Goal: Transaction & Acquisition: Book appointment/travel/reservation

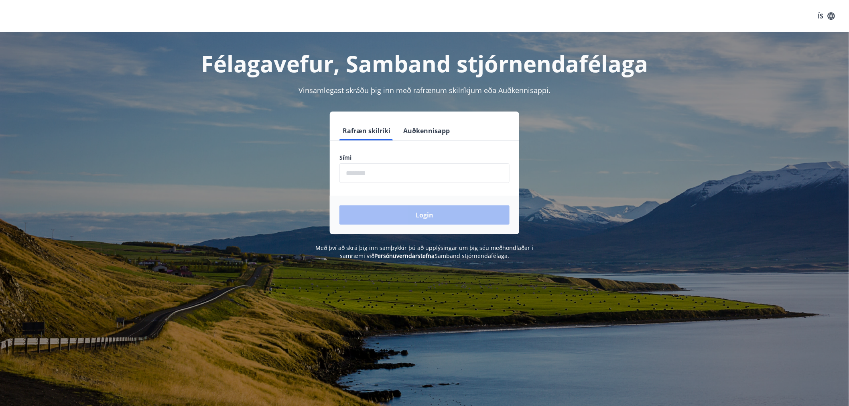
drag, startPoint x: 408, startPoint y: 195, endPoint x: 400, endPoint y: 181, distance: 16.0
click at [407, 191] on form "Rafræn skilríki Auðkennisapp Sími ​ Login" at bounding box center [424, 177] width 189 height 113
click at [394, 174] on input "phone" at bounding box center [424, 173] width 170 height 20
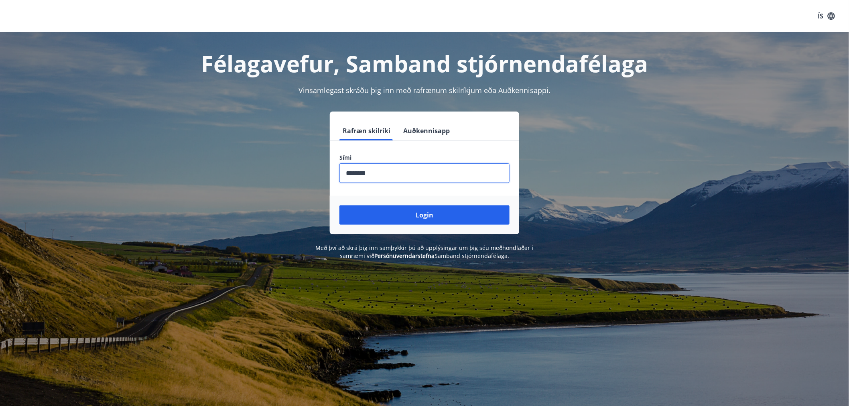
type input "********"
click at [339, 205] on button "Login" at bounding box center [424, 214] width 170 height 19
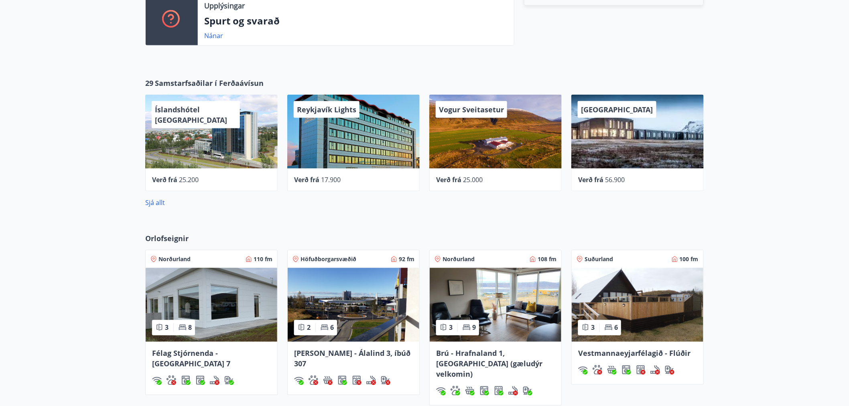
scroll to position [401, 0]
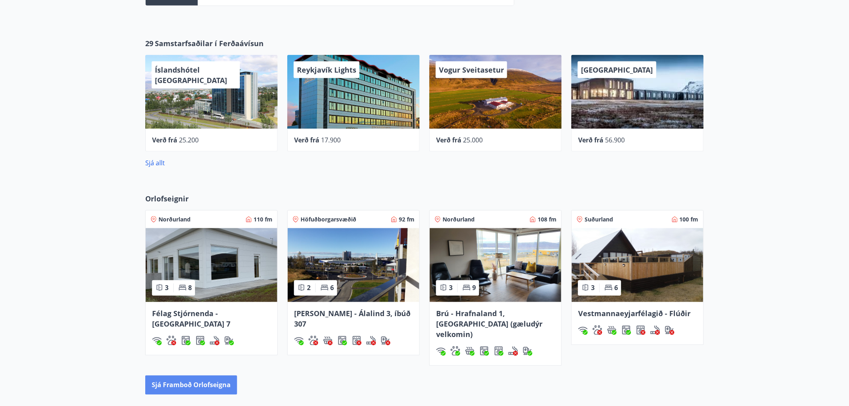
click at [199, 378] on button "Sjá framboð orlofseigna" at bounding box center [191, 385] width 92 height 19
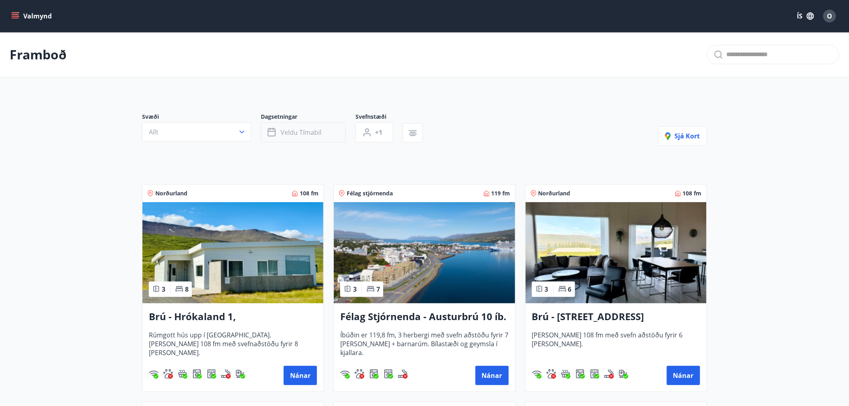
click at [304, 136] on span "Veldu tímabil" at bounding box center [300, 132] width 41 height 9
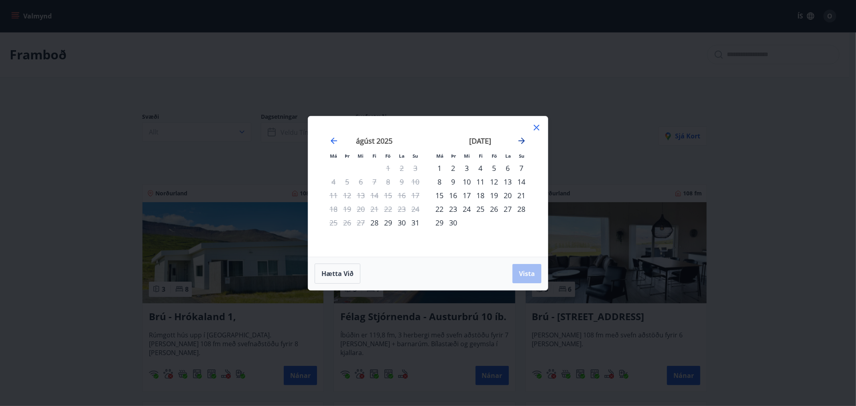
click at [523, 138] on icon "Move forward to switch to the next month." at bounding box center [522, 141] width 10 height 10
click at [496, 183] on div "10" at bounding box center [494, 182] width 14 height 14
click at [520, 182] on div "12" at bounding box center [521, 182] width 14 height 14
drag, startPoint x: 525, startPoint y: 276, endPoint x: 459, endPoint y: 235, distance: 77.3
click at [526, 274] on span "Vista" at bounding box center [527, 273] width 16 height 9
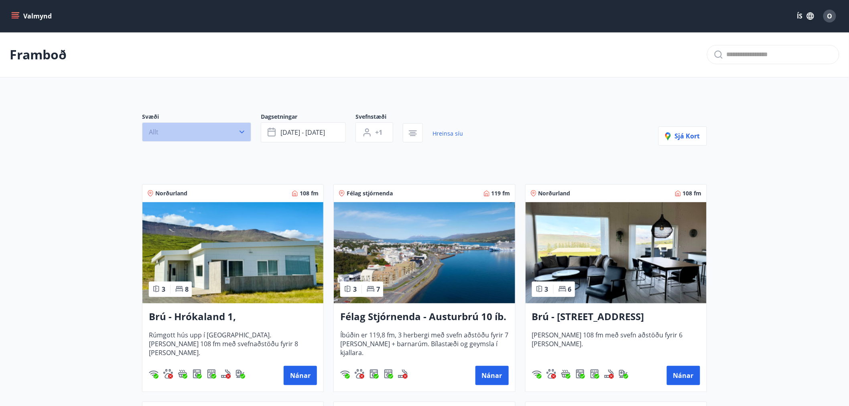
click at [179, 137] on button "Allt" at bounding box center [196, 131] width 109 height 19
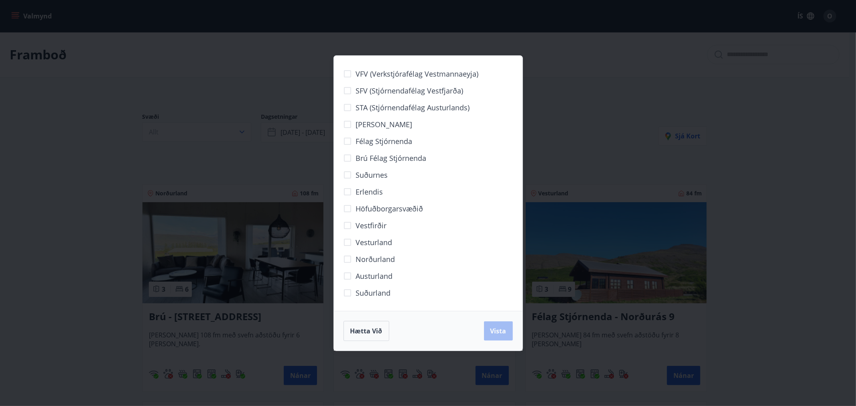
click at [374, 209] on span "Höfuðborgarsvæðið" at bounding box center [389, 208] width 67 height 10
click at [506, 334] on span "Vista" at bounding box center [498, 331] width 16 height 9
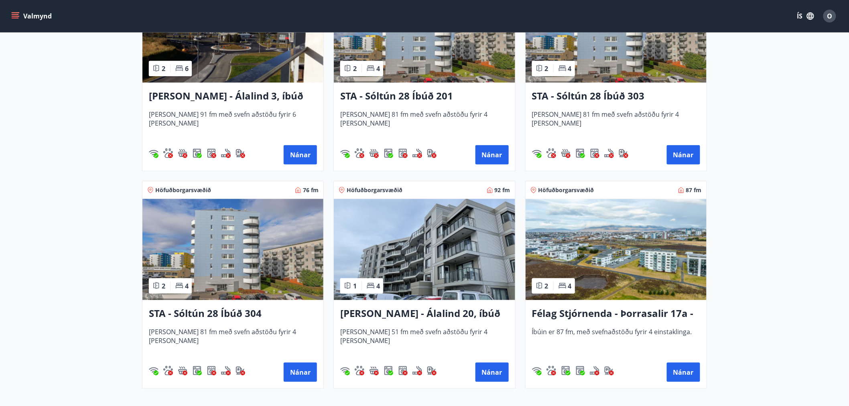
scroll to position [195, 0]
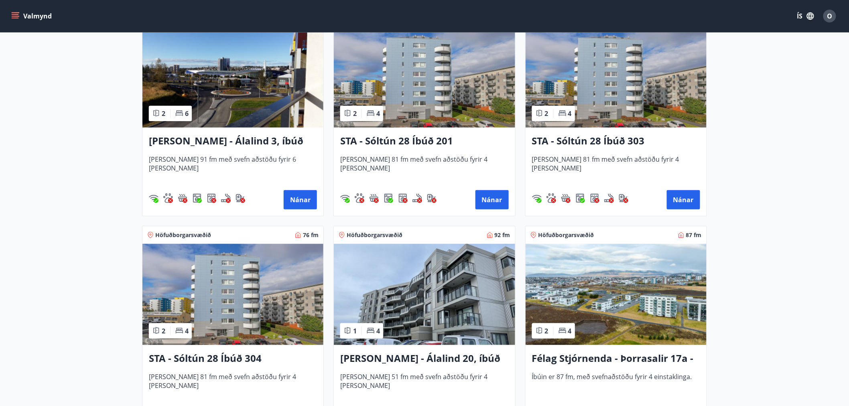
drag, startPoint x: 634, startPoint y: 297, endPoint x: 590, endPoint y: 305, distance: 45.3
click at [590, 305] on img at bounding box center [616, 294] width 181 height 101
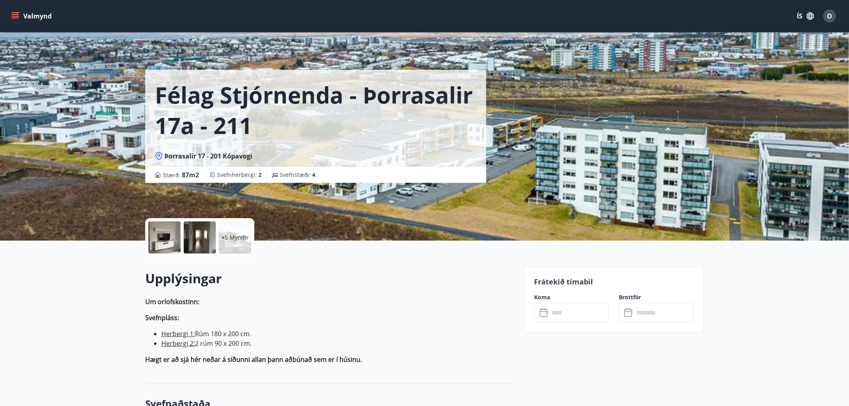
click at [175, 239] on div at bounding box center [164, 237] width 32 height 32
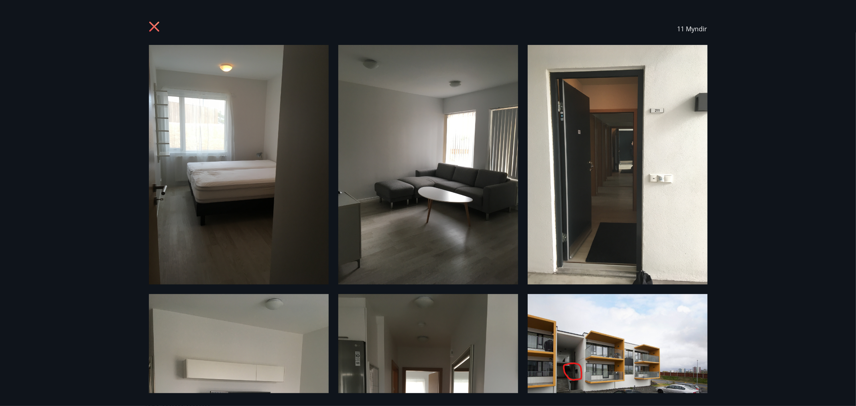
click at [262, 175] on img at bounding box center [239, 165] width 180 height 240
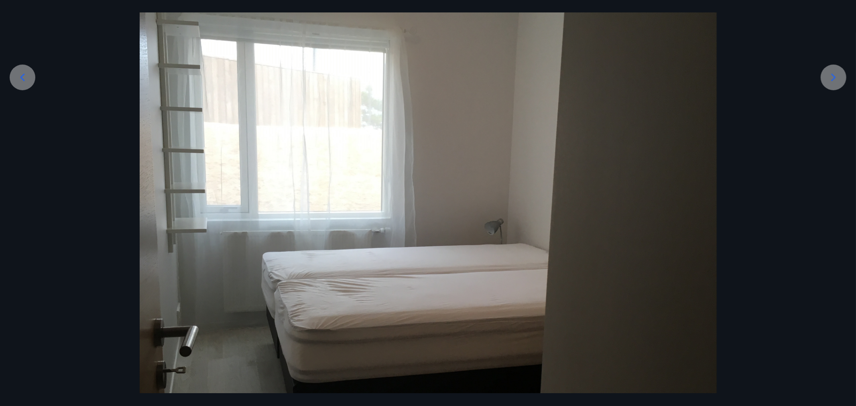
scroll to position [178, 0]
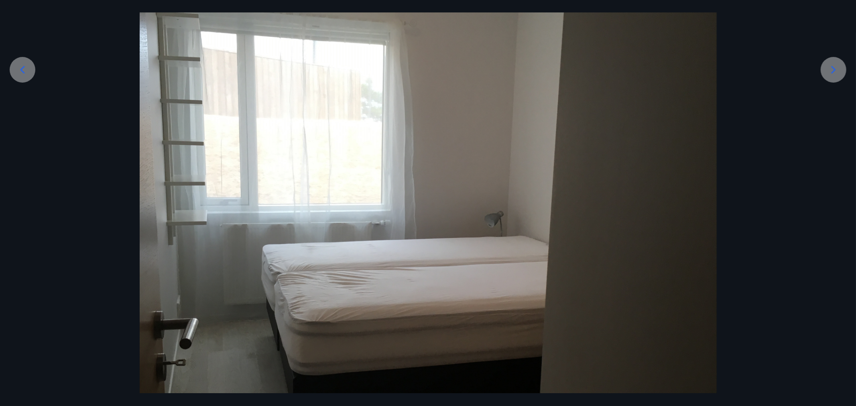
click at [830, 70] on icon at bounding box center [833, 69] width 13 height 13
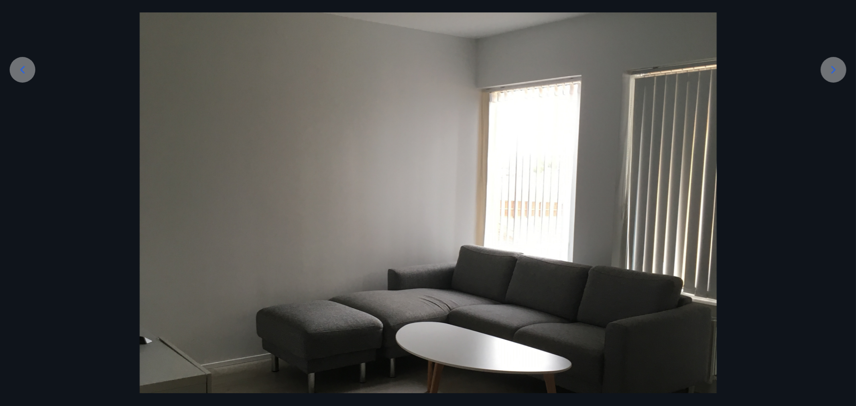
click at [830, 70] on icon at bounding box center [833, 69] width 13 height 13
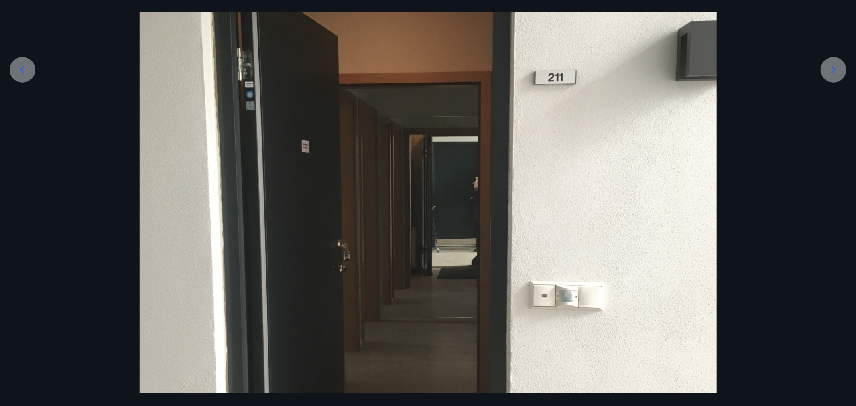
click at [830, 70] on icon at bounding box center [833, 69] width 13 height 13
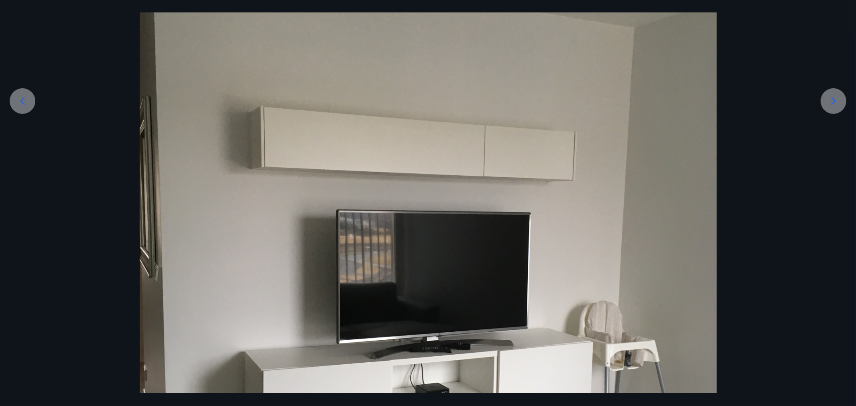
scroll to position [89, 0]
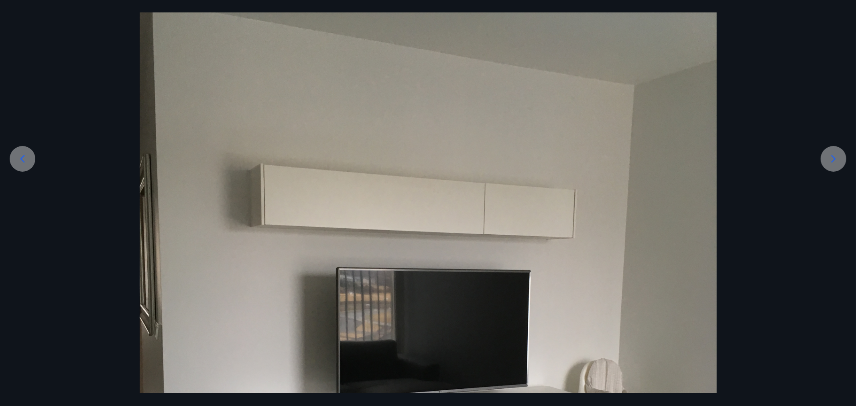
click at [835, 159] on icon at bounding box center [833, 159] width 4 height 8
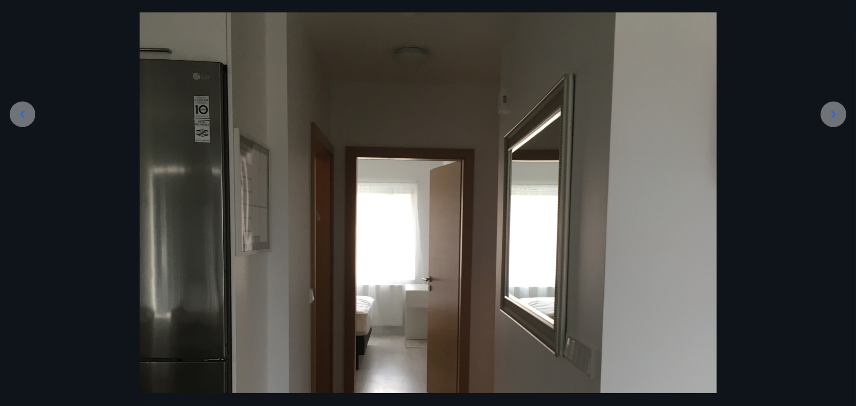
click at [837, 112] on icon at bounding box center [833, 114] width 13 height 13
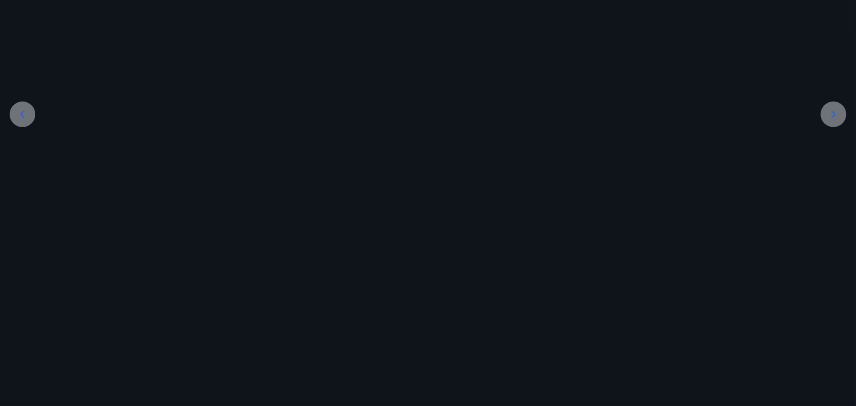
scroll to position [37, 0]
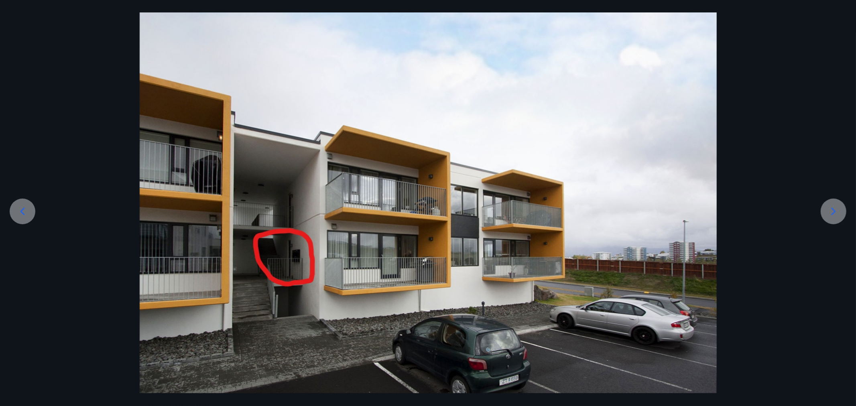
click at [837, 209] on icon at bounding box center [833, 211] width 13 height 13
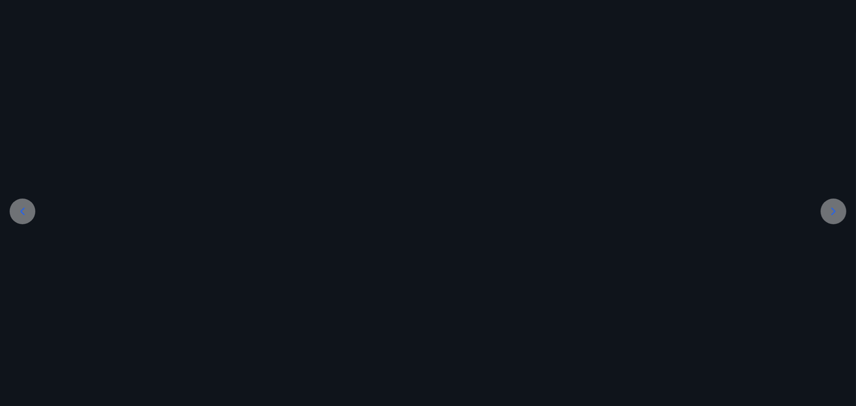
scroll to position [134, 0]
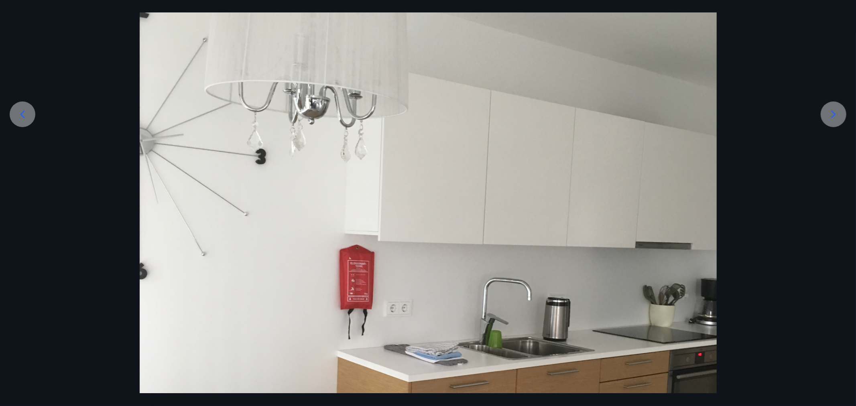
click at [834, 209] on div at bounding box center [428, 295] width 856 height 769
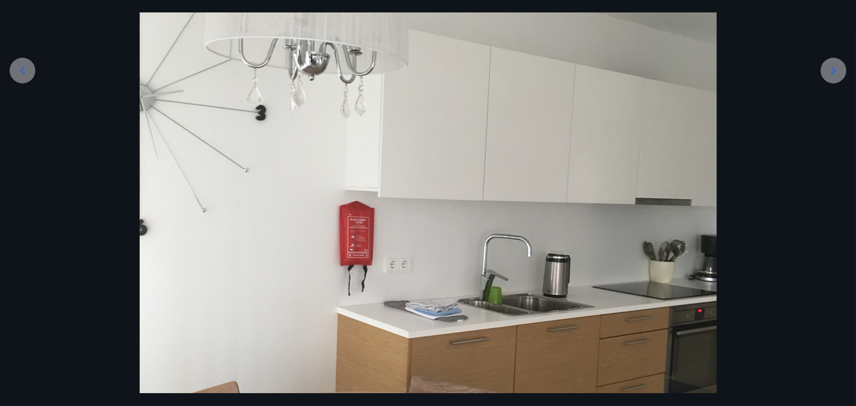
scroll to position [178, 0]
click at [835, 72] on icon at bounding box center [833, 69] width 13 height 13
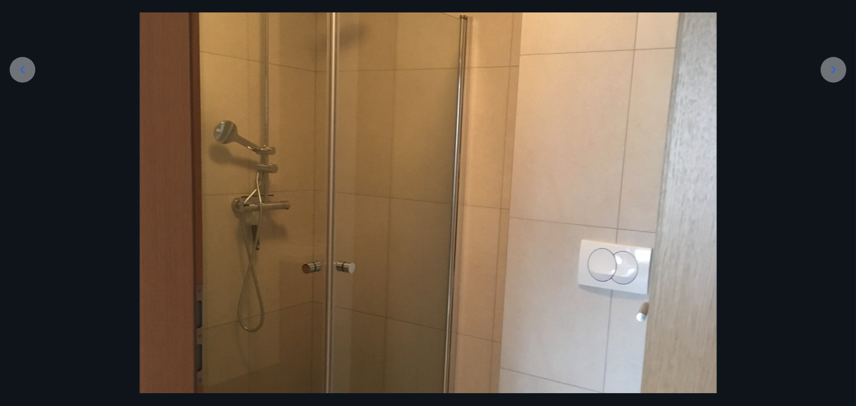
click at [835, 72] on icon at bounding box center [833, 69] width 13 height 13
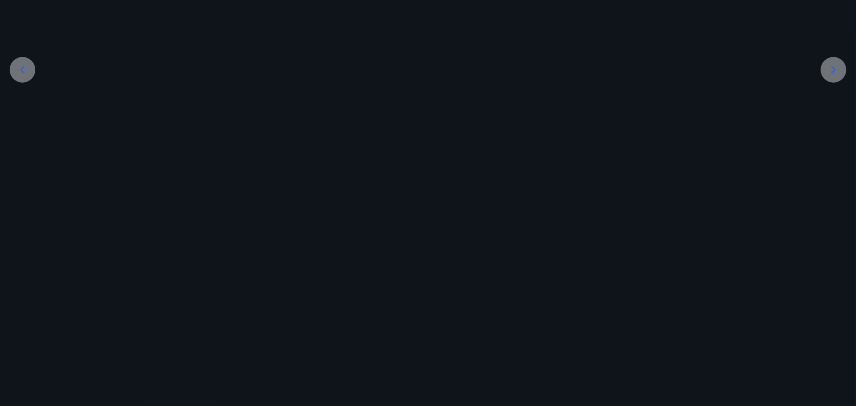
scroll to position [37, 0]
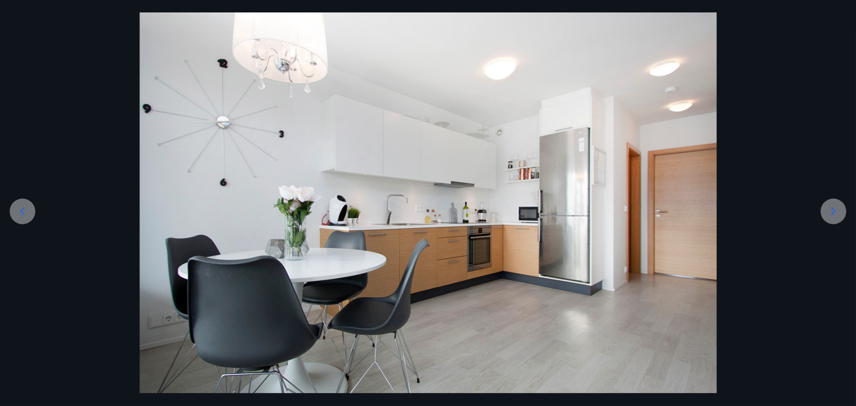
click at [54, 31] on div at bounding box center [428, 200] width 856 height 385
drag, startPoint x: 101, startPoint y: 133, endPoint x: 103, endPoint y: 150, distance: 17.4
click at [103, 150] on div at bounding box center [428, 200] width 856 height 385
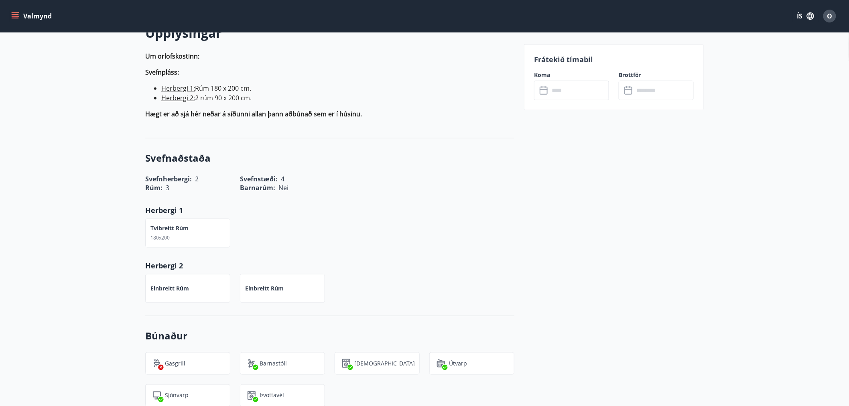
scroll to position [124, 0]
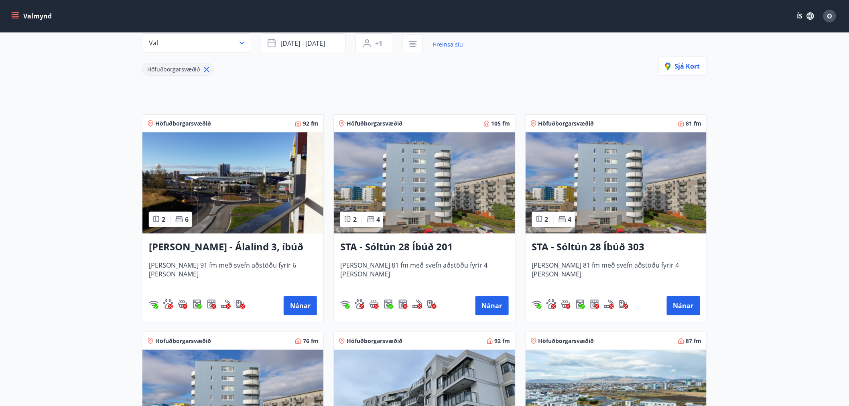
click at [231, 183] on img at bounding box center [232, 182] width 181 height 101
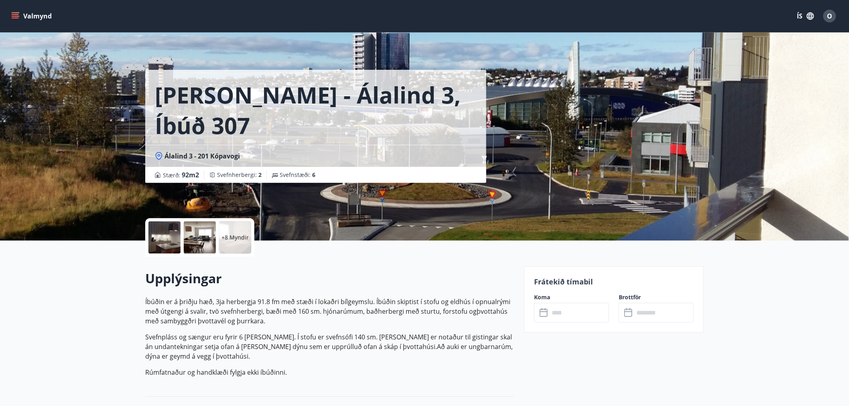
click at [171, 242] on div at bounding box center [164, 237] width 32 height 32
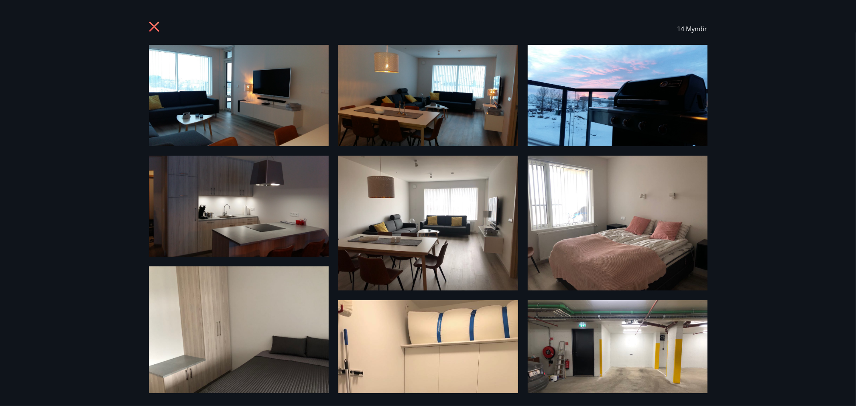
click at [240, 108] on img at bounding box center [239, 95] width 180 height 101
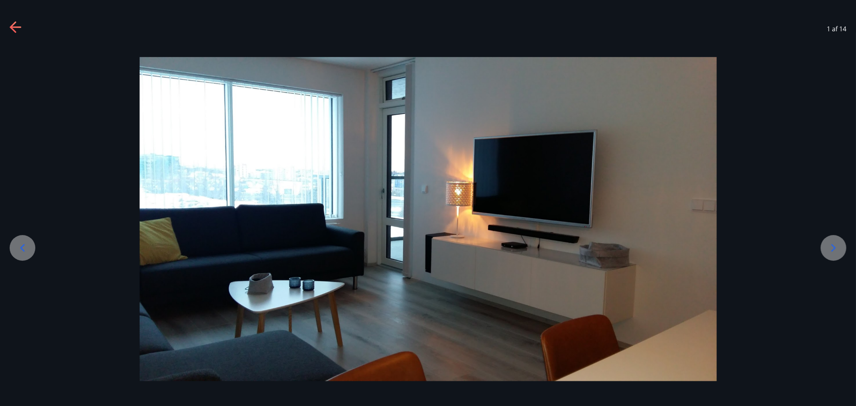
click at [840, 246] on div at bounding box center [834, 248] width 26 height 26
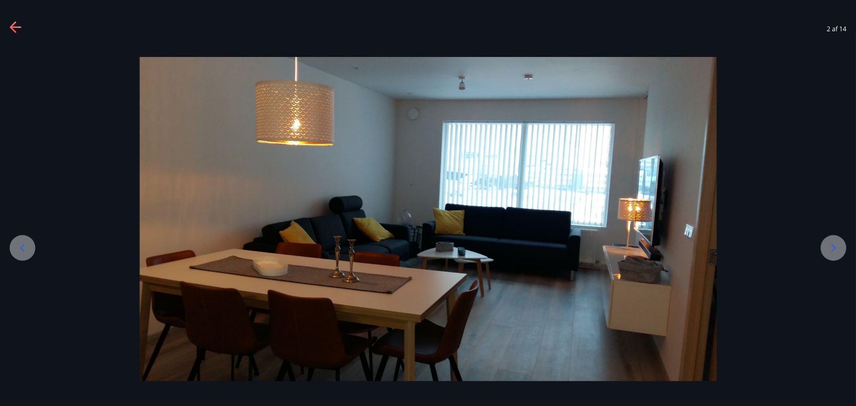
click at [840, 246] on div at bounding box center [834, 248] width 26 height 26
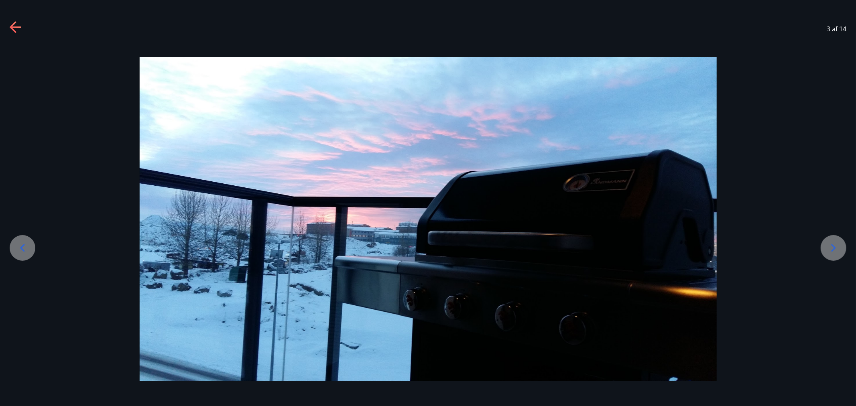
click at [834, 247] on icon at bounding box center [833, 248] width 4 height 8
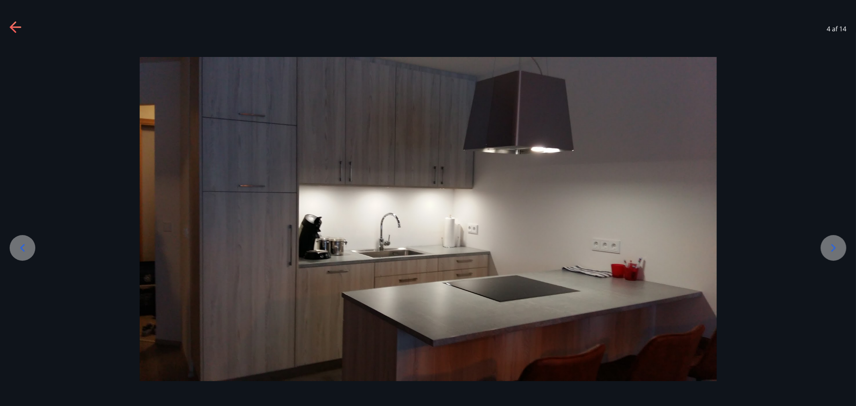
click at [834, 245] on icon at bounding box center [833, 248] width 13 height 13
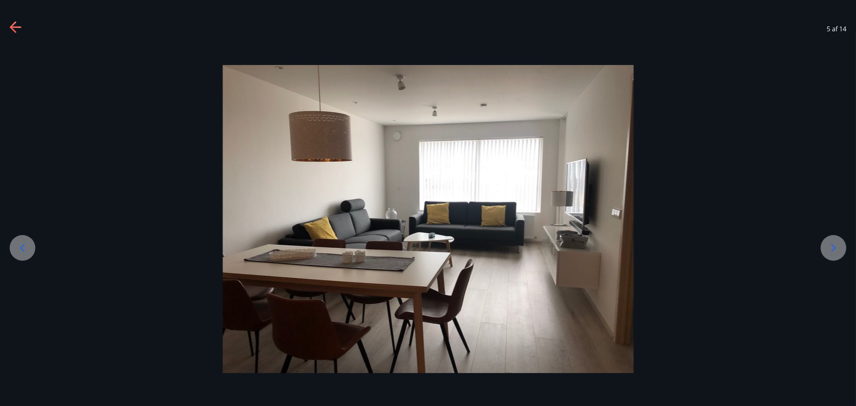
click at [833, 241] on div at bounding box center [834, 248] width 26 height 26
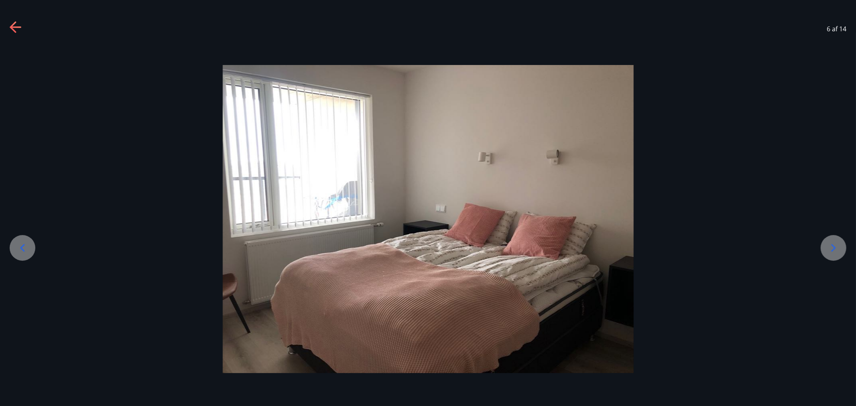
click at [833, 241] on div at bounding box center [834, 248] width 26 height 26
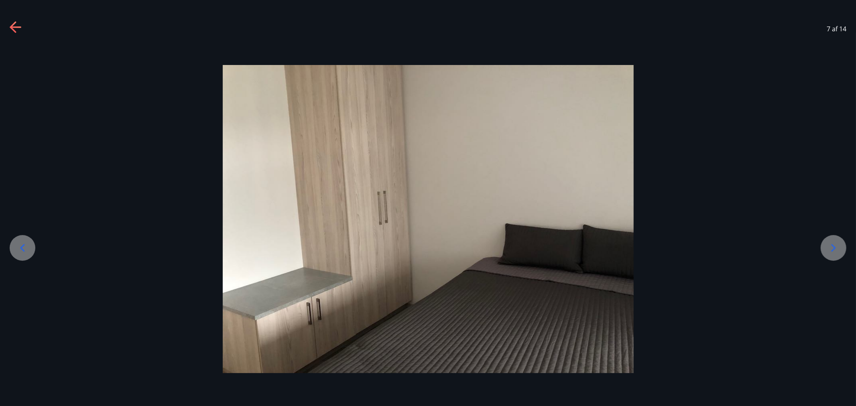
click at [833, 241] on div at bounding box center [834, 248] width 26 height 26
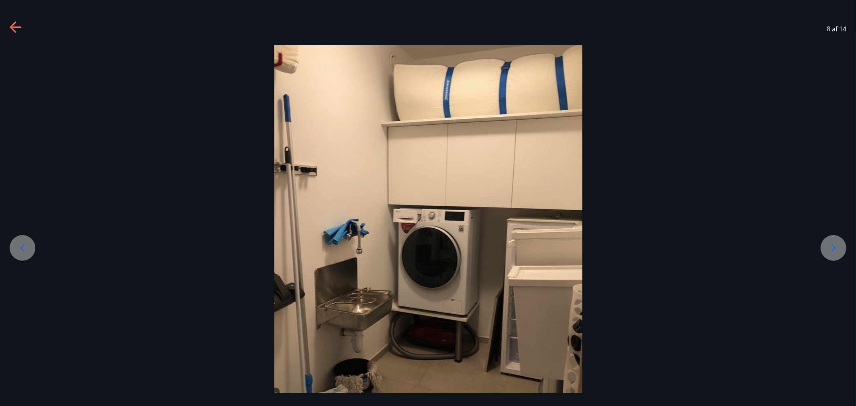
click at [830, 236] on div at bounding box center [834, 248] width 26 height 26
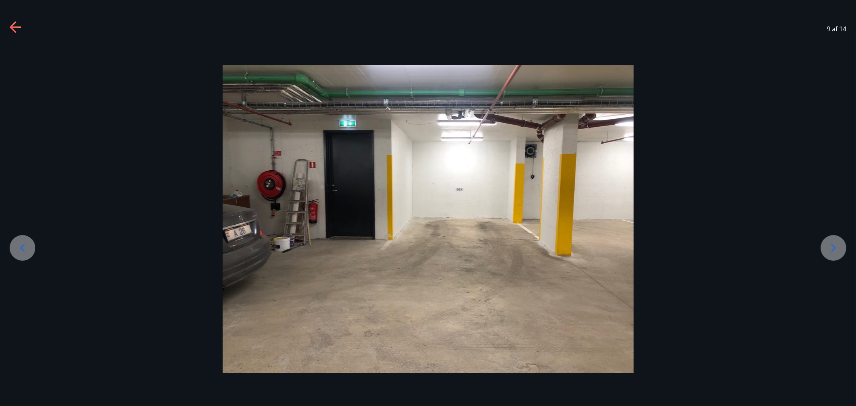
click at [831, 238] on div at bounding box center [834, 248] width 26 height 26
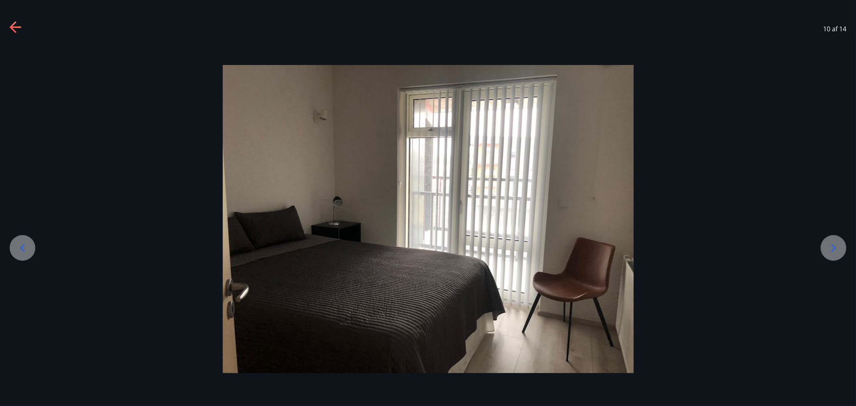
click at [831, 238] on div at bounding box center [834, 248] width 26 height 26
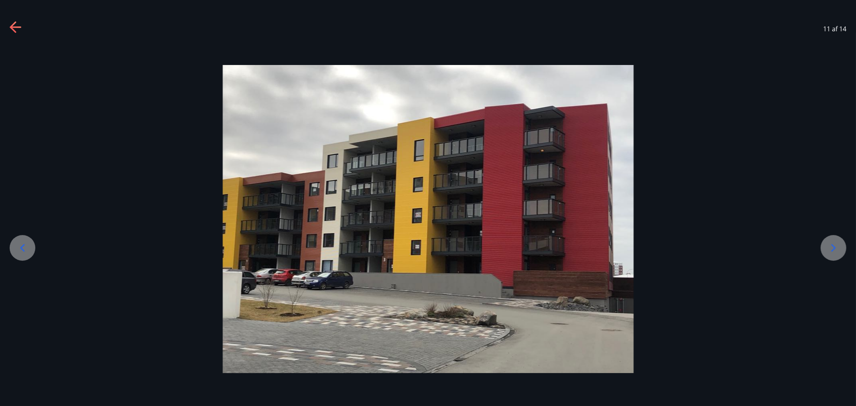
click at [831, 238] on div at bounding box center [834, 248] width 26 height 26
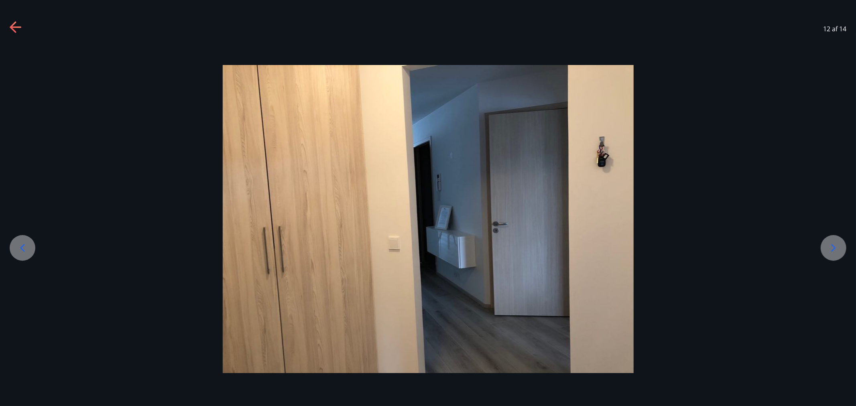
click at [824, 250] on div at bounding box center [834, 248] width 26 height 26
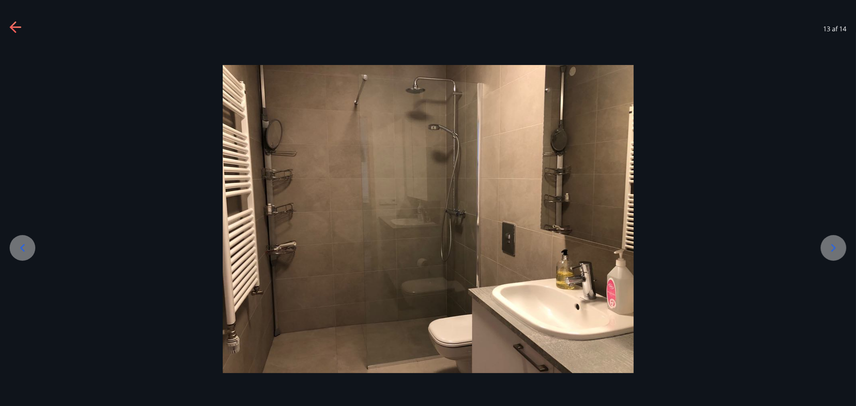
click at [824, 250] on div at bounding box center [834, 248] width 26 height 26
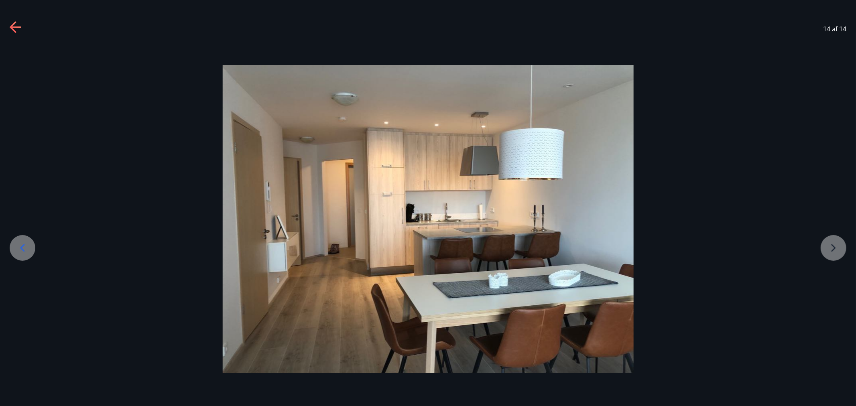
drag, startPoint x: 823, startPoint y: 28, endPoint x: 454, endPoint y: 67, distance: 371.5
click at [823, 28] on span "14 af 14" at bounding box center [834, 28] width 23 height 9
click at [14, 28] on icon at bounding box center [16, 27] width 13 height 13
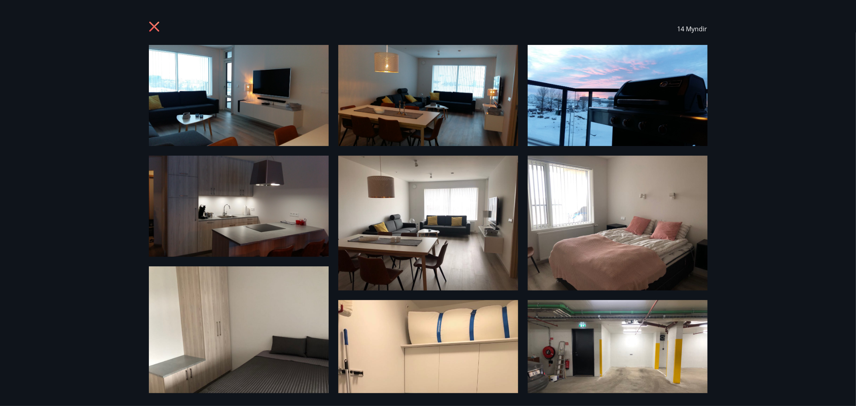
click at [150, 29] on icon at bounding box center [155, 27] width 13 height 13
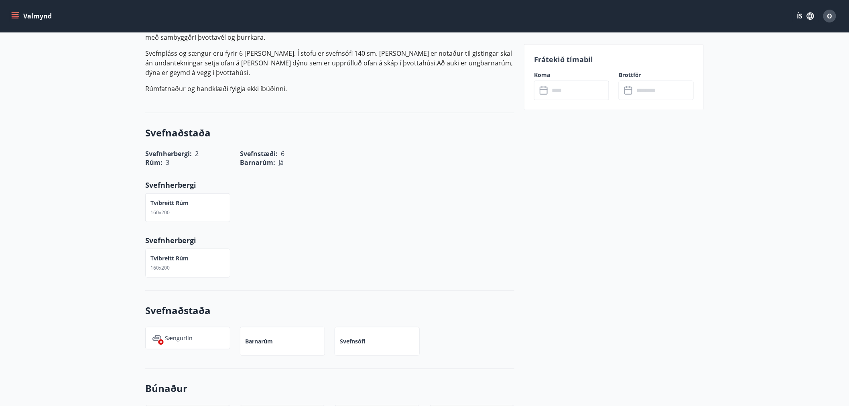
scroll to position [45, 0]
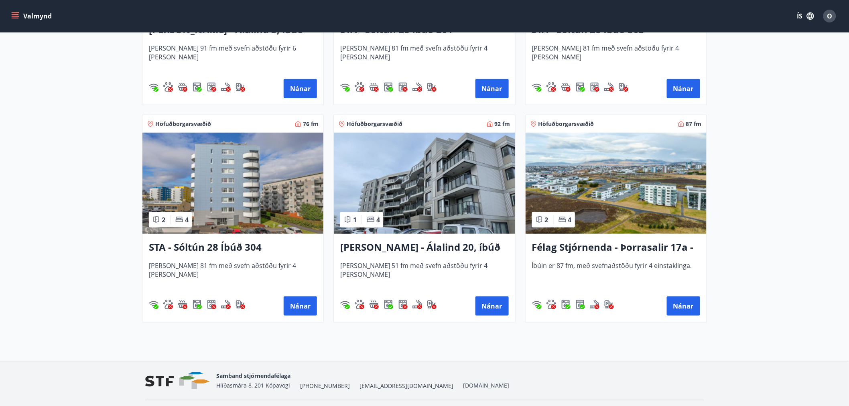
scroll to position [195, 0]
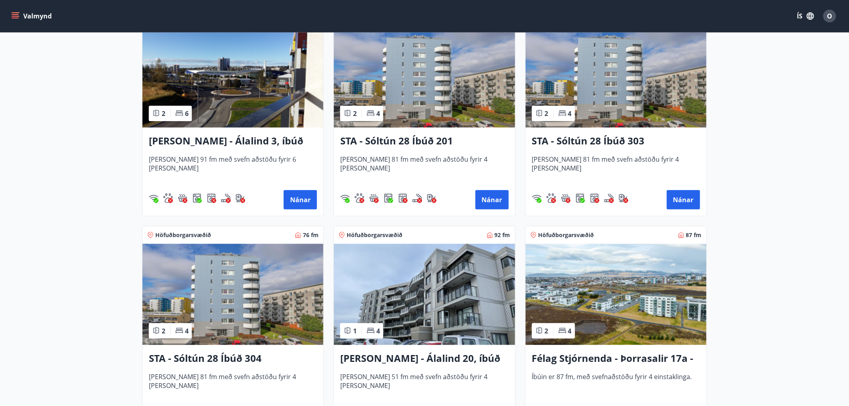
click at [228, 301] on img at bounding box center [232, 294] width 181 height 101
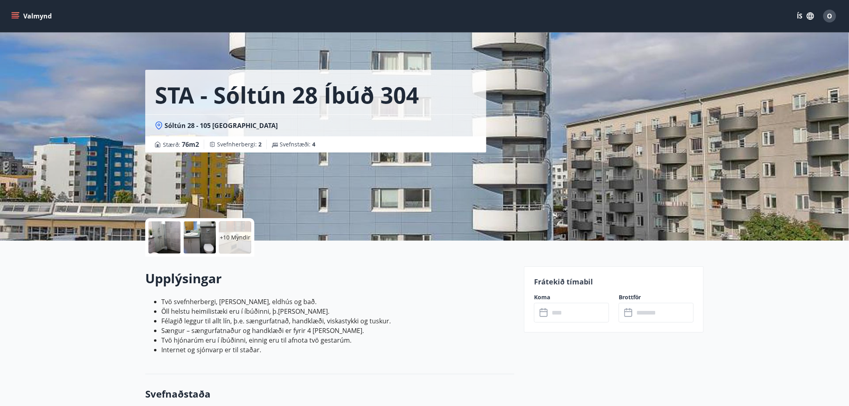
click at [201, 243] on div at bounding box center [200, 237] width 32 height 32
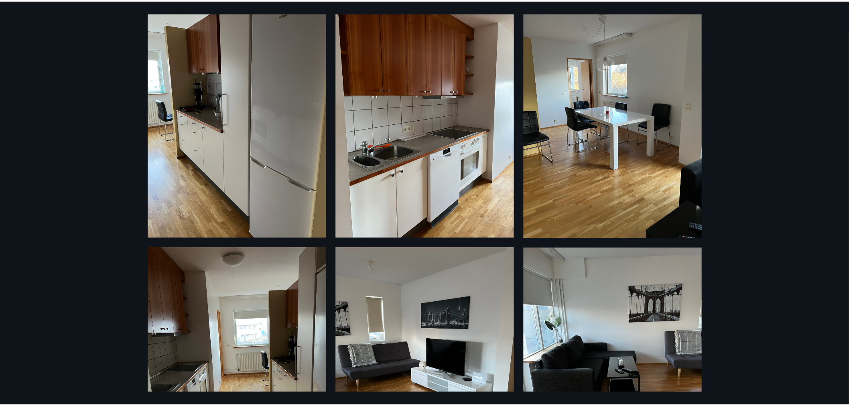
scroll to position [603, 0]
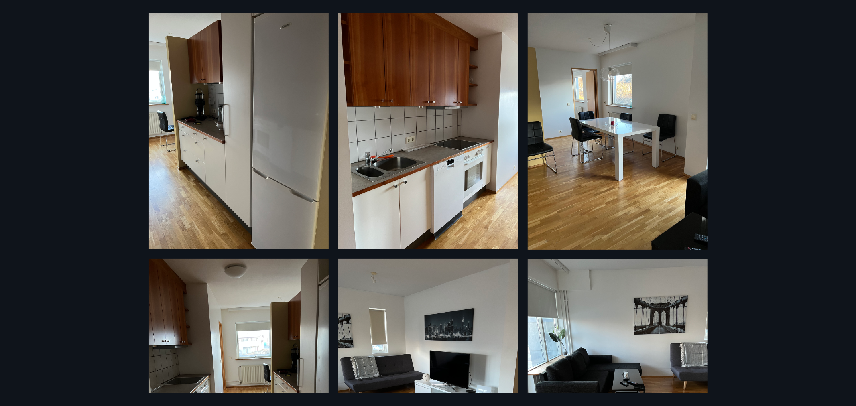
click at [59, 35] on div "16 Myndir" at bounding box center [428, 203] width 856 height 406
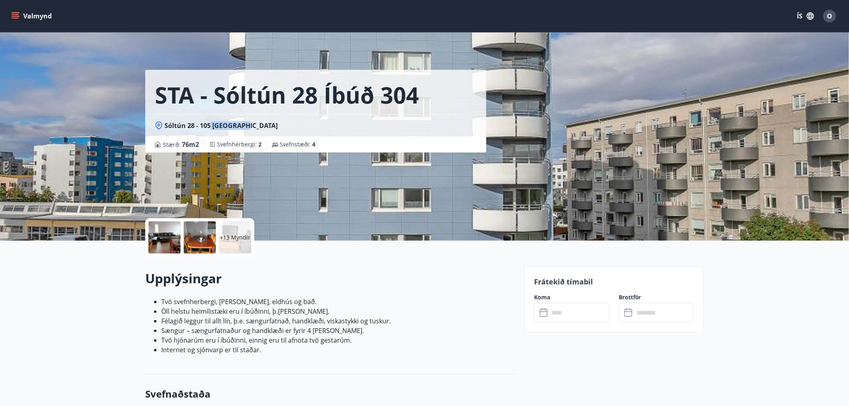
drag, startPoint x: 225, startPoint y: 121, endPoint x: 286, endPoint y: 126, distance: 62.0
click at [286, 126] on div "Sóltún 28 - 105 Reykjavík" at bounding box center [316, 125] width 322 height 9
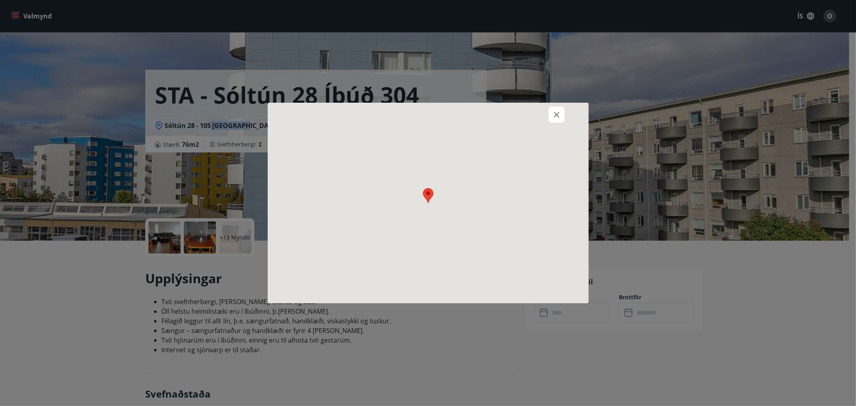
click at [286, 126] on div at bounding box center [428, 203] width 321 height 201
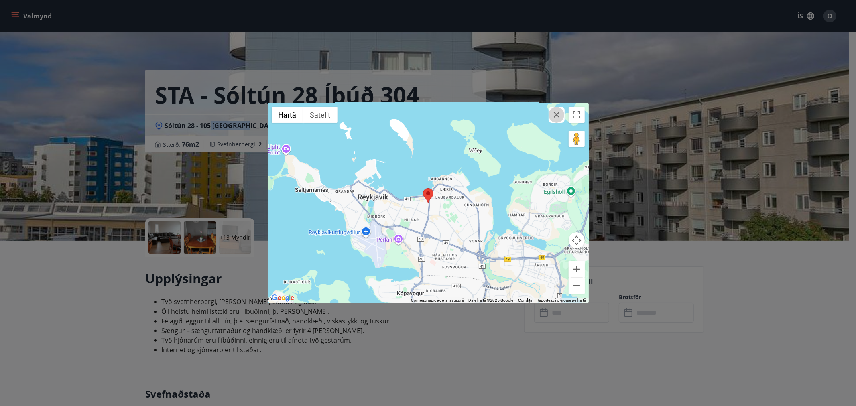
click at [551, 118] on button "button" at bounding box center [556, 115] width 16 height 16
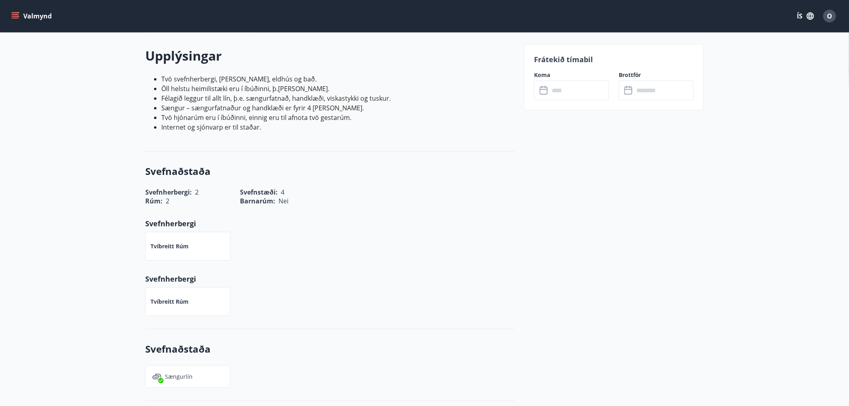
scroll to position [259, 0]
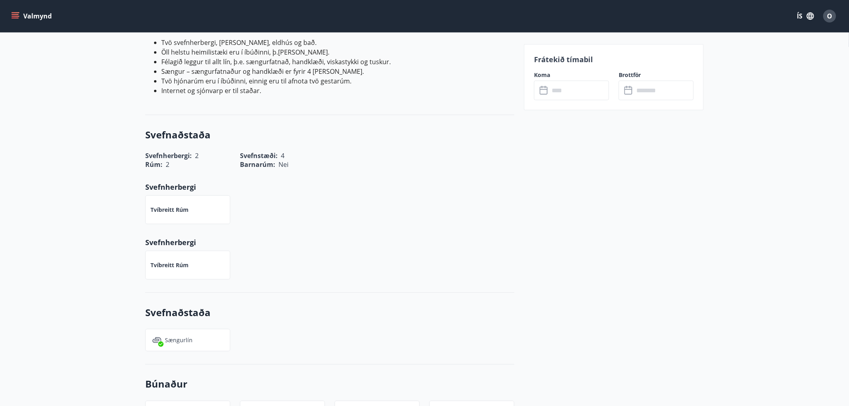
drag, startPoint x: 407, startPoint y: 235, endPoint x: 412, endPoint y: 234, distance: 5.7
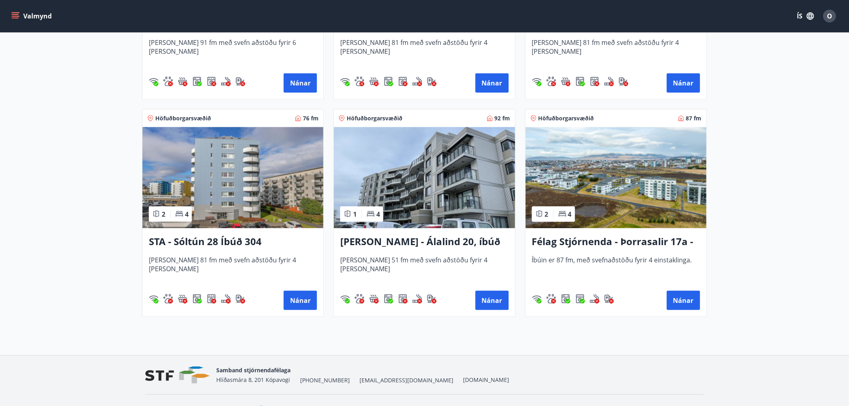
click at [443, 184] on img at bounding box center [424, 177] width 181 height 101
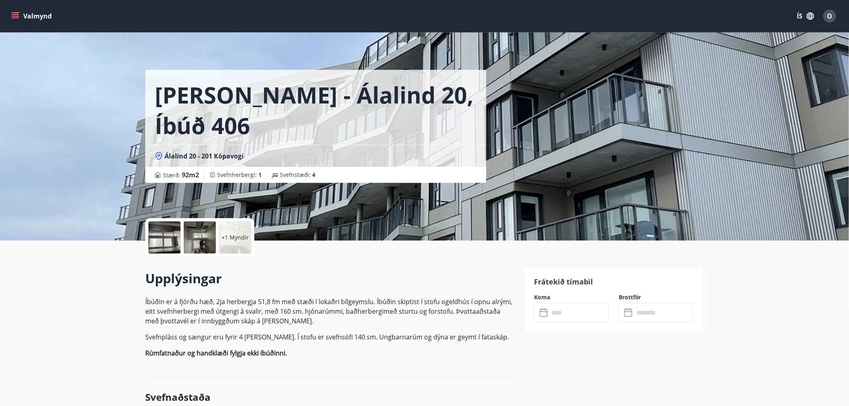
click at [171, 235] on div at bounding box center [164, 237] width 32 height 32
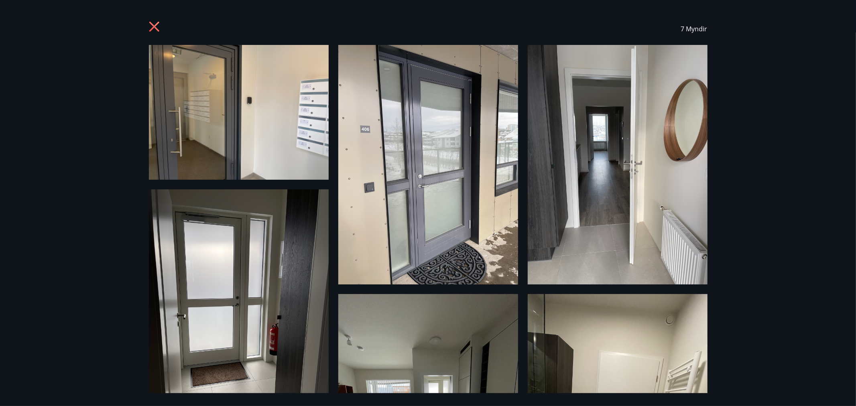
click at [157, 30] on icon at bounding box center [154, 27] width 10 height 10
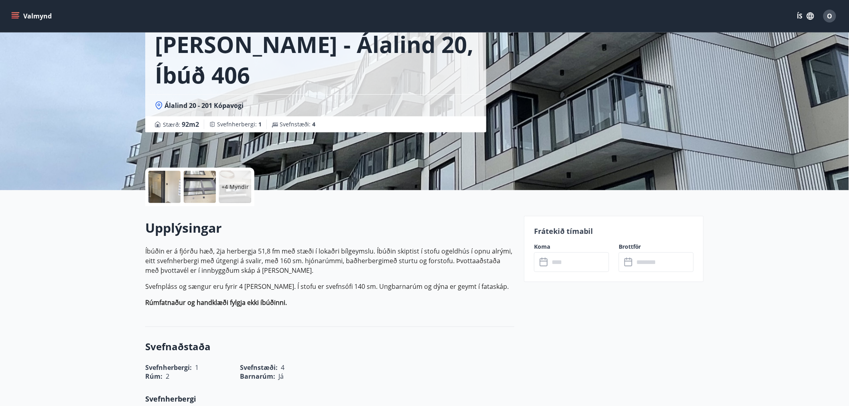
scroll to position [89, 0]
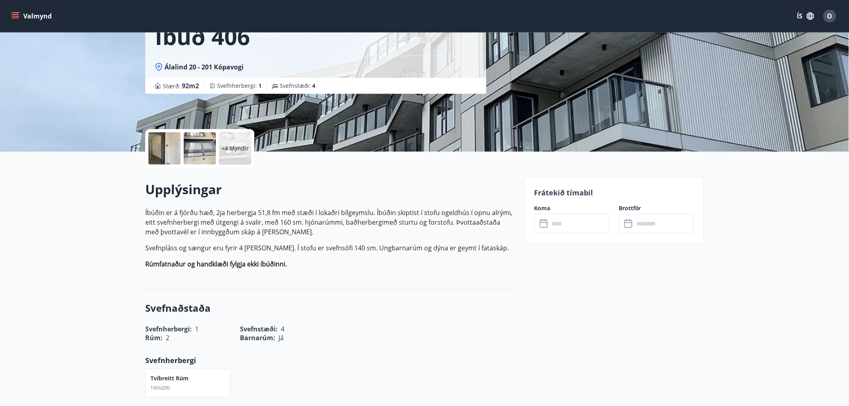
click at [569, 227] on input "text" at bounding box center [579, 224] width 60 height 20
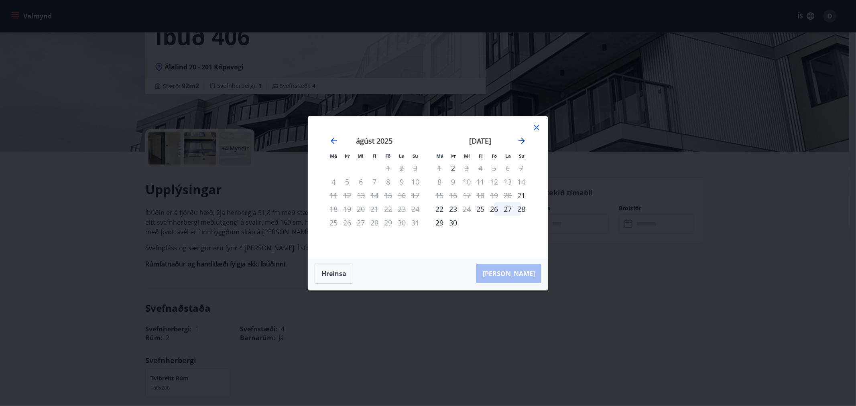
click at [520, 142] on icon "Move forward to switch to the next month." at bounding box center [522, 141] width 10 height 10
click at [494, 181] on div "10" at bounding box center [494, 182] width 14 height 14
click at [522, 182] on div "12" at bounding box center [521, 182] width 14 height 14
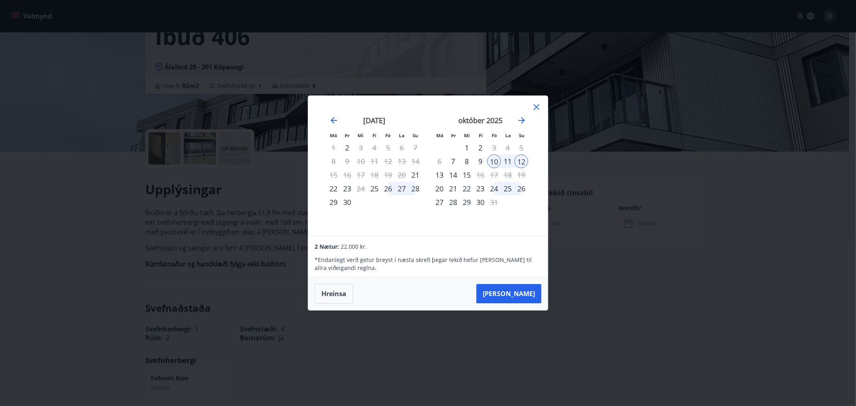
click at [533, 106] on icon at bounding box center [537, 107] width 10 height 10
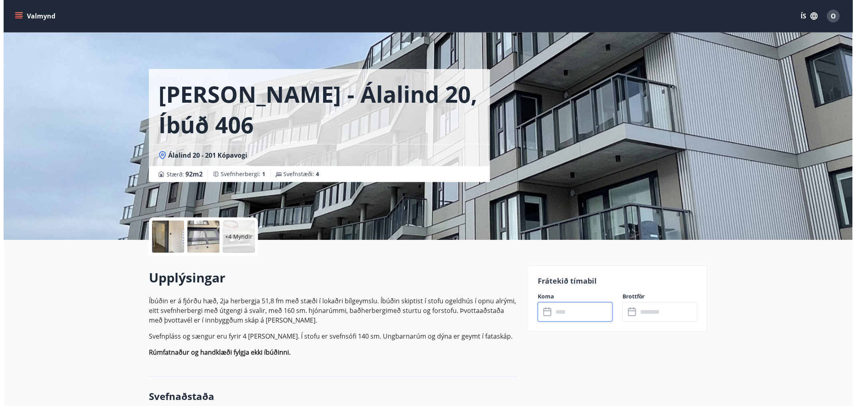
scroll to position [0, 0]
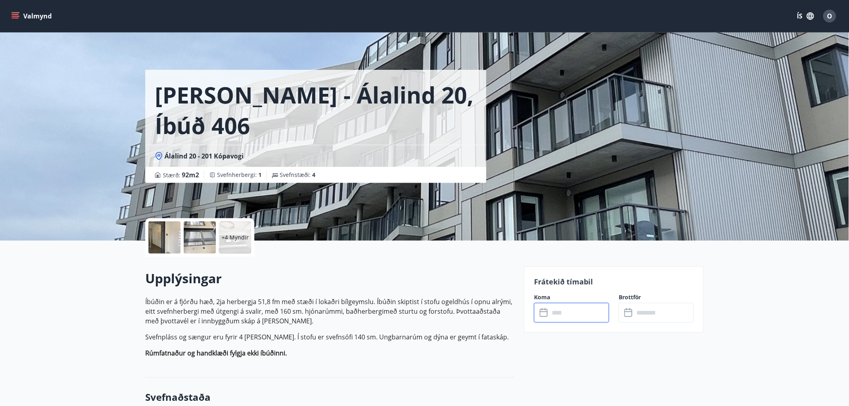
click at [177, 240] on div at bounding box center [164, 237] width 32 height 32
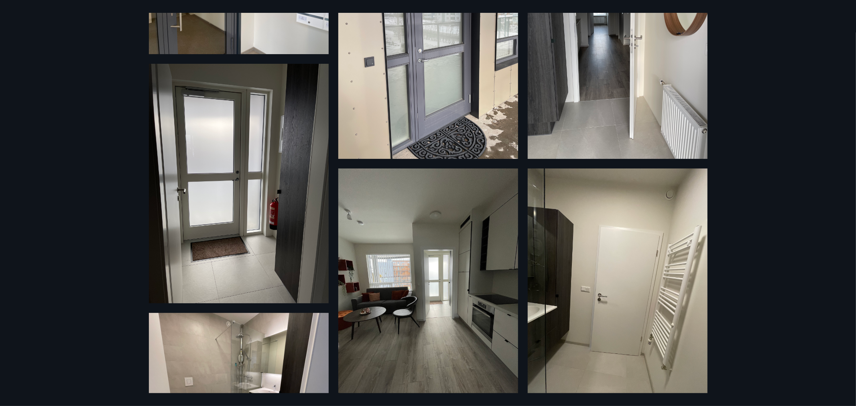
scroll to position [134, 0]
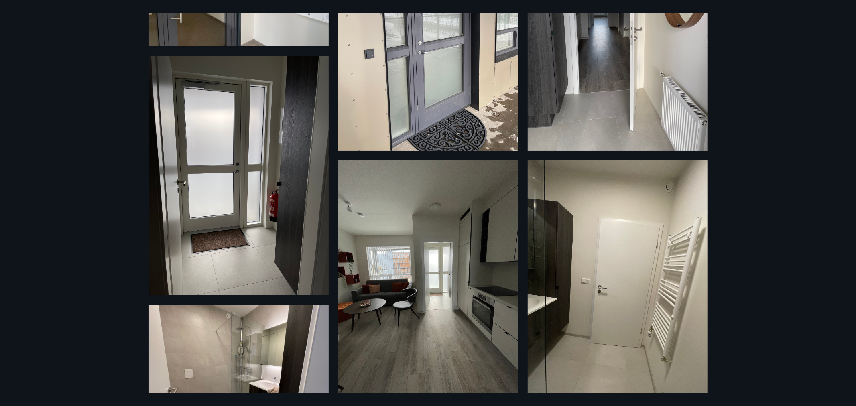
click at [440, 310] on img at bounding box center [428, 280] width 180 height 240
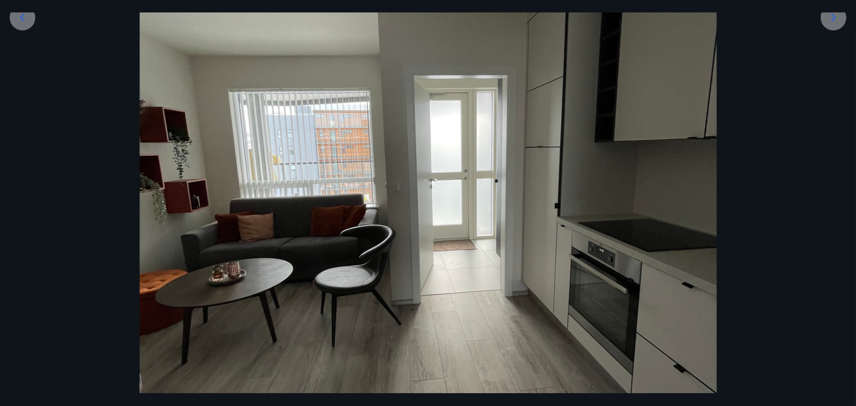
scroll to position [0, 0]
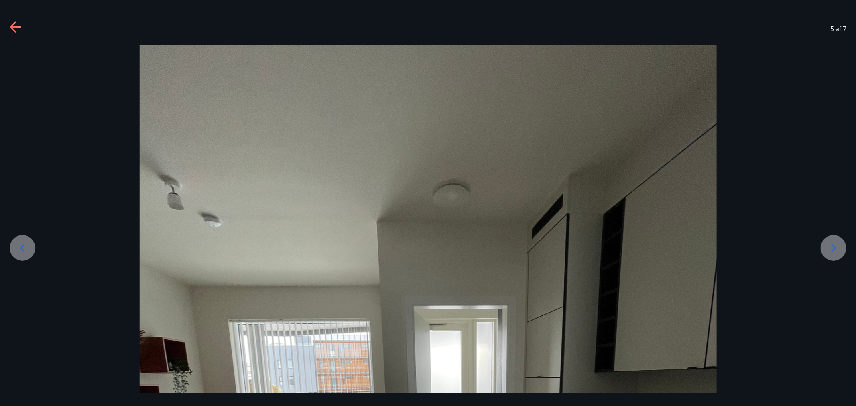
click at [6, 30] on div "5 af 7" at bounding box center [428, 29] width 856 height 32
click at [13, 30] on icon at bounding box center [13, 26] width 6 height 11
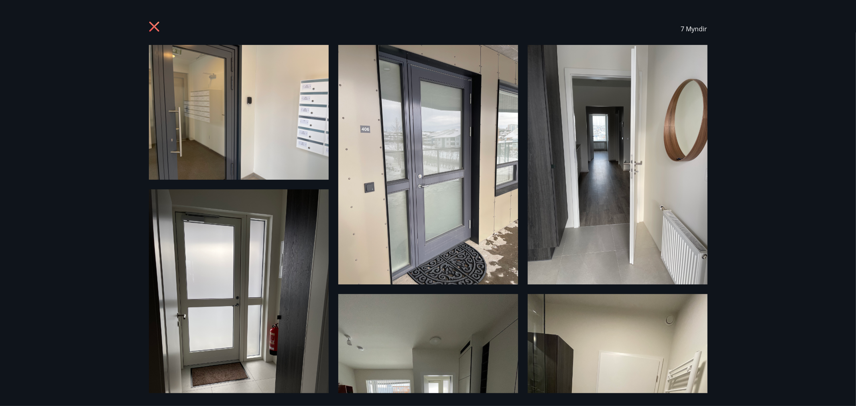
click at [151, 30] on icon at bounding box center [154, 27] width 10 height 10
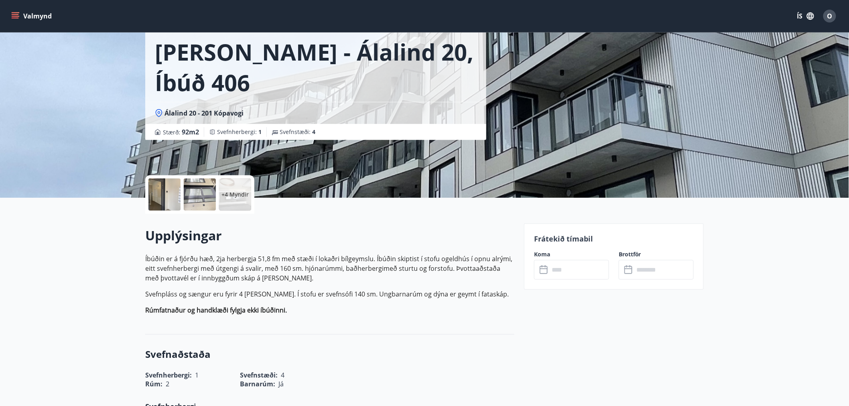
scroll to position [89, 0]
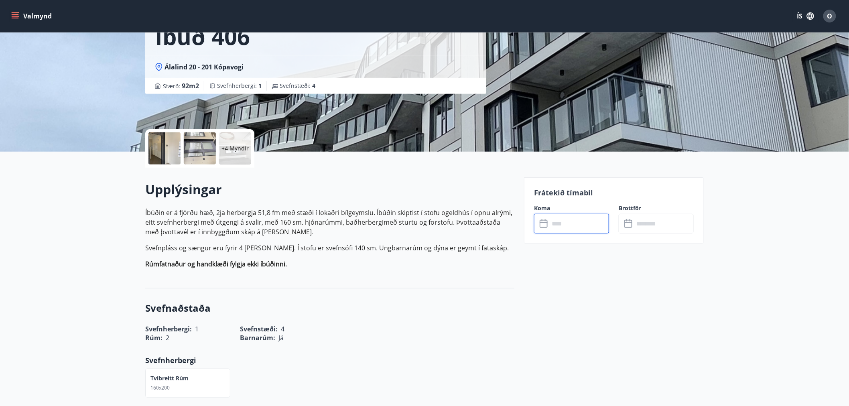
click at [567, 224] on input "text" at bounding box center [579, 224] width 60 height 20
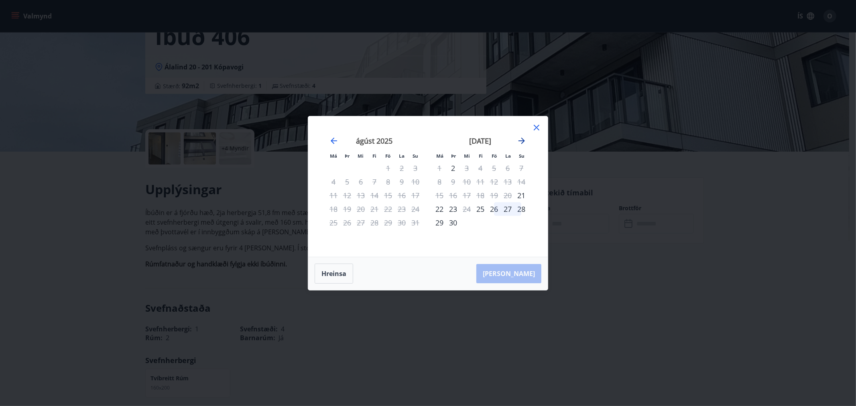
click at [522, 144] on icon "Move forward to switch to the next month." at bounding box center [522, 141] width 10 height 10
click at [509, 181] on div "11" at bounding box center [508, 182] width 14 height 14
click at [510, 181] on div "11" at bounding box center [508, 182] width 14 height 14
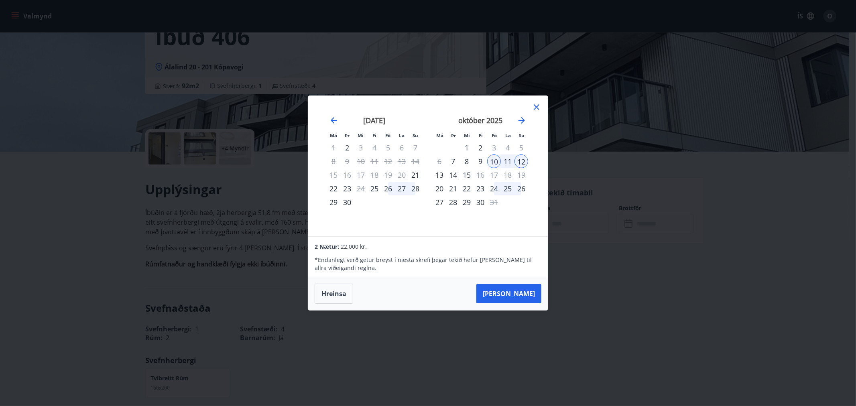
click at [510, 182] on div "25" at bounding box center [508, 189] width 14 height 14
click at [510, 168] on div "11" at bounding box center [508, 161] width 14 height 14
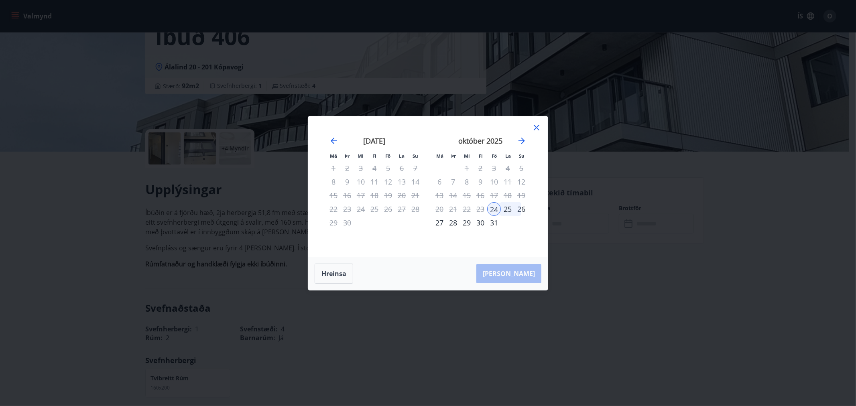
click at [495, 185] on div "10" at bounding box center [494, 182] width 14 height 14
click at [494, 209] on div "24" at bounding box center [494, 209] width 14 height 14
click at [341, 270] on button "Hreinsa" at bounding box center [334, 274] width 39 height 20
click at [508, 182] on div "11" at bounding box center [508, 182] width 14 height 14
click at [542, 126] on div "Má Þr Mi Fi Fö La Su Má Þr Mi Fi Fö La Su ágúst 2025 1 2 3 4 5 6 7 8 9 10 11 12…" at bounding box center [428, 186] width 240 height 140
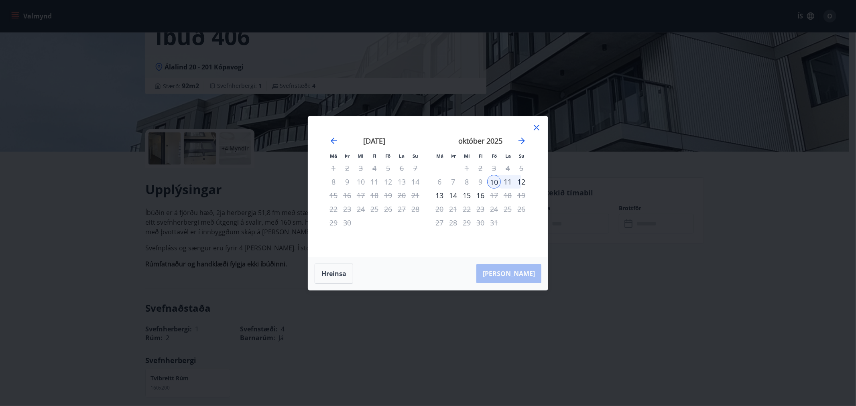
click at [533, 126] on icon at bounding box center [537, 128] width 10 height 10
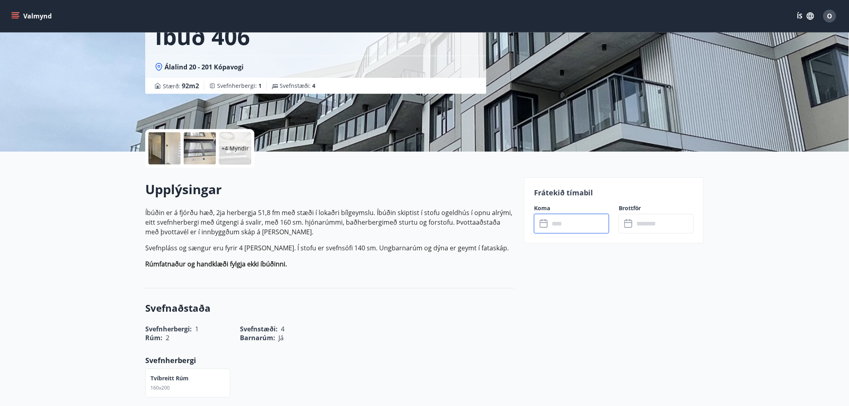
scroll to position [0, 0]
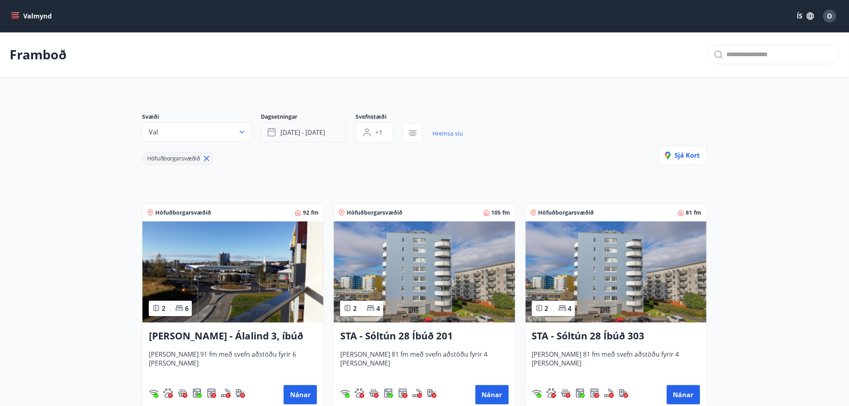
click at [308, 126] on button "okt 10 - okt 12" at bounding box center [303, 132] width 85 height 20
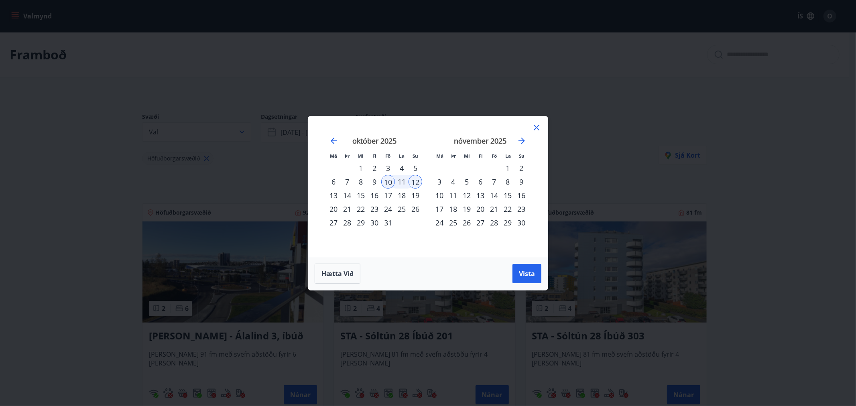
click at [534, 126] on icon at bounding box center [537, 128] width 10 height 10
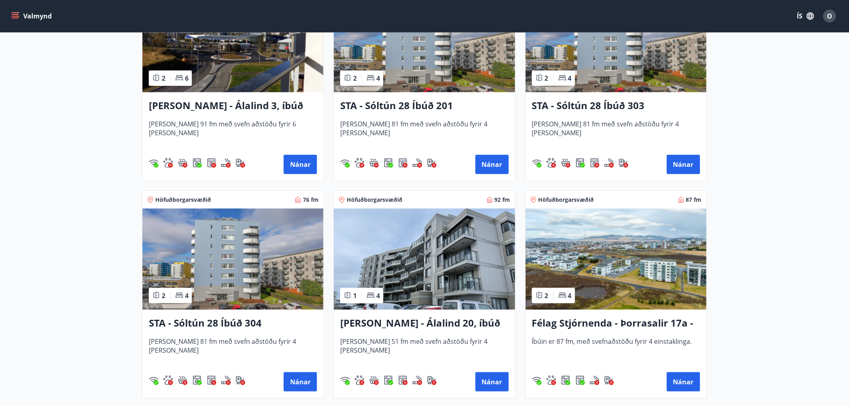
scroll to position [267, 0]
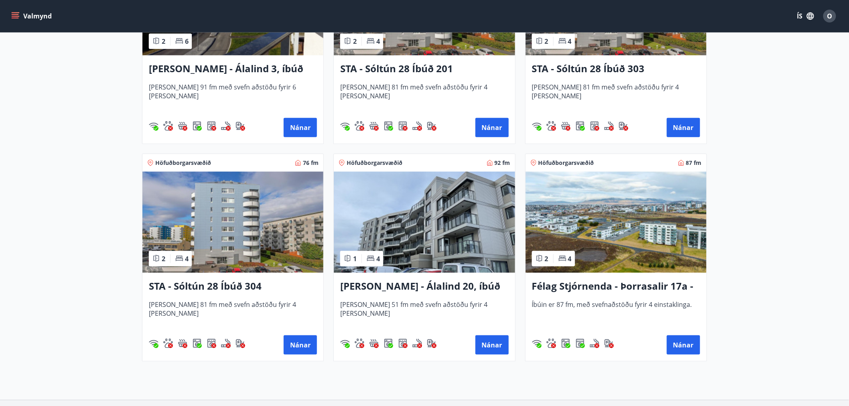
click at [433, 233] on img at bounding box center [424, 222] width 181 height 101
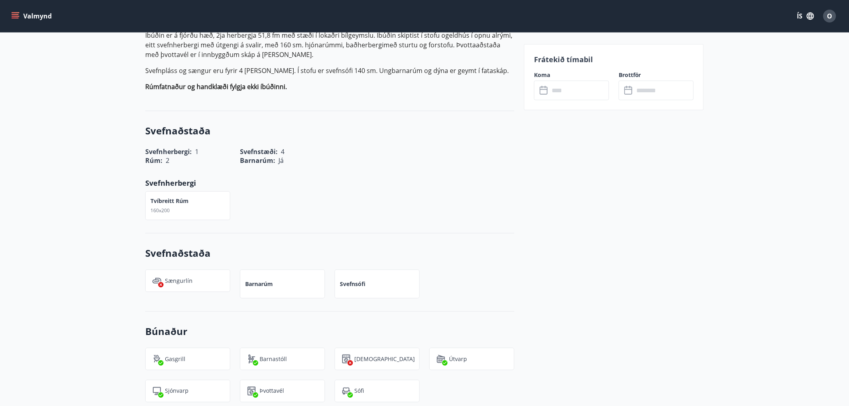
scroll to position [267, 0]
drag, startPoint x: 170, startPoint y: 181, endPoint x: 206, endPoint y: 183, distance: 35.8
click at [206, 183] on div "Tvíbreitt rúm 160x200" at bounding box center [183, 200] width 95 height 39
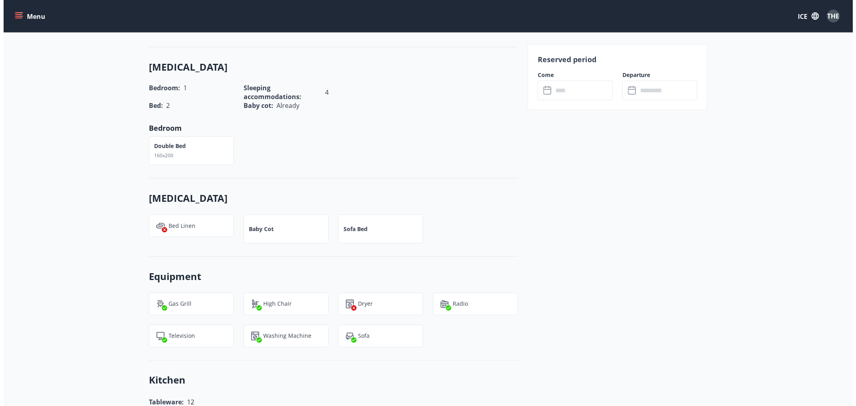
scroll to position [18, 0]
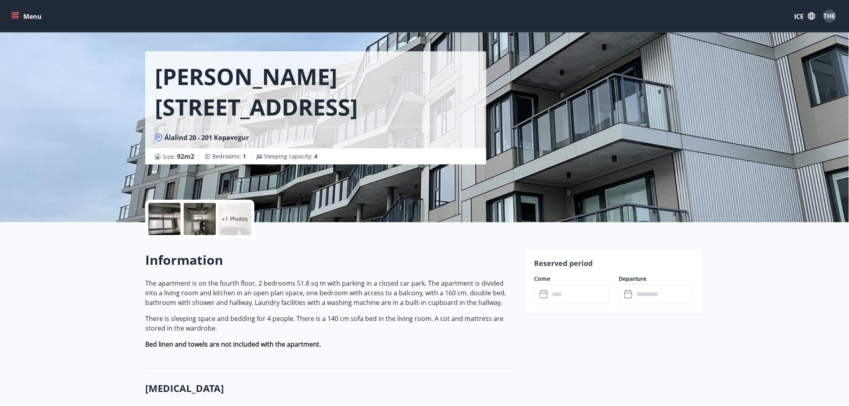
click at [183, 221] on div "+1 Photos" at bounding box center [199, 219] width 109 height 39
click at [194, 223] on div at bounding box center [200, 219] width 32 height 32
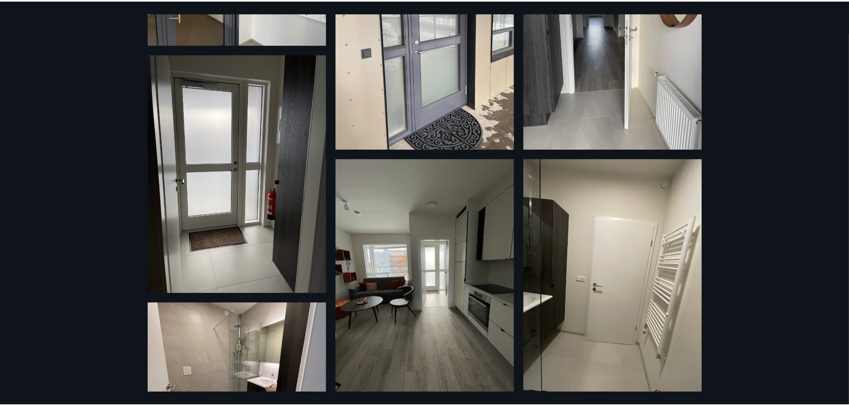
scroll to position [0, 0]
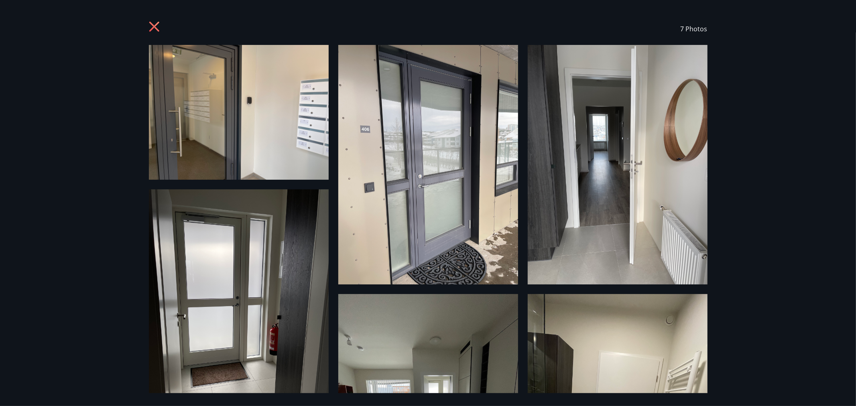
click at [150, 26] on div "7 Photos" at bounding box center [428, 29] width 578 height 32
click at [150, 27] on icon at bounding box center [155, 27] width 13 height 13
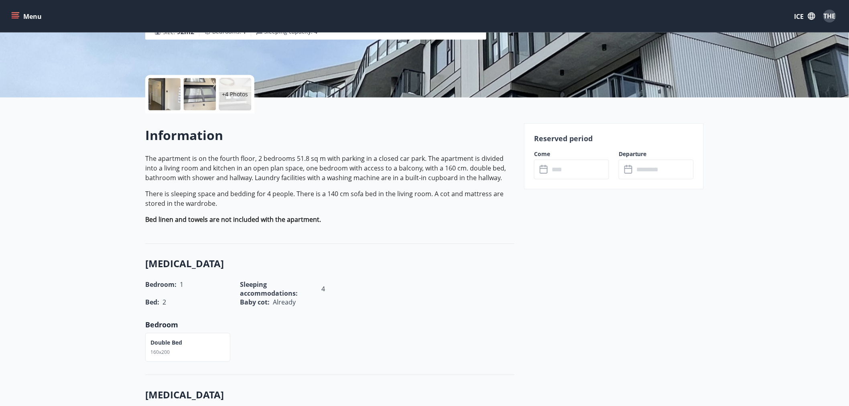
scroll to position [242, 0]
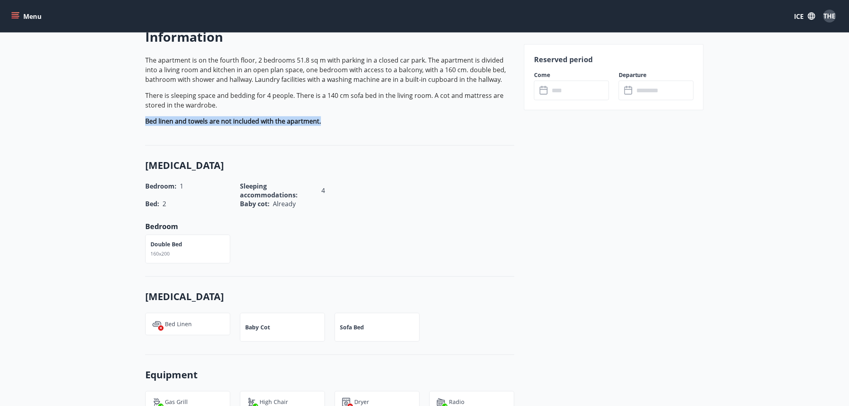
drag, startPoint x: 142, startPoint y: 121, endPoint x: 326, endPoint y: 120, distance: 184.6
click at [326, 120] on p "Bed linen and towels are not included with the apartment." at bounding box center [329, 121] width 369 height 10
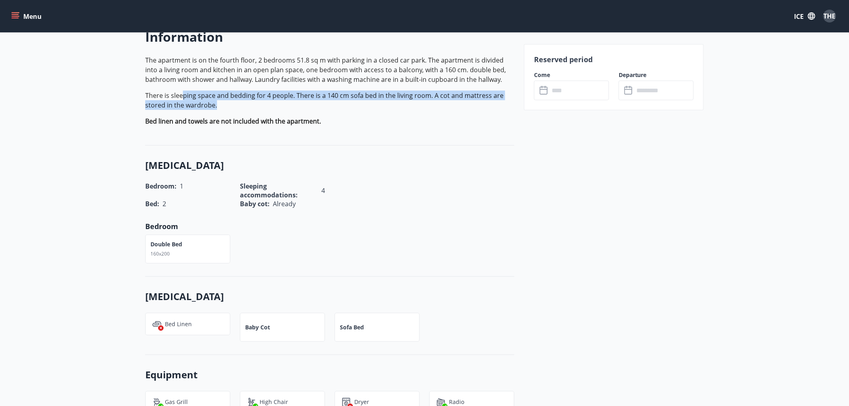
drag, startPoint x: 252, startPoint y: 105, endPoint x: 292, endPoint y: 106, distance: 39.7
click at [286, 106] on p "There is sleeping space and bedding for 4 people. There is a 140 cm sofa bed in…" at bounding box center [329, 100] width 369 height 19
click at [292, 106] on p "There is sleeping space and bedding for 4 people. There is a 140 cm sofa bed in…" at bounding box center [329, 100] width 369 height 19
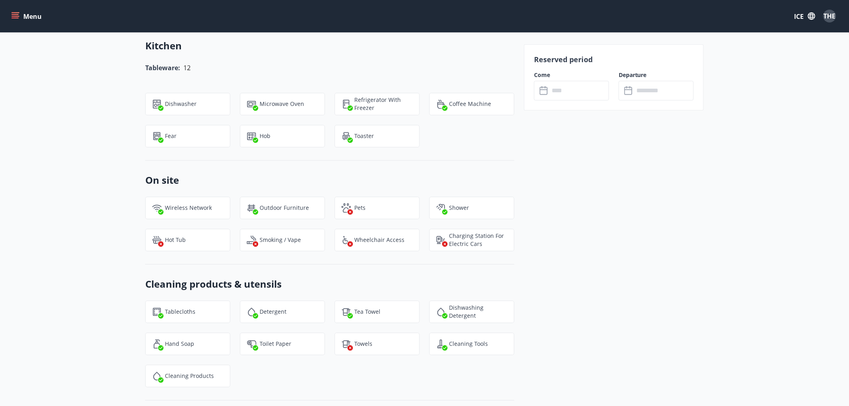
scroll to position [667, 0]
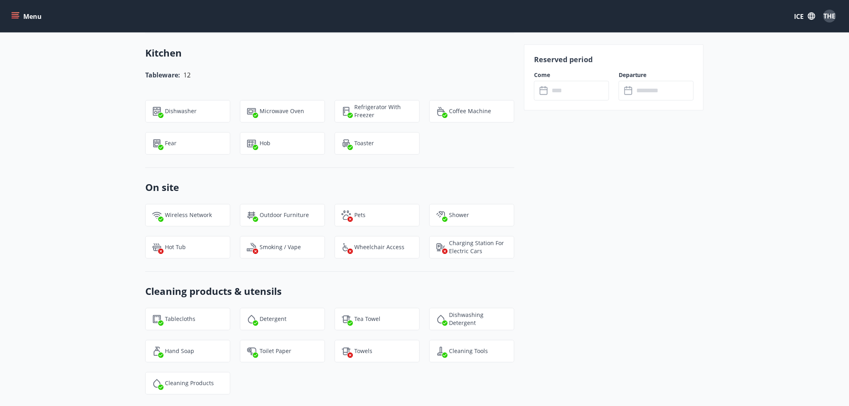
click at [575, 78] on label "Come" at bounding box center [571, 75] width 75 height 8
click at [569, 87] on input "text" at bounding box center [579, 91] width 60 height 20
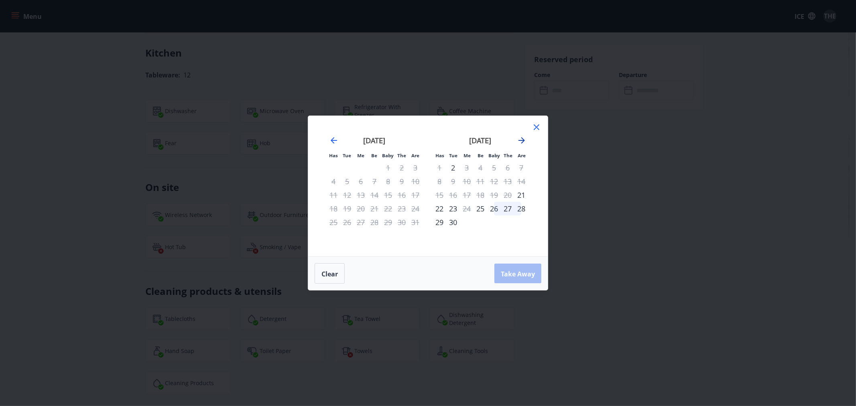
click at [520, 142] on icon "Move forward to switch to the next month." at bounding box center [522, 141] width 10 height 10
click at [495, 183] on div "10" at bounding box center [494, 182] width 14 height 14
click at [521, 182] on div "12" at bounding box center [521, 182] width 14 height 14
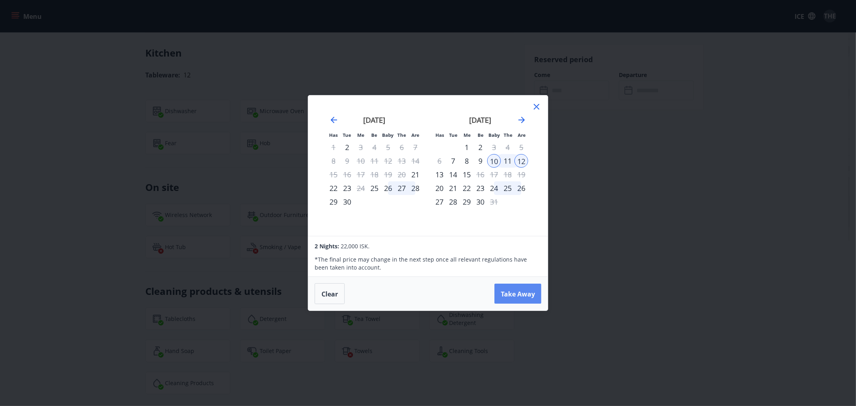
click at [511, 294] on font "Take Away" at bounding box center [518, 294] width 34 height 9
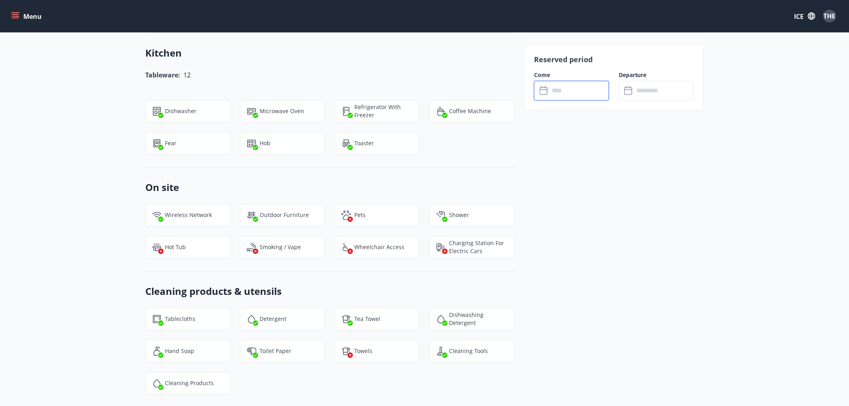
type input "******"
click at [632, 166] on button "Comb" at bounding box center [656, 164] width 75 height 20
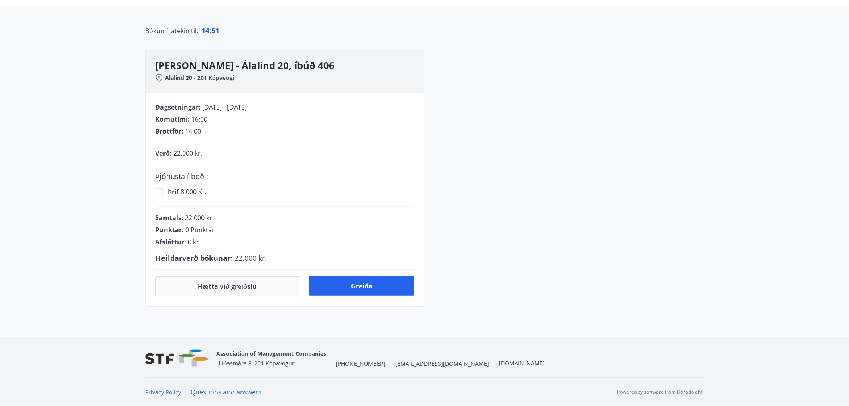
scroll to position [168, 0]
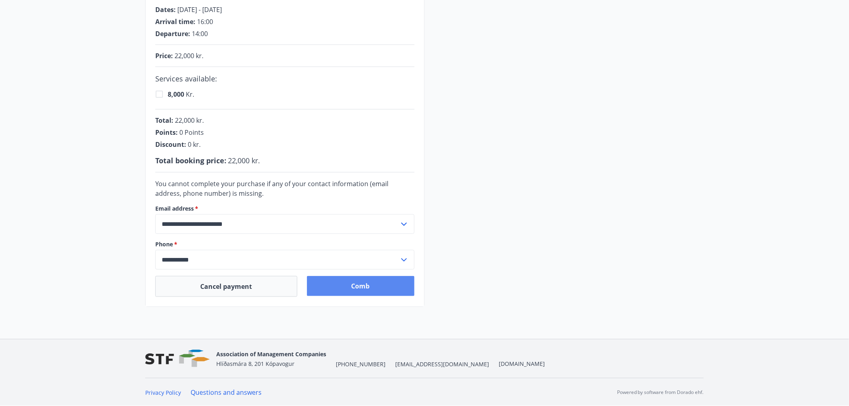
click at [353, 292] on button "Comb" at bounding box center [361, 286] width 108 height 20
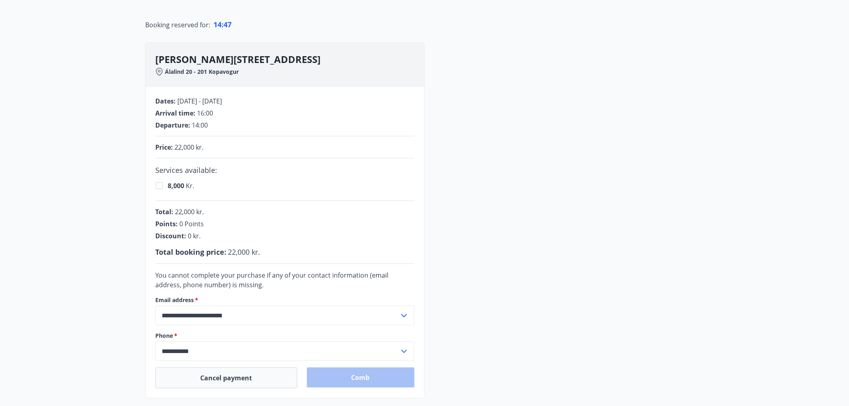
scroll to position [79, 0]
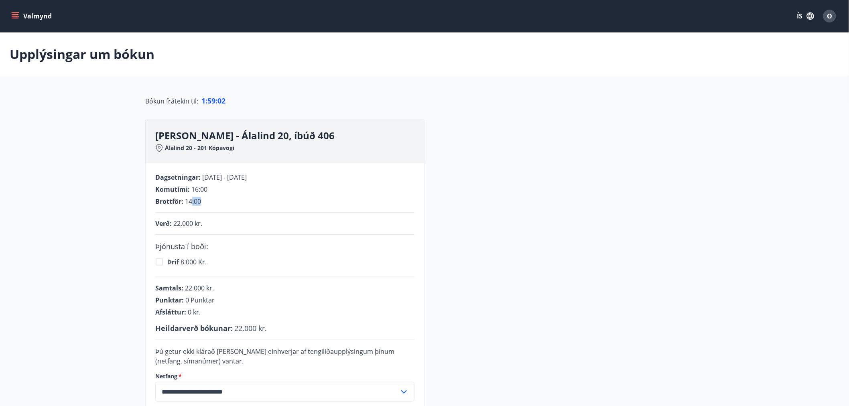
drag, startPoint x: 191, startPoint y: 203, endPoint x: 215, endPoint y: 205, distance: 23.8
click at [215, 205] on div "Brottför : 14:00" at bounding box center [284, 201] width 259 height 9
drag, startPoint x: 205, startPoint y: 201, endPoint x: 186, endPoint y: 205, distance: 18.9
click at [186, 205] on div "Brottför : 14:00" at bounding box center [284, 201] width 259 height 9
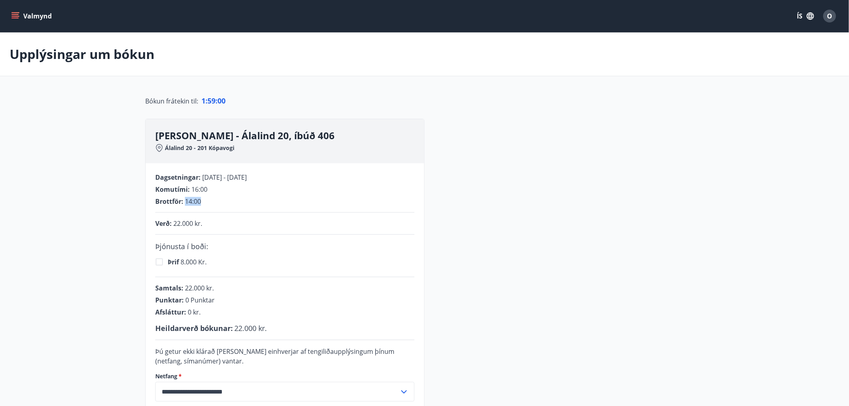
click at [218, 205] on div "Brottför : 14:00" at bounding box center [284, 201] width 259 height 9
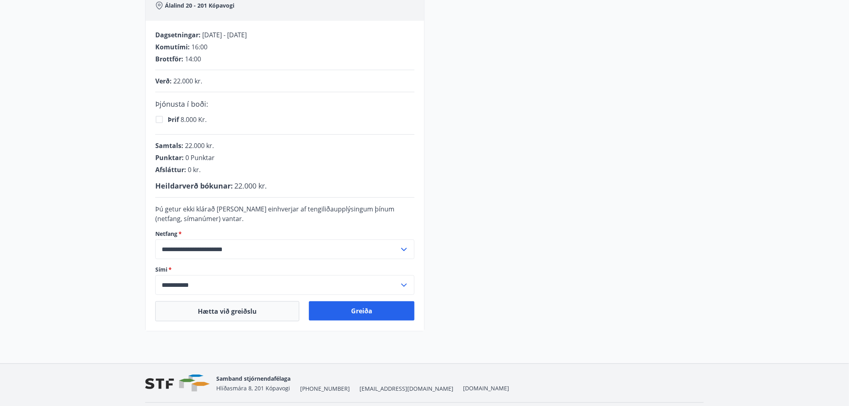
scroll to position [167, 0]
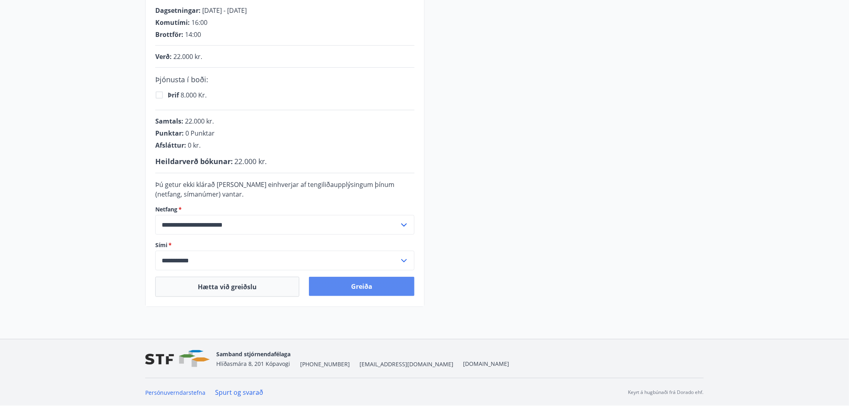
click at [370, 286] on button "Greiða" at bounding box center [362, 286] width 106 height 19
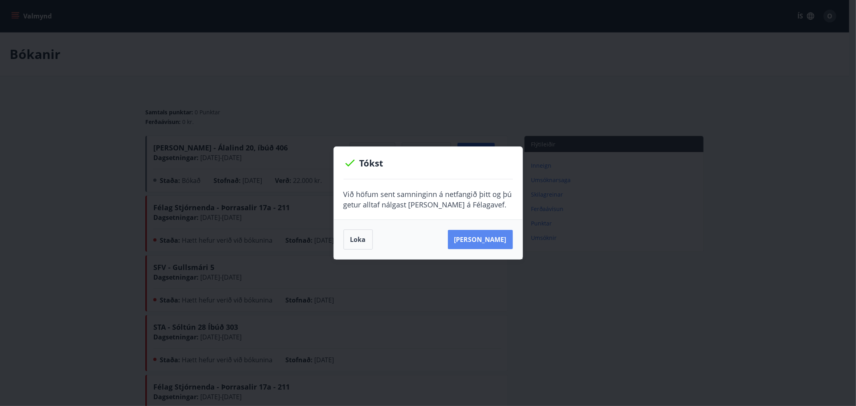
click at [487, 243] on button "Sjá samning" at bounding box center [480, 239] width 65 height 19
click at [357, 239] on button "Loka" at bounding box center [357, 240] width 29 height 20
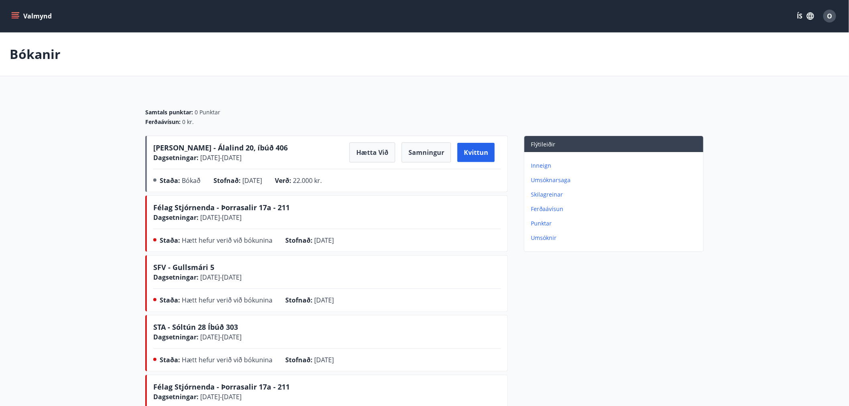
click at [831, 12] on span "O" at bounding box center [829, 16] width 5 height 9
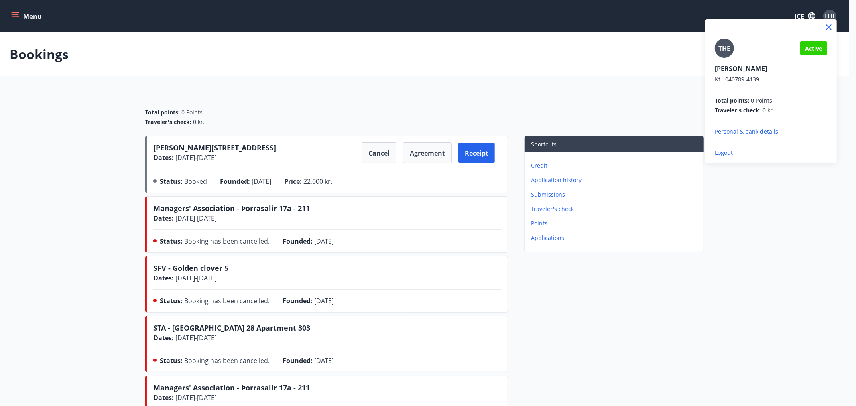
click at [735, 152] on p "Logout" at bounding box center [771, 153] width 112 height 8
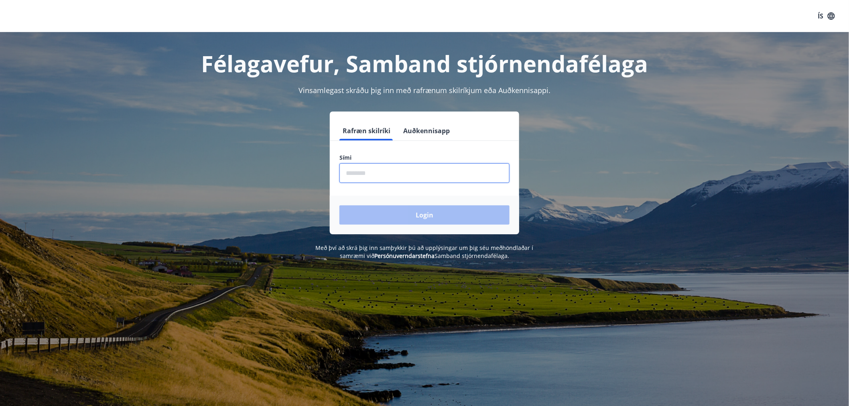
click at [384, 171] on input "phone" at bounding box center [424, 173] width 170 height 20
type input "********"
click at [339, 205] on button "Login" at bounding box center [424, 214] width 170 height 19
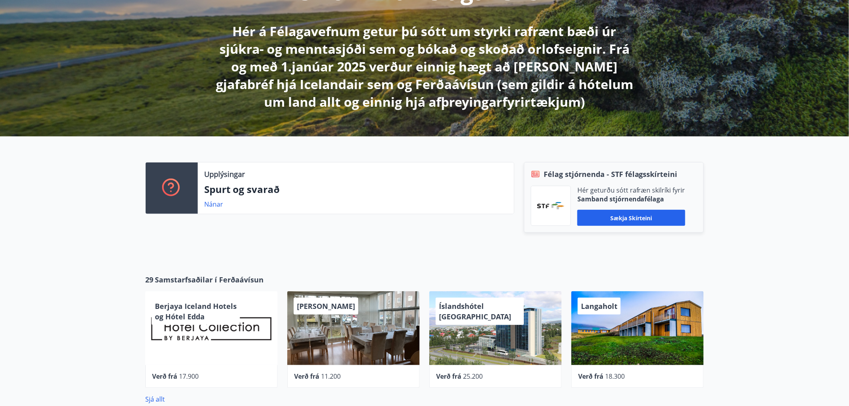
scroll to position [178, 0]
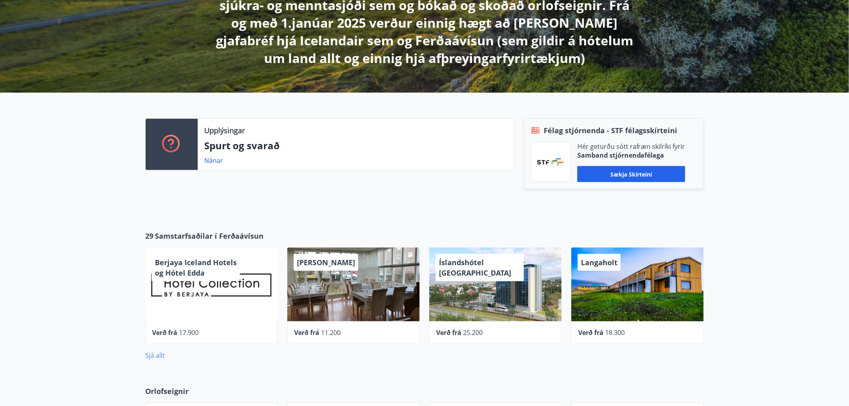
click at [153, 351] on link "Sjá allt" at bounding box center [155, 355] width 20 height 9
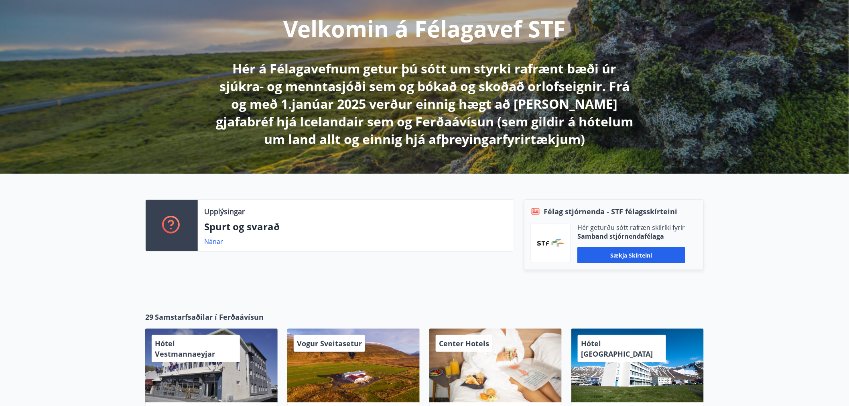
scroll to position [178, 0]
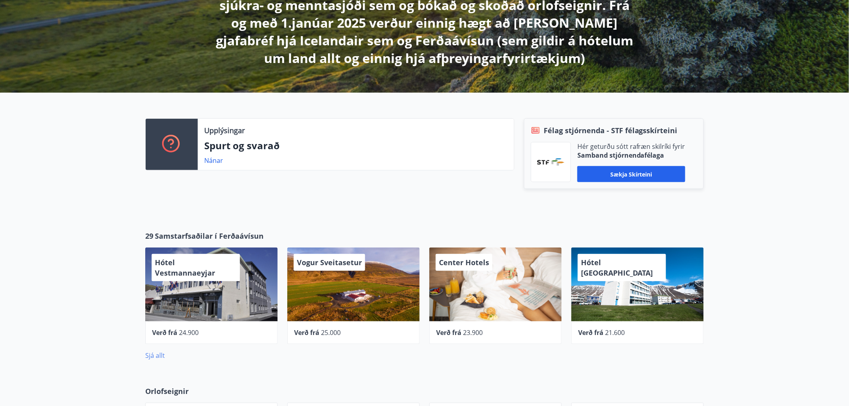
click at [150, 352] on link "Sjá allt" at bounding box center [155, 355] width 20 height 9
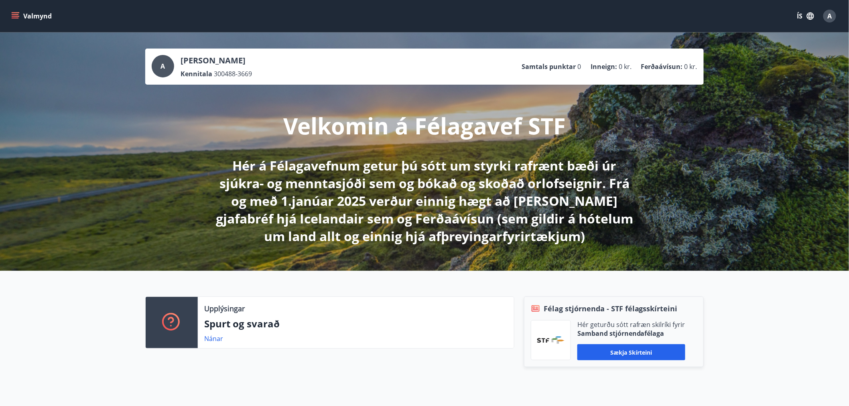
click at [19, 16] on icon "menu" at bounding box center [16, 16] width 9 height 1
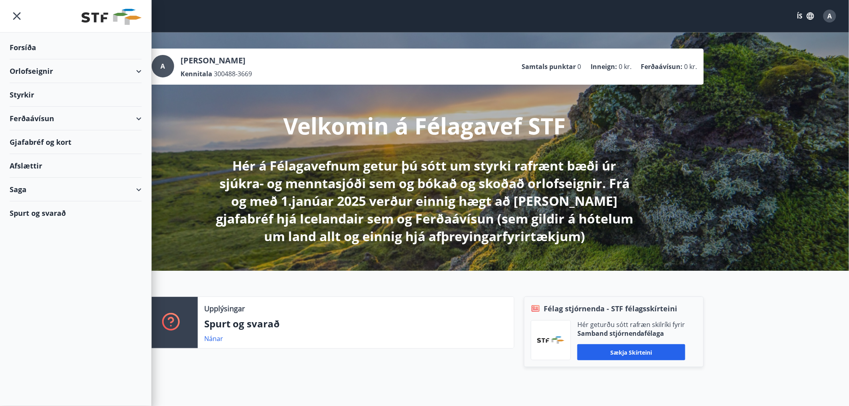
drag, startPoint x: 30, startPoint y: 70, endPoint x: 30, endPoint y: 77, distance: 6.4
click at [30, 71] on div "Orlofseignir" at bounding box center [76, 71] width 132 height 24
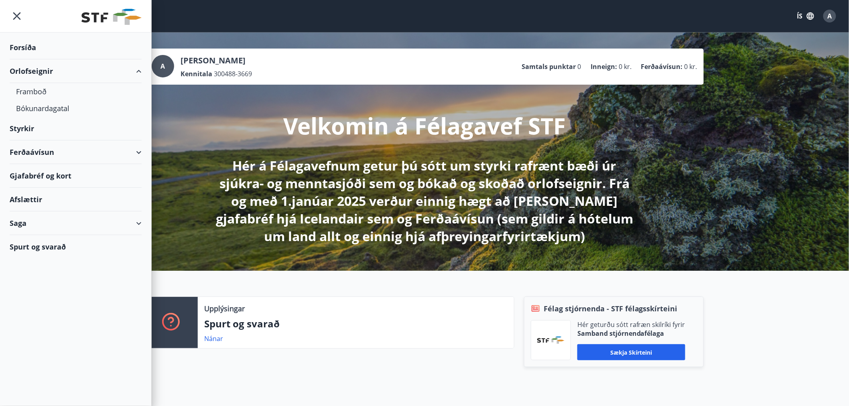
click at [22, 59] on div "Styrkir" at bounding box center [76, 48] width 132 height 24
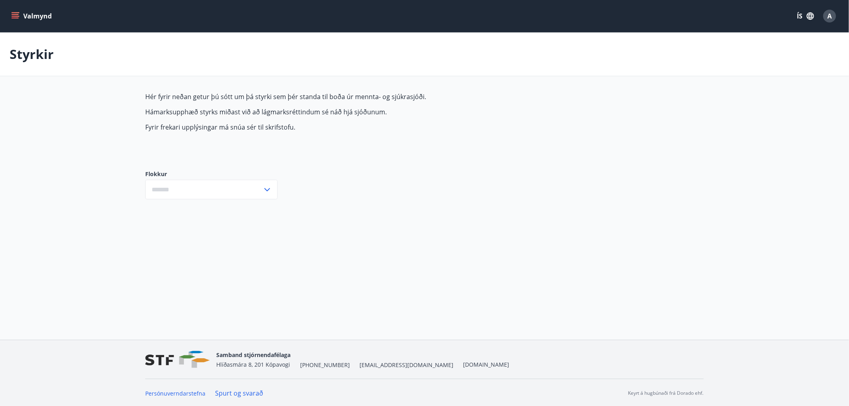
type input "***"
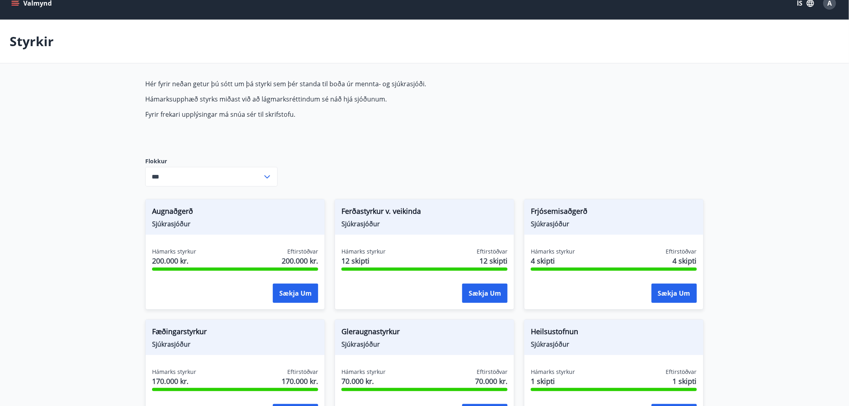
scroll to position [45, 0]
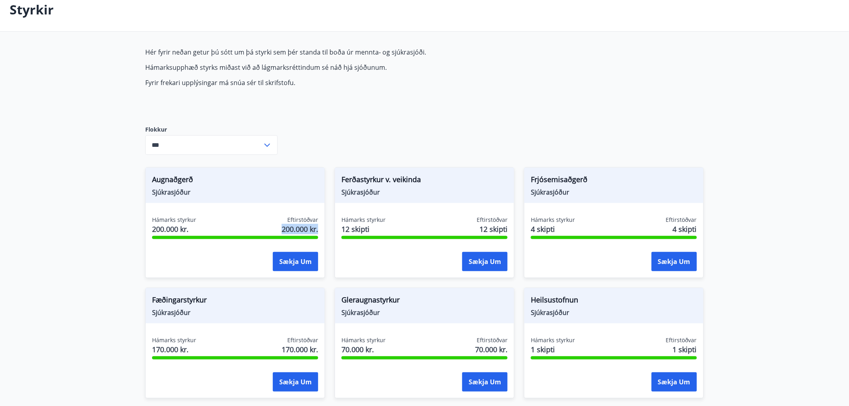
drag, startPoint x: 277, startPoint y: 231, endPoint x: 318, endPoint y: 232, distance: 40.9
click at [318, 232] on div "Hámarks styrkur 200.000 kr. Eftirstöðvar 200.000 kr. Sækja um" at bounding box center [235, 245] width 179 height 59
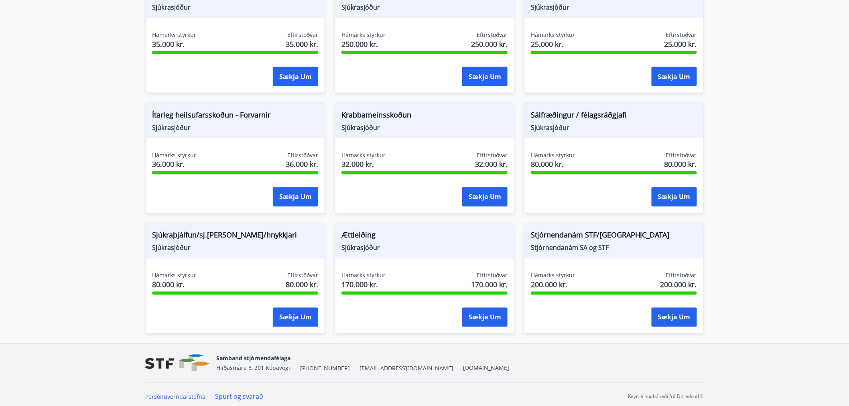
scroll to position [475, 0]
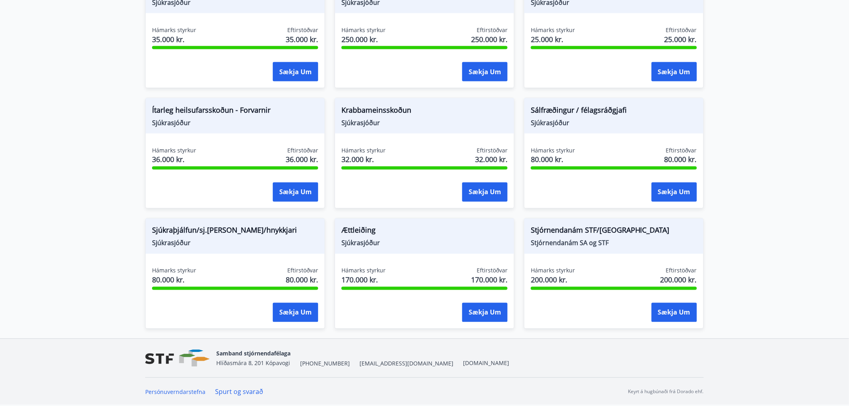
drag, startPoint x: 781, startPoint y: 252, endPoint x: 539, endPoint y: 239, distance: 241.9
click at [539, 239] on span "Stjórnendanám SA og STF" at bounding box center [614, 243] width 166 height 9
drag, startPoint x: 530, startPoint y: 245, endPoint x: 621, endPoint y: 249, distance: 90.4
click at [621, 249] on div "Stjórnendanám STF/SA Stjórnendanám SA og STF" at bounding box center [613, 236] width 179 height 35
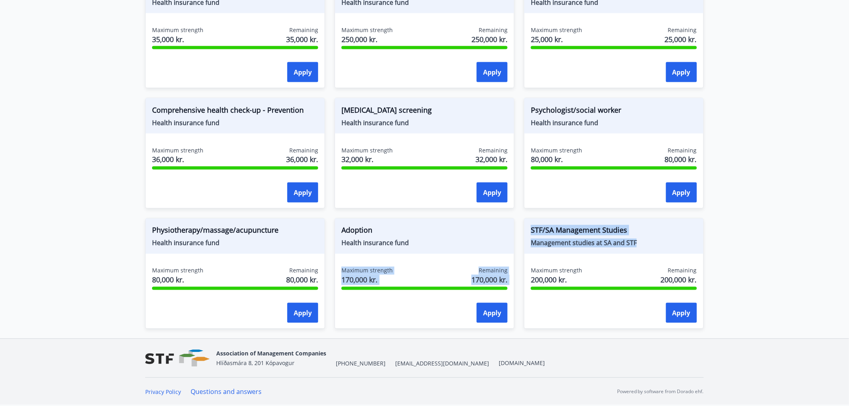
drag, startPoint x: 642, startPoint y: 243, endPoint x: 567, endPoint y: 243, distance: 75.8
click at [519, 245] on div "STF/SA Management Studies Management studies at SA and STF Maximum strength 200…" at bounding box center [608, 269] width 189 height 120
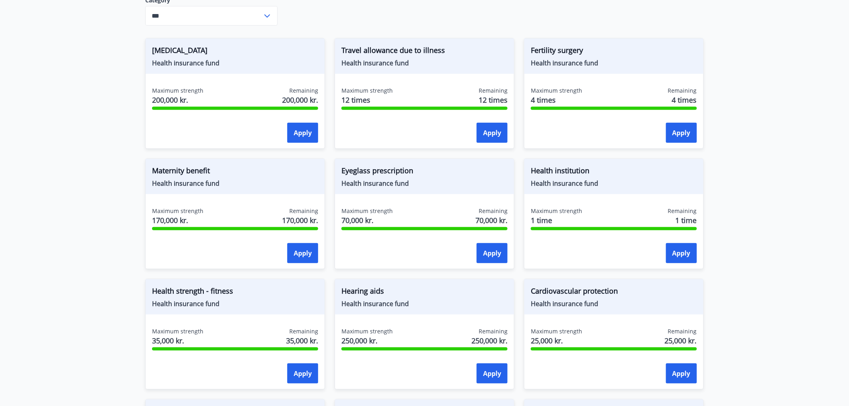
scroll to position [119, 0]
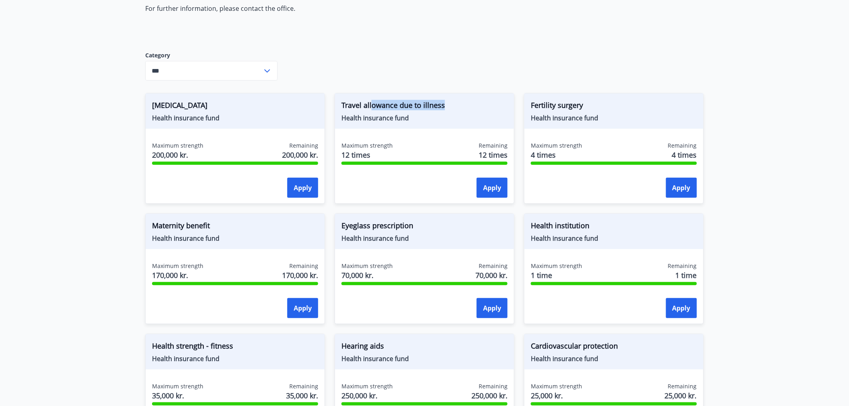
drag, startPoint x: 447, startPoint y: 102, endPoint x: 464, endPoint y: 102, distance: 17.3
click at [464, 102] on span "Travel allowance due to illness" at bounding box center [424, 107] width 166 height 14
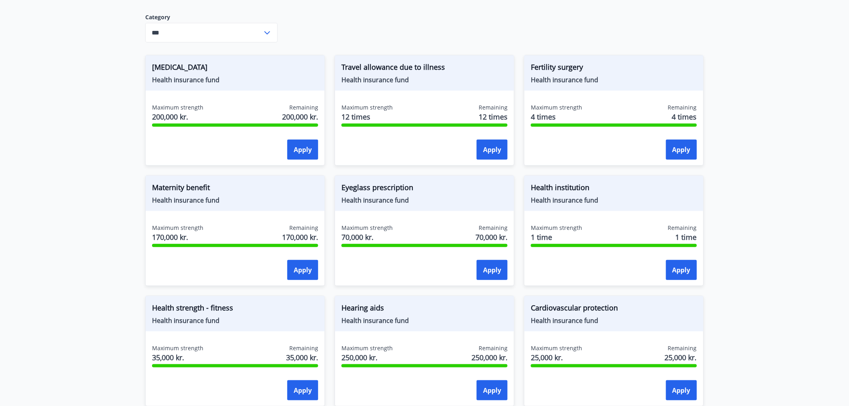
scroll to position [163, 0]
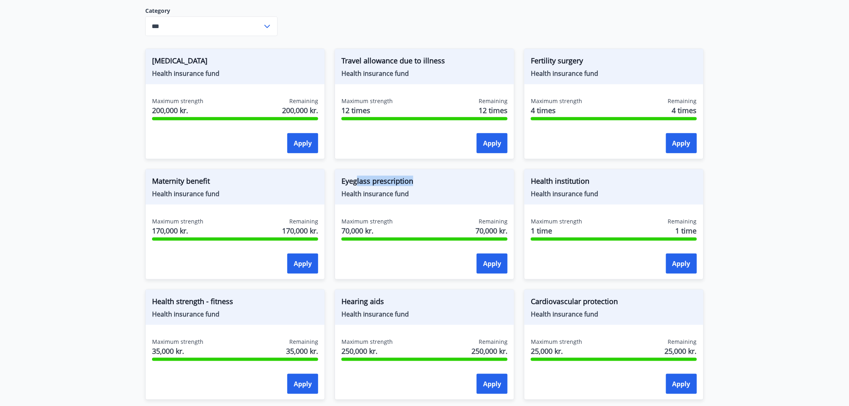
drag, startPoint x: 376, startPoint y: 179, endPoint x: 427, endPoint y: 181, distance: 51.8
click at [427, 181] on span "Eyeglass prescription" at bounding box center [424, 183] width 166 height 14
click at [428, 181] on span "Eyeglass prescription" at bounding box center [424, 183] width 166 height 14
drag, startPoint x: 179, startPoint y: 177, endPoint x: 226, endPoint y: 179, distance: 46.6
click at [226, 179] on span "Maternity benefit" at bounding box center [235, 183] width 166 height 14
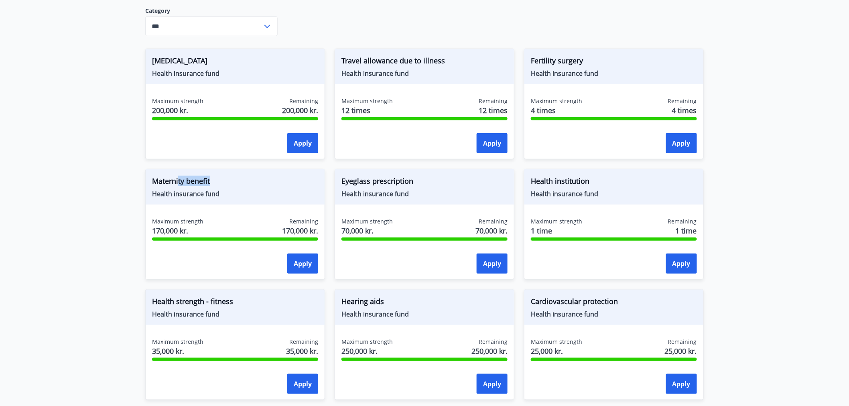
drag, startPoint x: 226, startPoint y: 179, endPoint x: 261, endPoint y: 192, distance: 37.4
click at [226, 179] on span "Maternity benefit" at bounding box center [235, 183] width 166 height 14
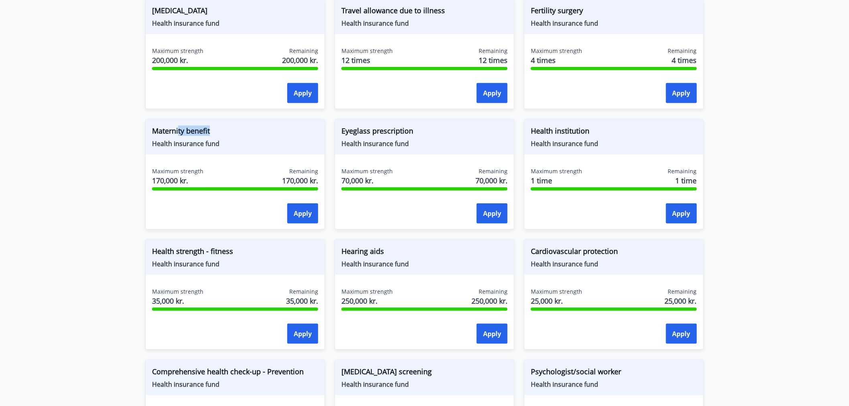
scroll to position [253, 0]
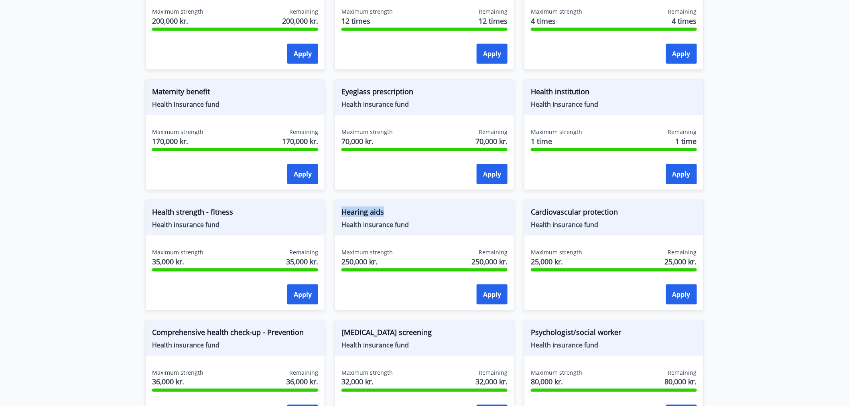
drag, startPoint x: 344, startPoint y: 213, endPoint x: 408, endPoint y: 216, distance: 64.2
click at [408, 216] on span "Hearing aids" at bounding box center [424, 214] width 166 height 14
drag, startPoint x: 415, startPoint y: 219, endPoint x: 360, endPoint y: 210, distance: 55.8
click at [336, 203] on div "Hearing aids Health insurance fund" at bounding box center [424, 217] width 179 height 35
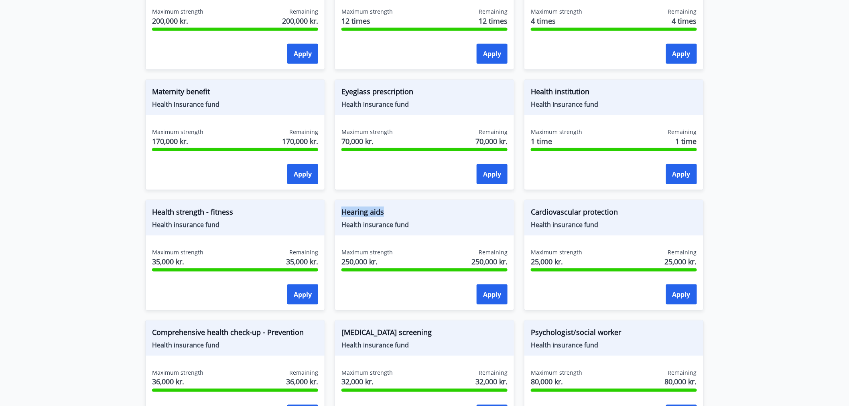
click at [388, 207] on span "Hearing aids" at bounding box center [424, 214] width 166 height 14
drag, startPoint x: 565, startPoint y: 213, endPoint x: 638, endPoint y: 222, distance: 74.5
click at [638, 222] on div "Cardiovascular protection Health insurance fund" at bounding box center [613, 217] width 179 height 35
click at [638, 223] on span "Health insurance fund" at bounding box center [614, 224] width 166 height 9
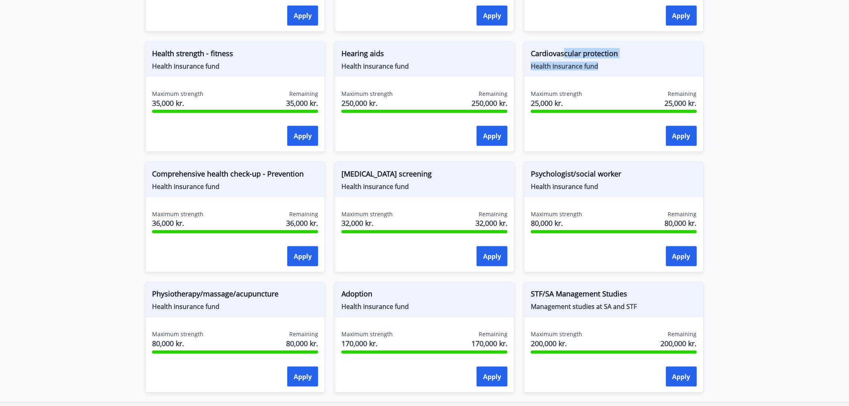
scroll to position [431, 0]
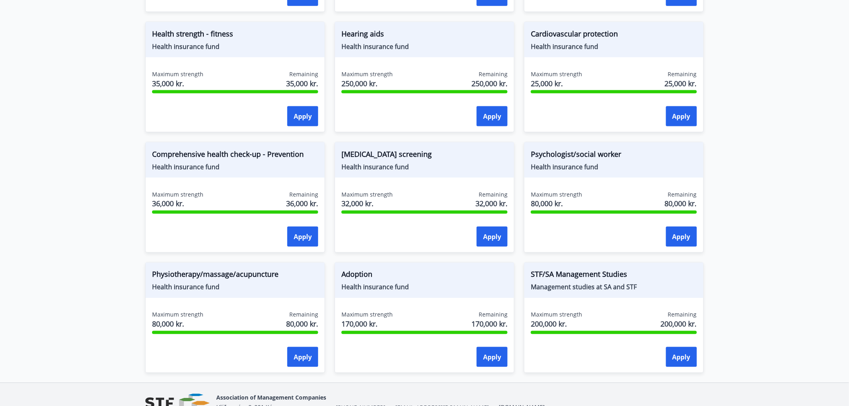
click at [561, 29] on font "Cardiovascular protection" at bounding box center [574, 34] width 87 height 10
drag, startPoint x: 614, startPoint y: 33, endPoint x: 635, endPoint y: 39, distance: 22.1
click at [635, 39] on span "Cardiovascular protection" at bounding box center [614, 35] width 166 height 14
drag, startPoint x: 547, startPoint y: 152, endPoint x: 644, endPoint y: 167, distance: 97.9
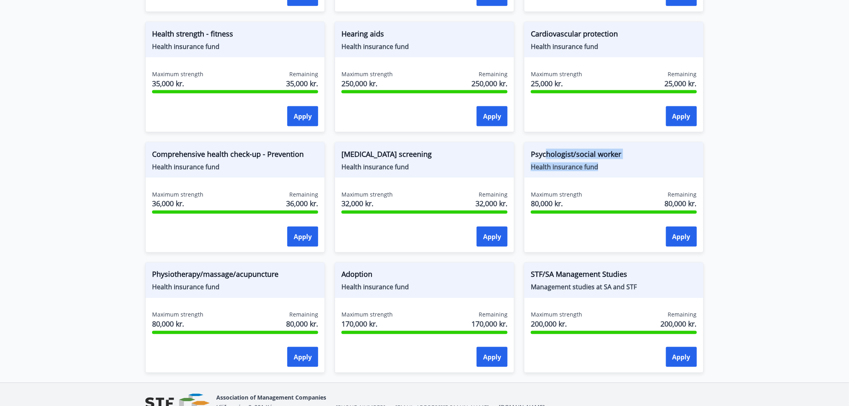
click at [640, 165] on div "Psychologist/social worker Health insurance fund" at bounding box center [613, 159] width 179 height 35
click at [694, 203] on font "80,000 kr." at bounding box center [681, 204] width 32 height 10
drag, startPoint x: 542, startPoint y: 150, endPoint x: 623, endPoint y: 158, distance: 81.4
click at [623, 158] on span "Psychologist/social worker" at bounding box center [614, 156] width 166 height 14
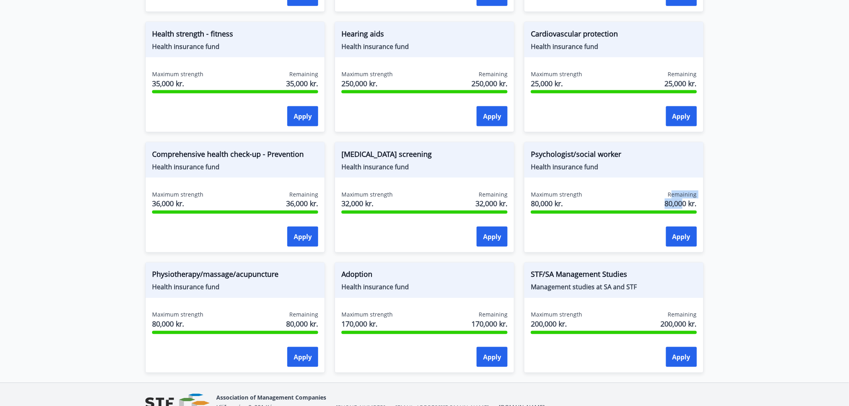
drag, startPoint x: 672, startPoint y: 198, endPoint x: 687, endPoint y: 201, distance: 14.7
click at [685, 200] on div "Remaining 80,000 kr." at bounding box center [681, 201] width 32 height 20
click at [687, 201] on font "80,000 kr." at bounding box center [681, 204] width 32 height 10
drag, startPoint x: 250, startPoint y: 276, endPoint x: 293, endPoint y: 279, distance: 43.5
click at [293, 279] on span "Physiotherapy/massage/acupuncture" at bounding box center [235, 276] width 166 height 14
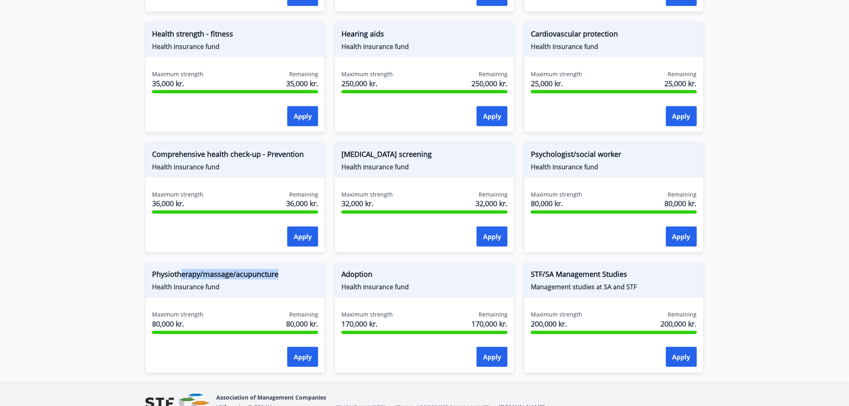
click at [293, 279] on span "Physiotherapy/massage/acupuncture" at bounding box center [235, 276] width 166 height 14
drag, startPoint x: 165, startPoint y: 270, endPoint x: 265, endPoint y: 278, distance: 99.8
click at [265, 278] on font "Physiotherapy/massage/acupuncture" at bounding box center [215, 275] width 126 height 10
click at [266, 278] on font "Physiotherapy/massage/acupuncture" at bounding box center [215, 275] width 126 height 10
drag, startPoint x: 294, startPoint y: 323, endPoint x: 307, endPoint y: 321, distance: 13.7
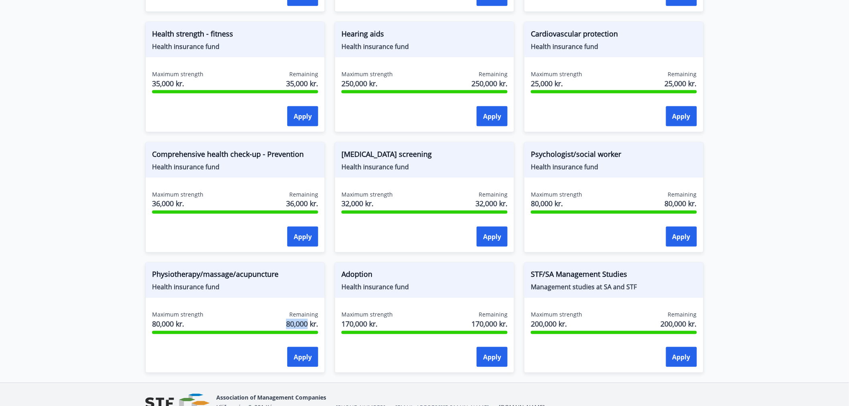
click at [307, 321] on div "Maximum strength 80,000 kr. Remaining 80,000 kr." at bounding box center [235, 321] width 166 height 20
click at [307, 321] on font "80,000 kr." at bounding box center [302, 324] width 32 height 10
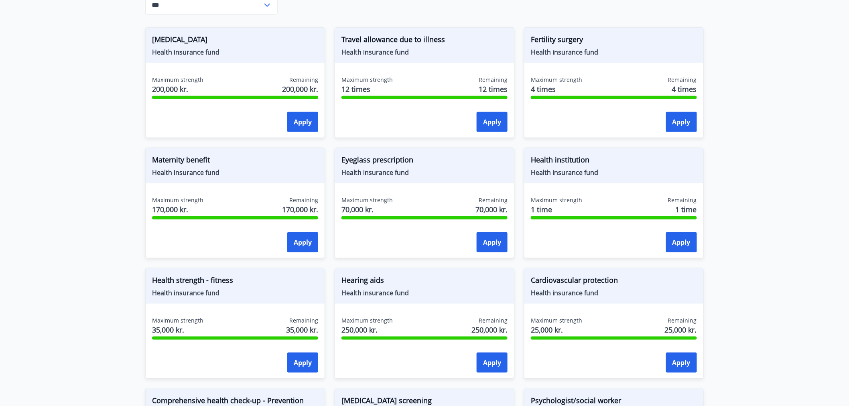
scroll to position [0, 0]
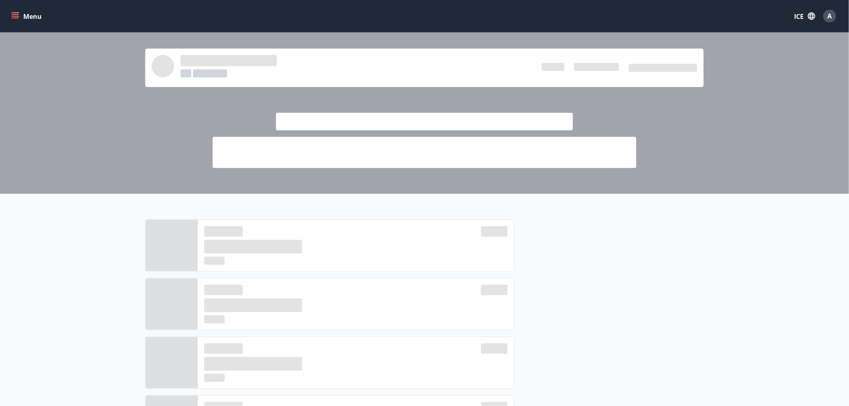
click at [18, 14] on icon "menu" at bounding box center [15, 14] width 7 height 1
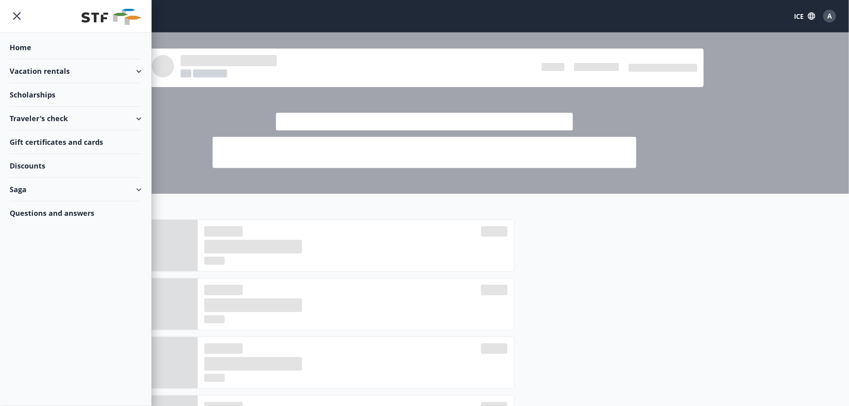
click at [136, 121] on div "Traveler's check" at bounding box center [76, 119] width 132 height 24
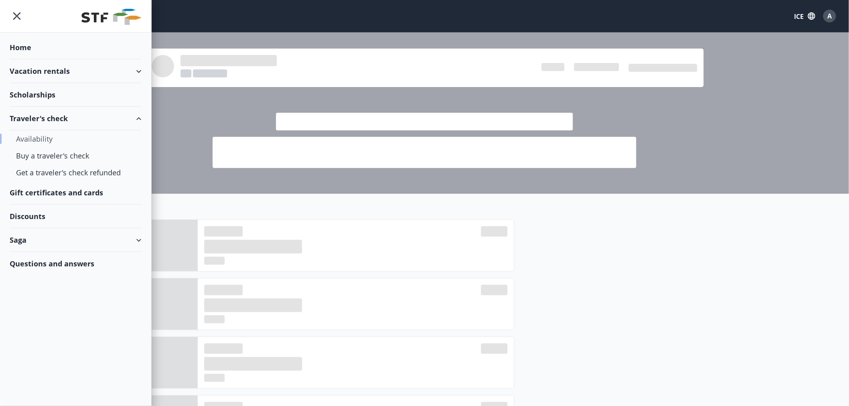
click at [42, 140] on font "Availability" at bounding box center [34, 139] width 37 height 10
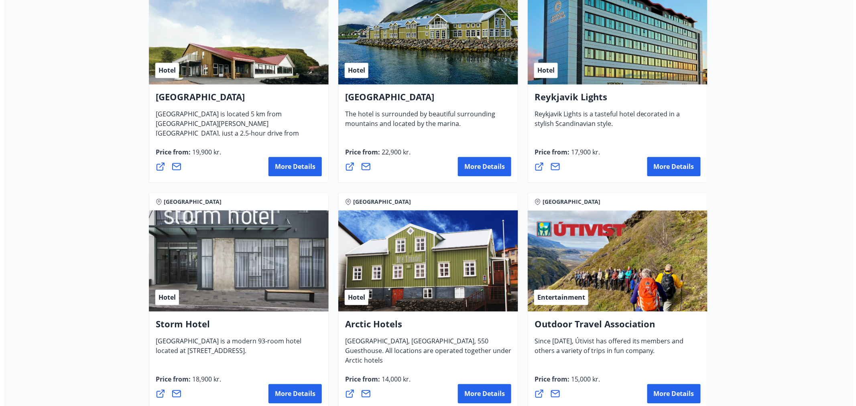
scroll to position [668, 0]
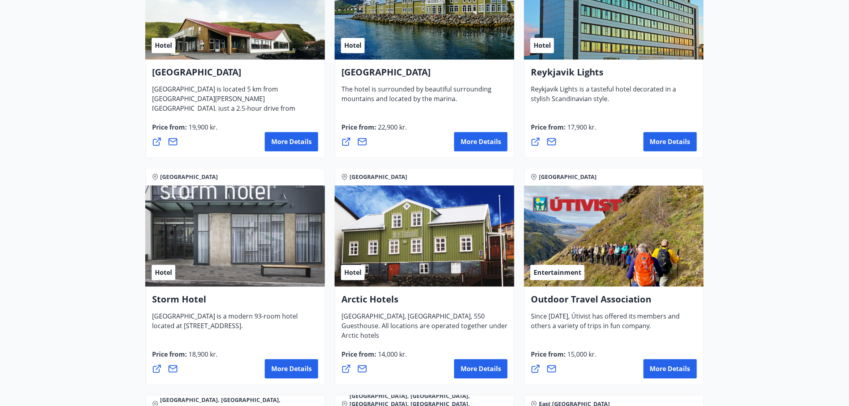
click at [593, 16] on div "Hotel" at bounding box center [614, 8] width 180 height 101
click at [667, 139] on font "More details" at bounding box center [670, 141] width 41 height 9
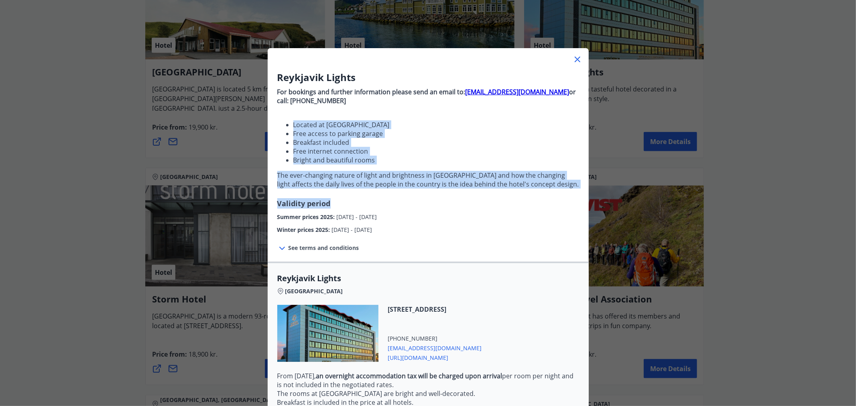
drag, startPoint x: 303, startPoint y: 127, endPoint x: 470, endPoint y: 203, distance: 183.5
click at [469, 203] on div "Reykjavik Lights For bookings and further information please send an email to: …" at bounding box center [428, 153] width 321 height 164
click at [469, 205] on div "Reykjavik Lights For bookings and further information please send an email to: …" at bounding box center [428, 153] width 321 height 164
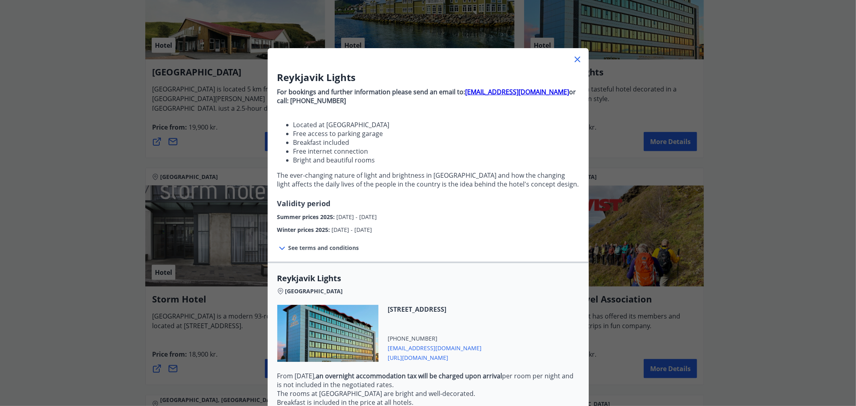
click at [288, 247] on font "See terms and conditions" at bounding box center [323, 248] width 71 height 8
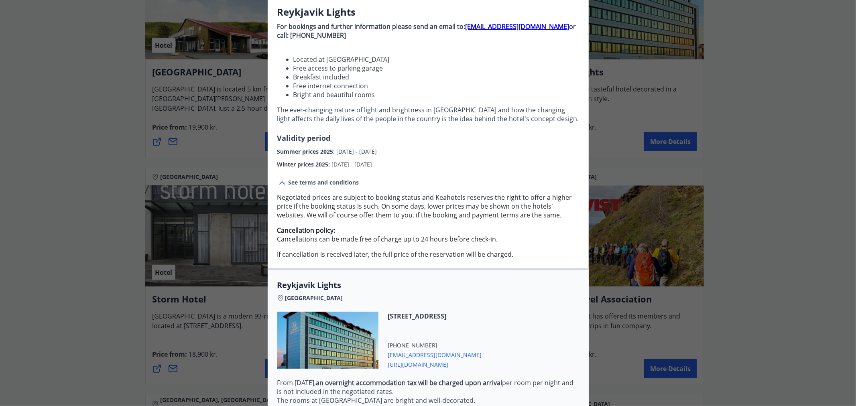
scroll to position [173, 0]
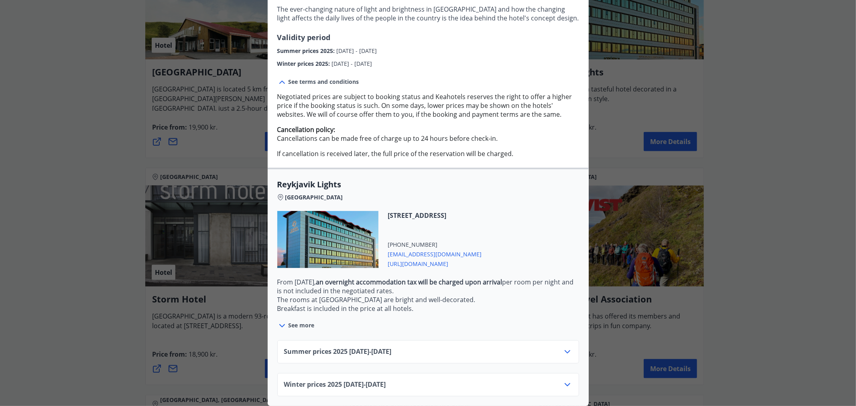
click at [357, 380] on font "[DATE]" at bounding box center [354, 384] width 20 height 9
click at [563, 383] on div at bounding box center [568, 385] width 10 height 10
click at [563, 380] on icon at bounding box center [568, 385] width 10 height 10
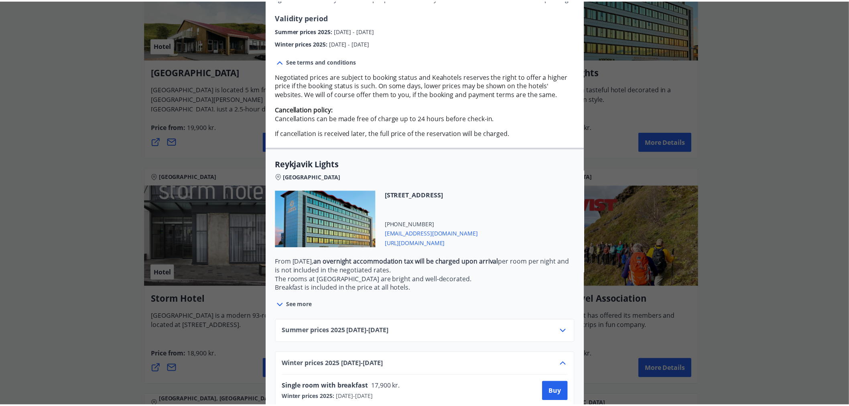
scroll to position [237, 0]
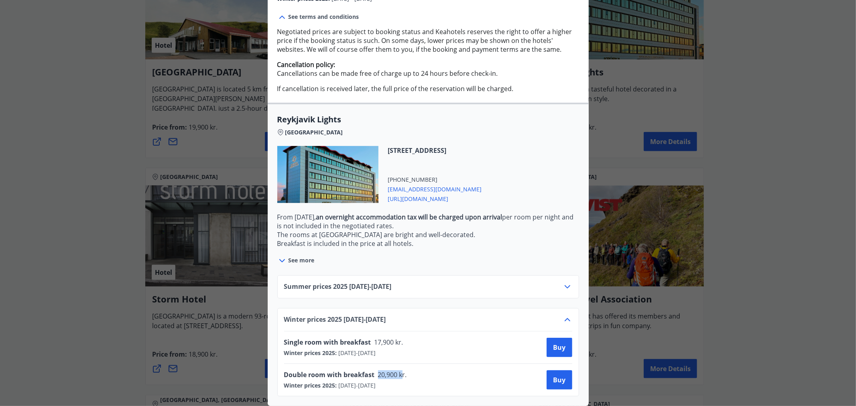
drag, startPoint x: 372, startPoint y: 367, endPoint x: 400, endPoint y: 367, distance: 27.3
click at [400, 370] on span "20,900 kr." at bounding box center [392, 374] width 34 height 9
click at [400, 370] on font "20,900 kr." at bounding box center [392, 374] width 29 height 9
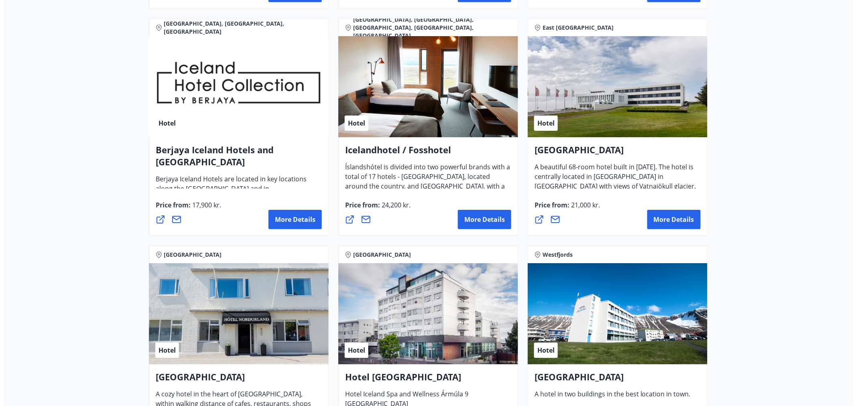
scroll to position [1070, 0]
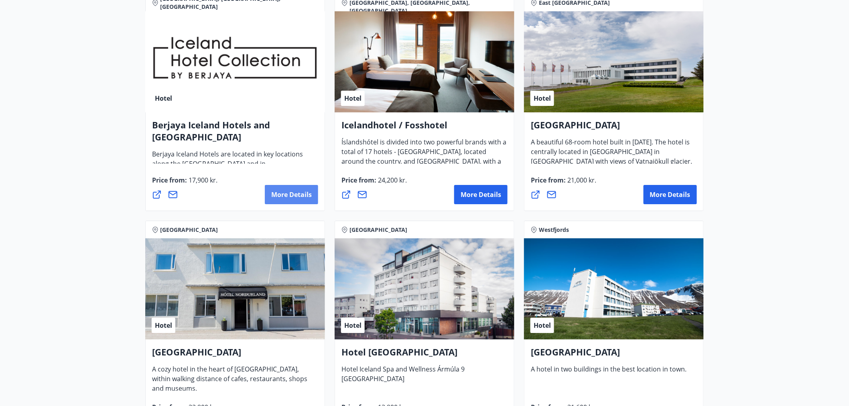
click at [291, 201] on button "More details" at bounding box center [291, 194] width 53 height 19
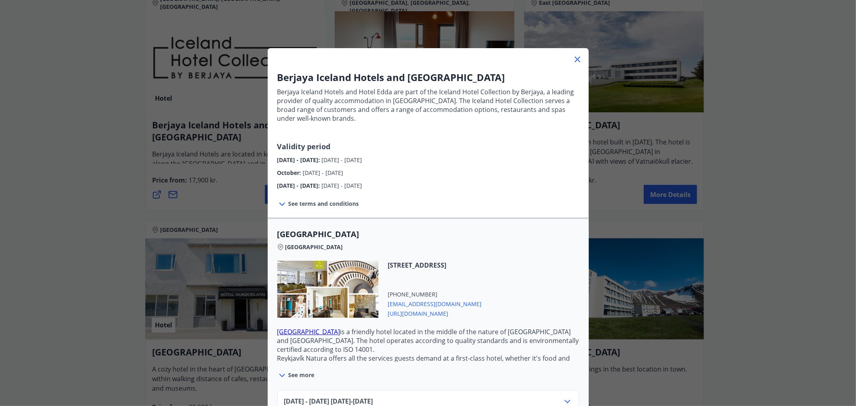
scroll to position [45, 0]
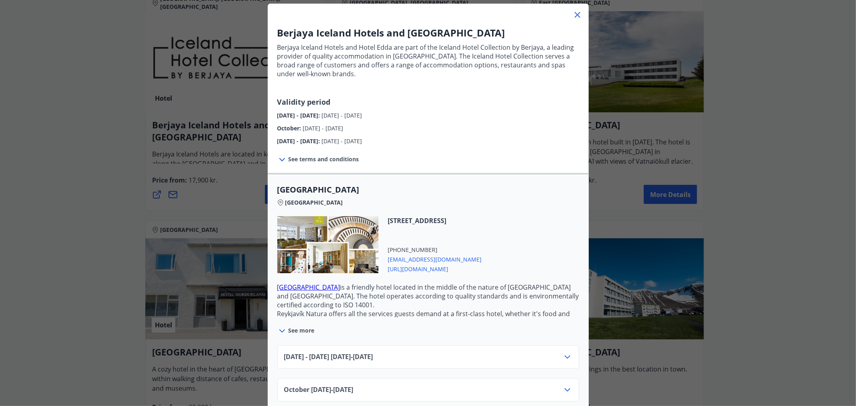
drag, startPoint x: 324, startPoint y: 190, endPoint x: 425, endPoint y: 191, distance: 100.3
click at [425, 191] on span "[GEOGRAPHIC_DATA]" at bounding box center [428, 189] width 302 height 11
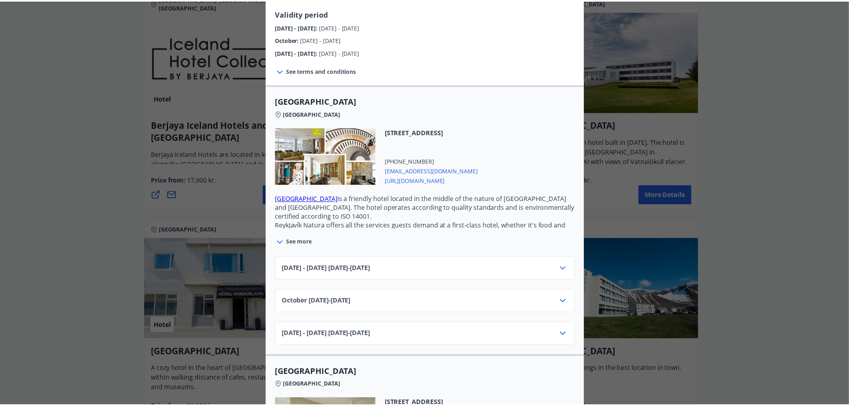
scroll to position [134, 0]
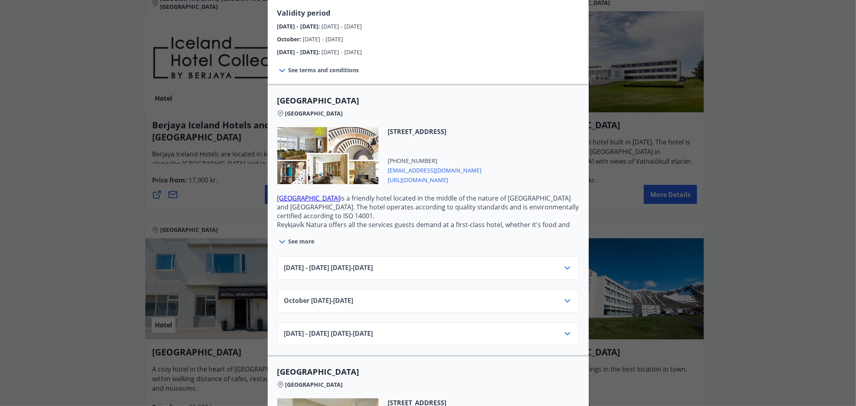
click at [568, 298] on icon at bounding box center [568, 301] width 10 height 10
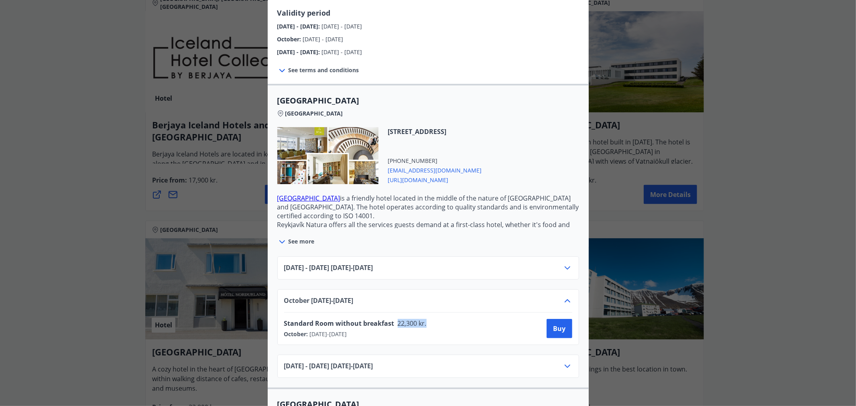
drag, startPoint x: 389, startPoint y: 320, endPoint x: 425, endPoint y: 322, distance: 36.2
click at [425, 322] on div "Standard Room without breakfast 22,300 kr." at bounding box center [358, 324] width 148 height 11
drag, startPoint x: 395, startPoint y: 323, endPoint x: 431, endPoint y: 322, distance: 36.1
click at [431, 322] on div "Standard Room without breakfast 22,300 kr. October : [DATE] - [DATE] Buy" at bounding box center [428, 328] width 288 height 19
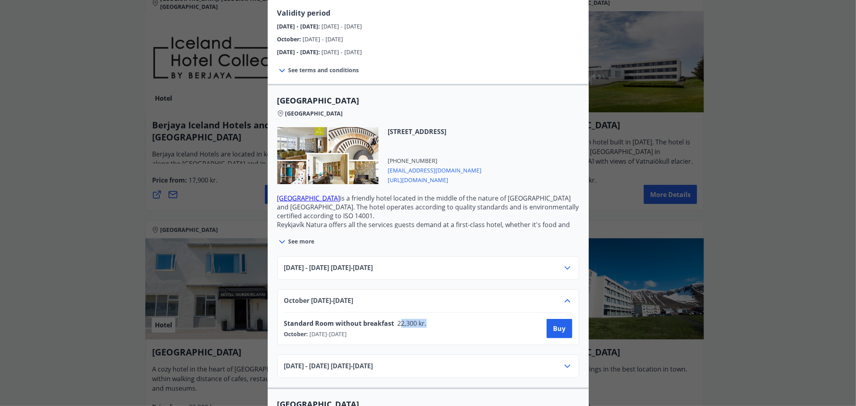
click at [431, 323] on div "Standard Room without breakfast 22,300 kr. October : [DATE] - [DATE] Buy" at bounding box center [428, 328] width 288 height 19
drag, startPoint x: 337, startPoint y: 313, endPoint x: 387, endPoint y: 323, distance: 51.1
click at [387, 323] on div "Standard Room without breakfast 22,300 kr. October : [DATE] - [DATE] Buy" at bounding box center [428, 329] width 288 height 32
click at [385, 323] on font "Standard Room without breakfast" at bounding box center [339, 323] width 110 height 9
drag, startPoint x: 339, startPoint y: 321, endPoint x: 373, endPoint y: 324, distance: 33.9
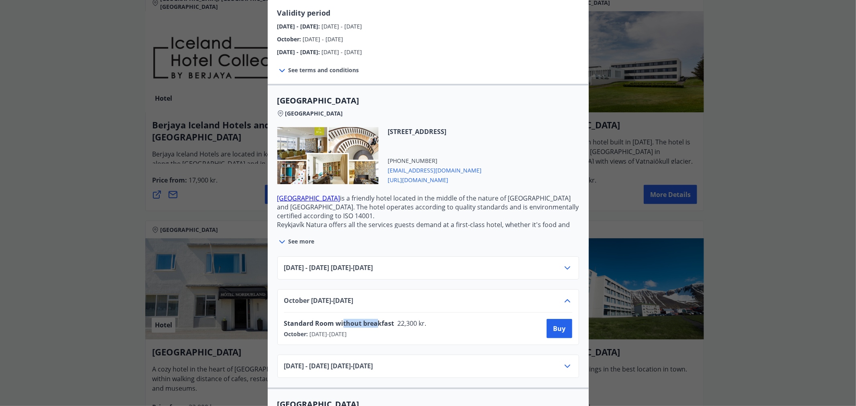
click at [373, 324] on font "Standard Room without breakfast" at bounding box center [339, 323] width 110 height 9
drag, startPoint x: 373, startPoint y: 324, endPoint x: 345, endPoint y: 316, distance: 28.9
click at [374, 324] on font "Standard Room without breakfast" at bounding box center [339, 323] width 110 height 9
click at [102, 195] on div "Berjaya Iceland Hotels and [GEOGRAPHIC_DATA] Hotels and Hotel Edda are part of …" at bounding box center [428, 69] width 856 height 406
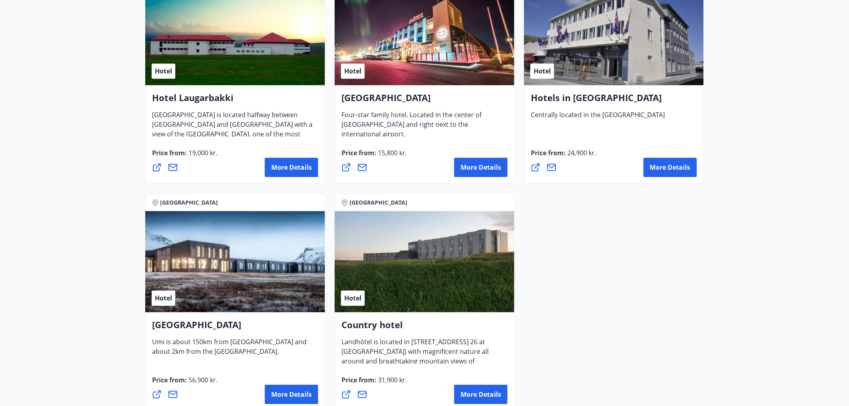
scroll to position [2006, 0]
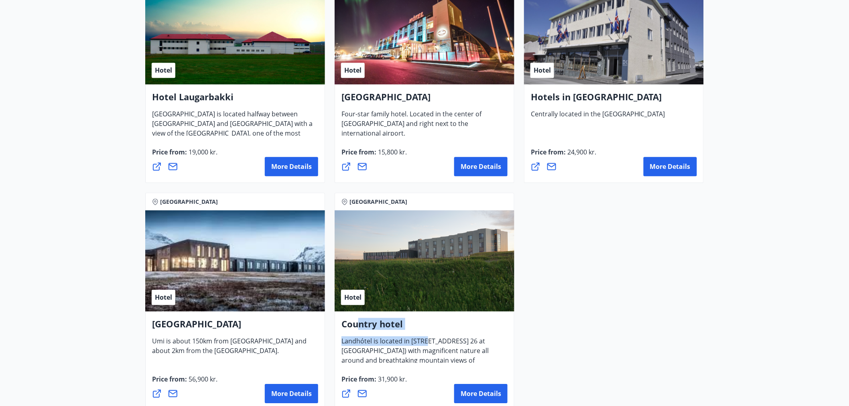
drag, startPoint x: 397, startPoint y: 337, endPoint x: 429, endPoint y: 340, distance: 31.4
click at [429, 340] on div "Country hotel Landhótel is located in [STREET_ADDRESS] 26 at [GEOGRAPHIC_DATA])…" at bounding box center [424, 340] width 166 height 45
click at [429, 341] on font "Landhótel is located in [STREET_ADDRESS] 26 at [GEOGRAPHIC_DATA]) with magnific…" at bounding box center [414, 360] width 147 height 47
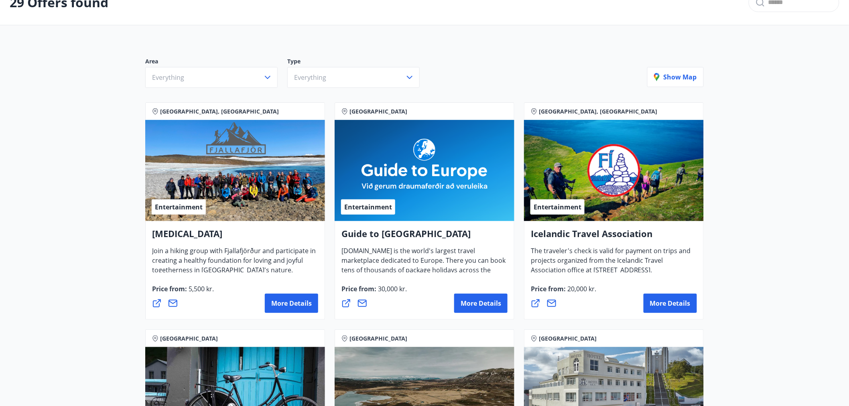
scroll to position [0, 0]
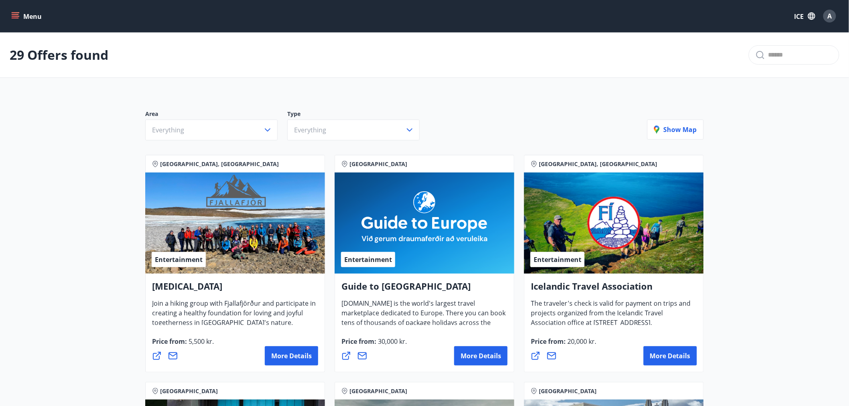
click at [14, 20] on button "Menu" at bounding box center [27, 16] width 35 height 14
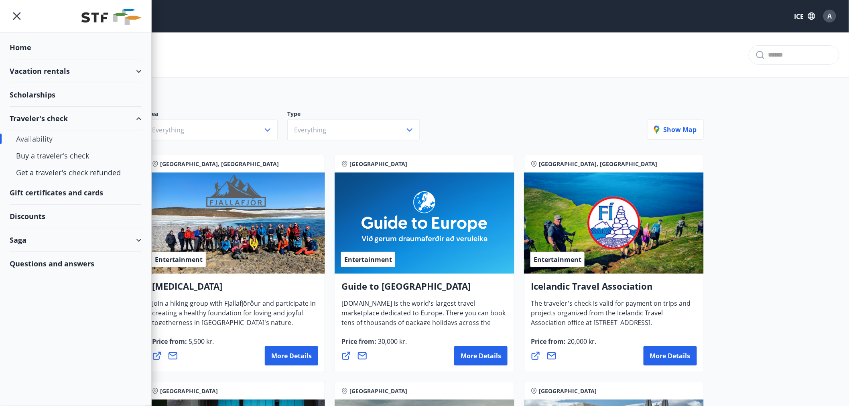
click at [72, 189] on font "Gift certificates and cards" at bounding box center [56, 193] width 93 height 10
click at [23, 243] on font "Saga" at bounding box center [18, 240] width 17 height 10
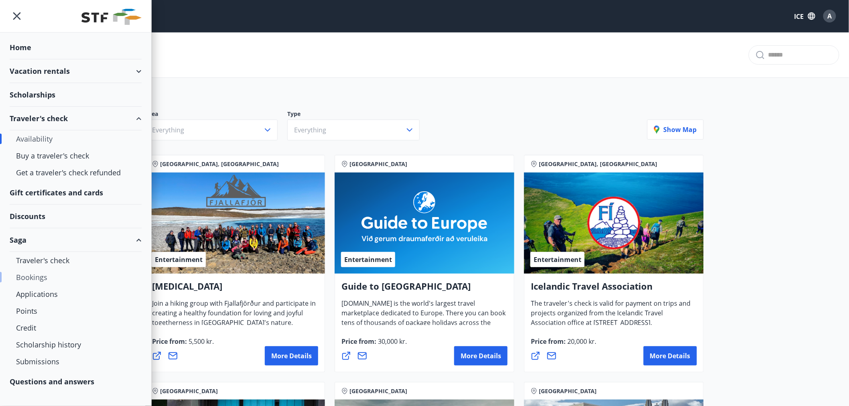
click at [44, 276] on font "Bookings" at bounding box center [31, 277] width 31 height 10
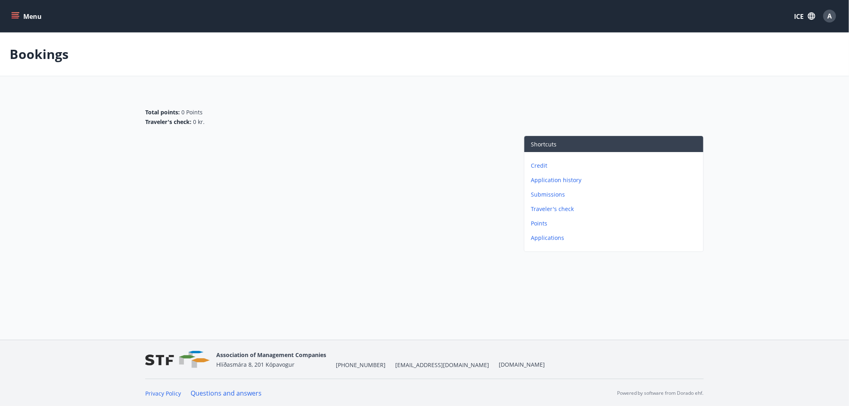
click at [25, 10] on button "Menu" at bounding box center [27, 16] width 35 height 14
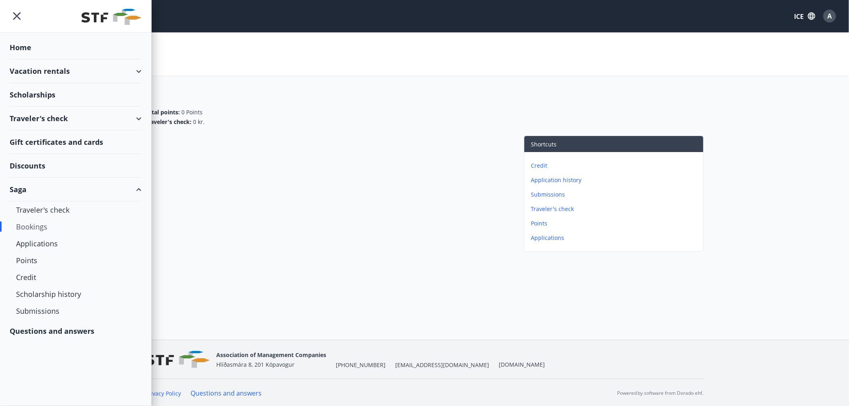
click at [137, 73] on div "Vacation rentals" at bounding box center [76, 71] width 132 height 24
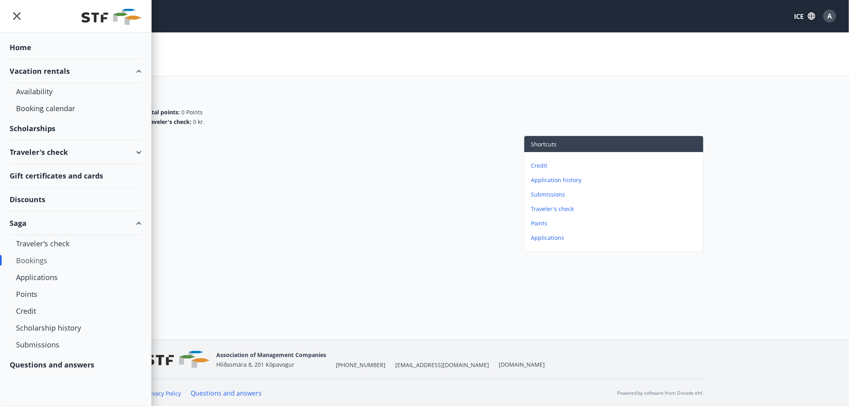
click at [136, 72] on div "Vacation rentals" at bounding box center [76, 71] width 132 height 24
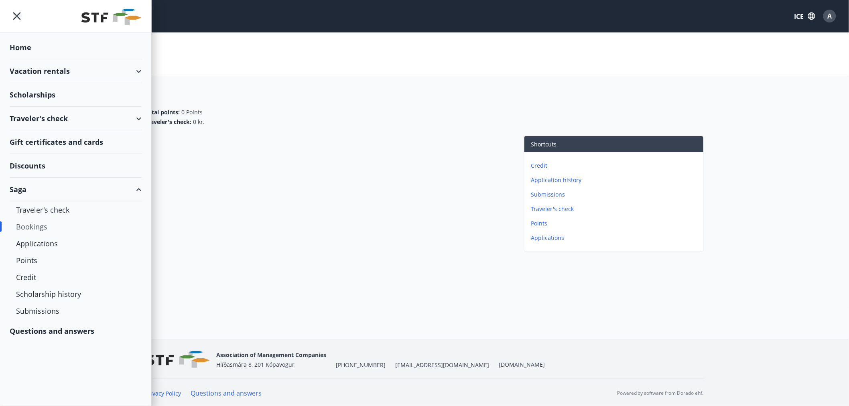
click at [37, 174] on div "Discounts" at bounding box center [76, 166] width 132 height 24
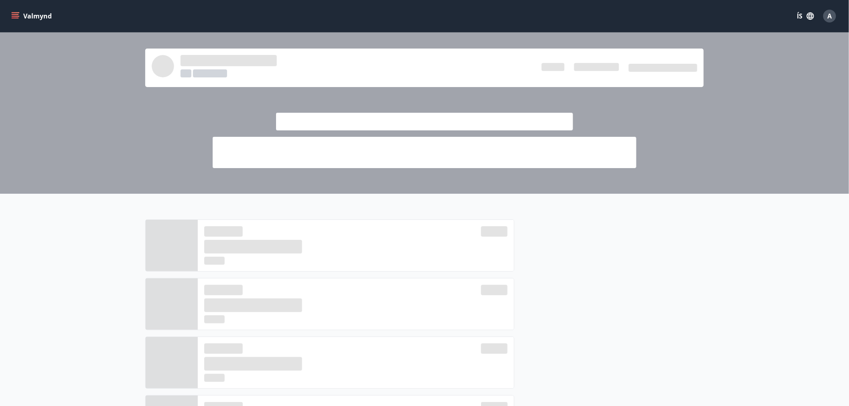
click at [34, 14] on button "Valmynd" at bounding box center [32, 16] width 45 height 14
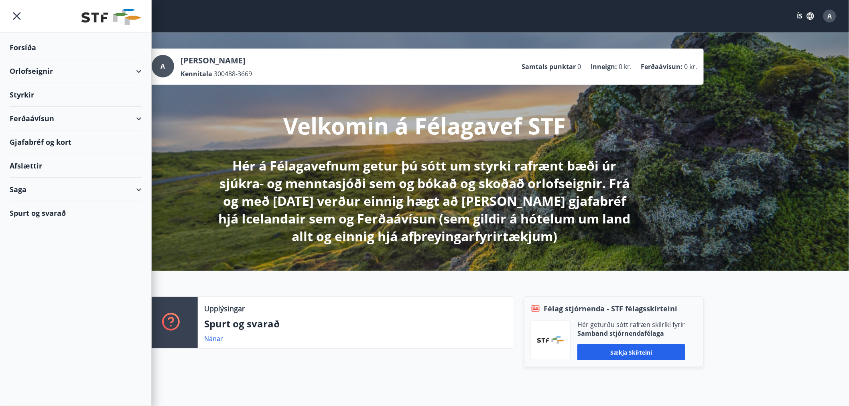
click at [138, 70] on div "Orlofseignir" at bounding box center [76, 71] width 132 height 24
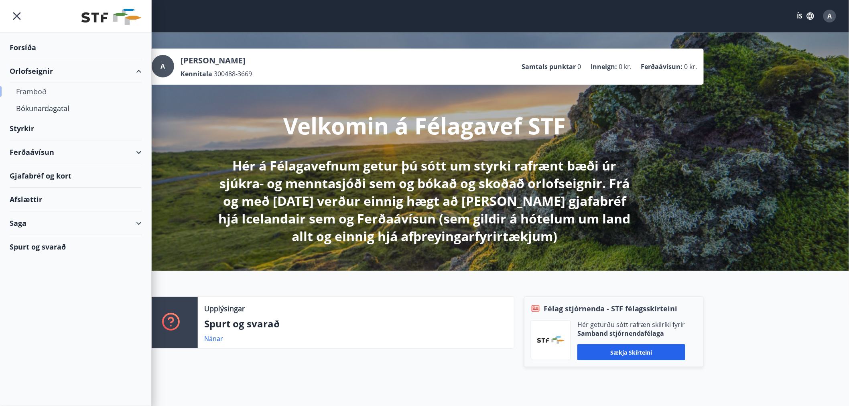
click at [37, 95] on div "Framboð" at bounding box center [75, 91] width 119 height 17
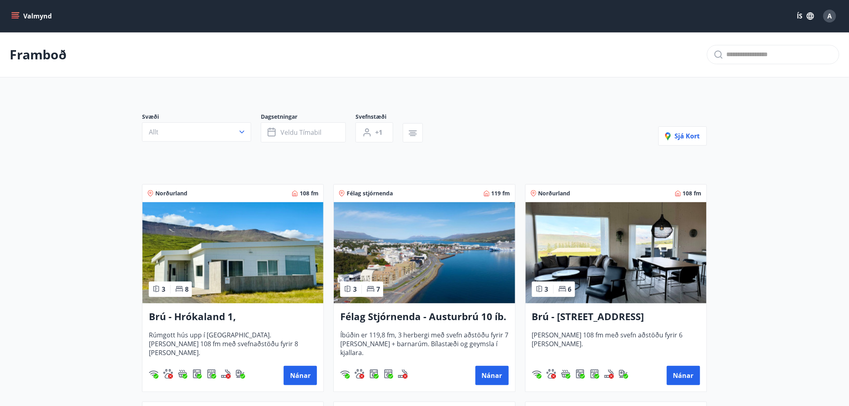
scroll to position [134, 0]
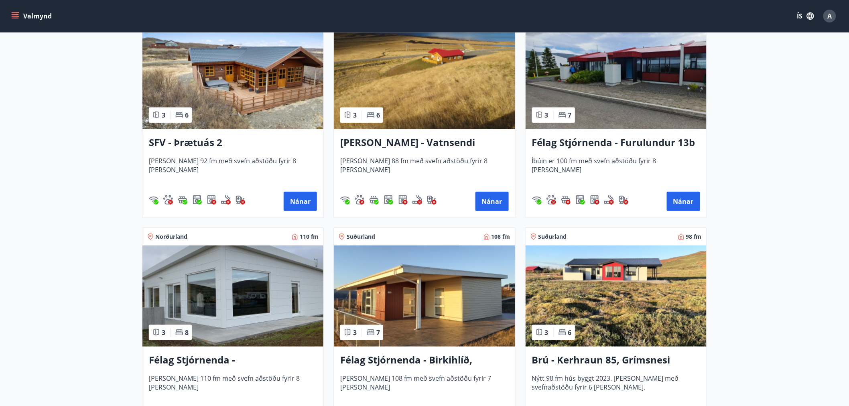
scroll to position [1515, 0]
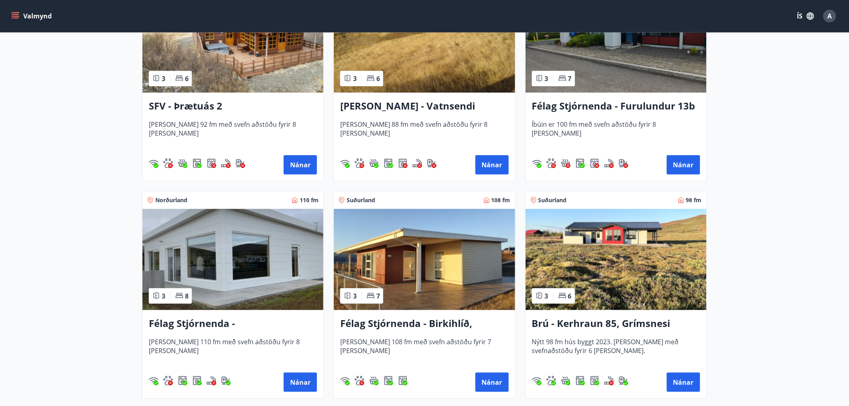
click at [483, 277] on img at bounding box center [424, 259] width 181 height 101
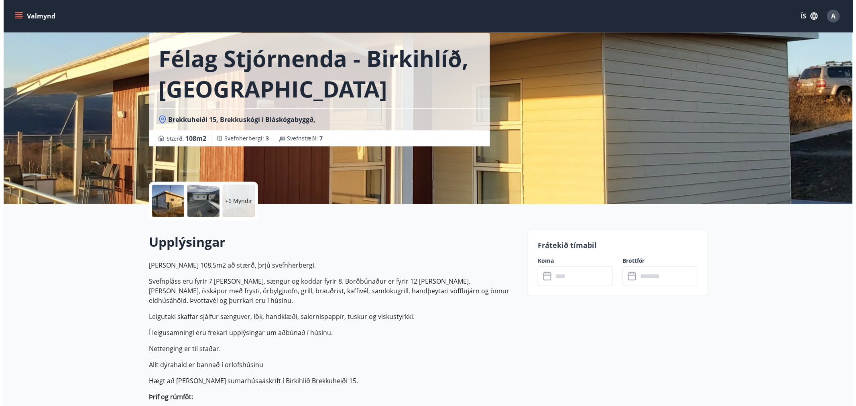
scroll to position [45, 0]
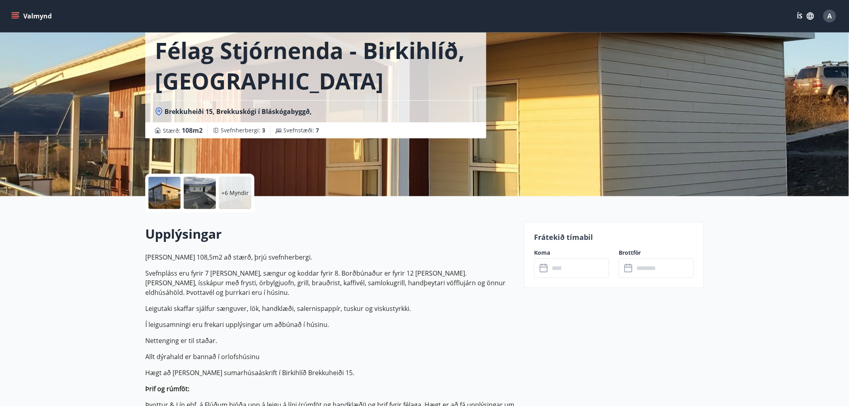
click at [195, 189] on div at bounding box center [200, 193] width 32 height 32
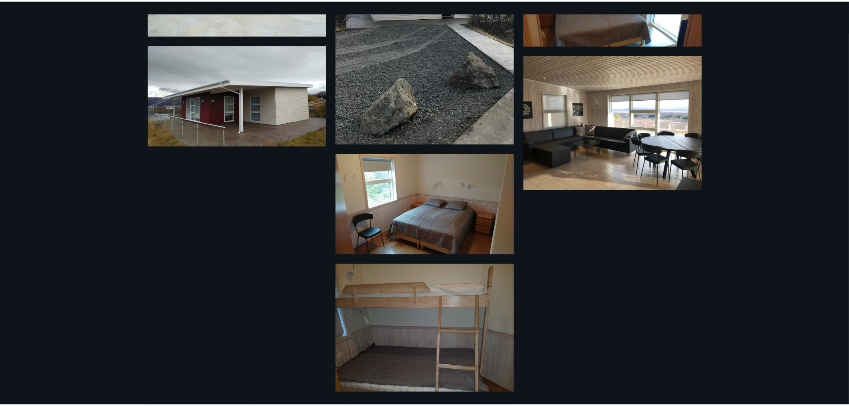
scroll to position [398, 0]
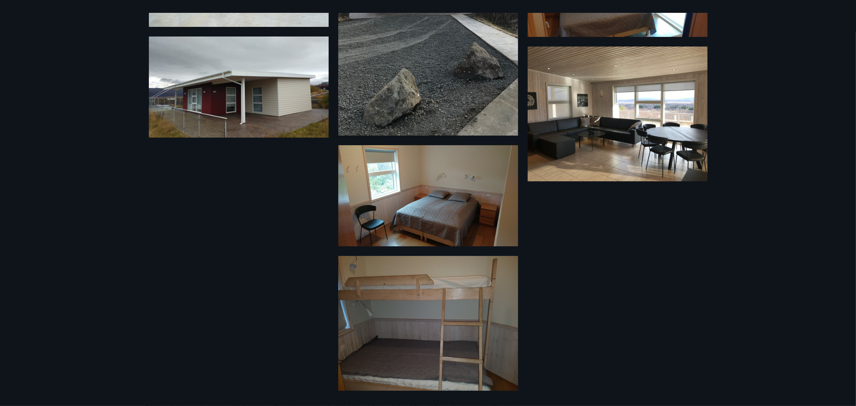
click at [117, 189] on div "12 Myndir" at bounding box center [428, 203] width 856 height 406
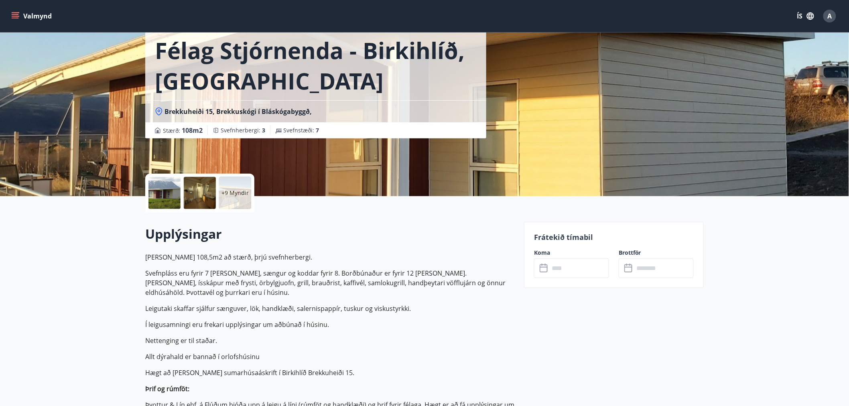
drag, startPoint x: 113, startPoint y: 141, endPoint x: 118, endPoint y: 142, distance: 5.0
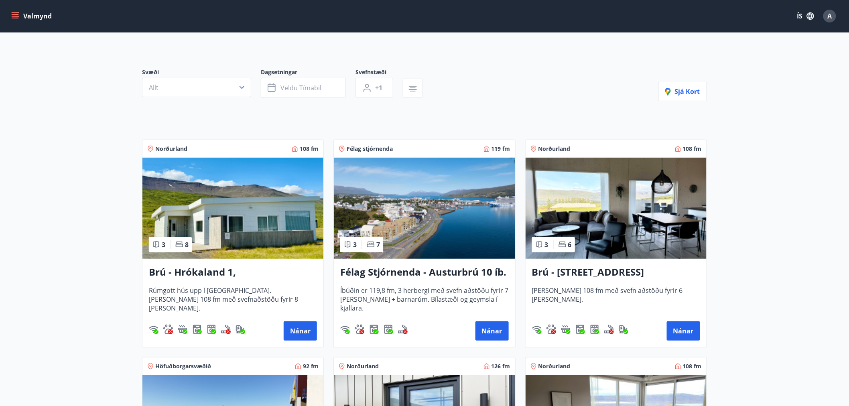
click at [230, 227] on img at bounding box center [232, 208] width 181 height 101
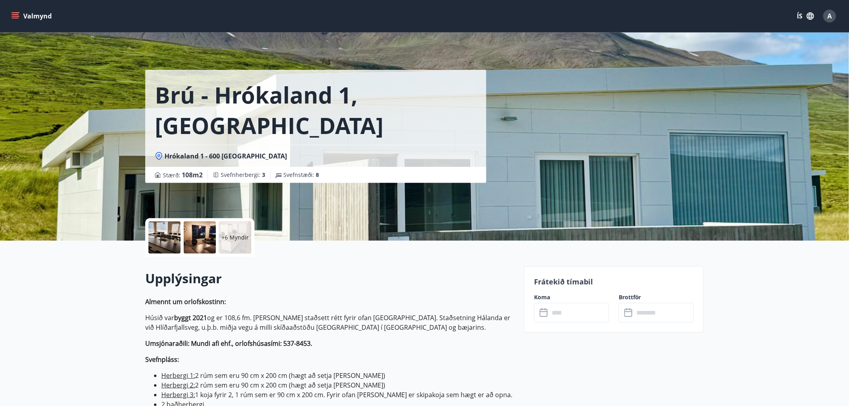
click at [198, 249] on div at bounding box center [200, 237] width 32 height 32
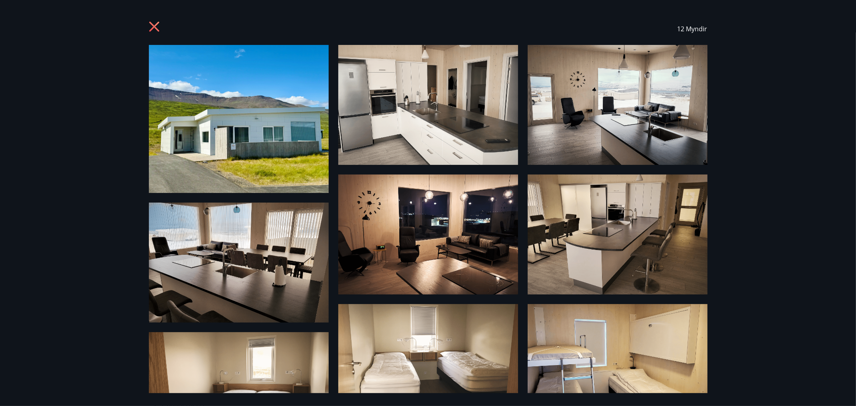
click at [425, 120] on img at bounding box center [428, 105] width 180 height 120
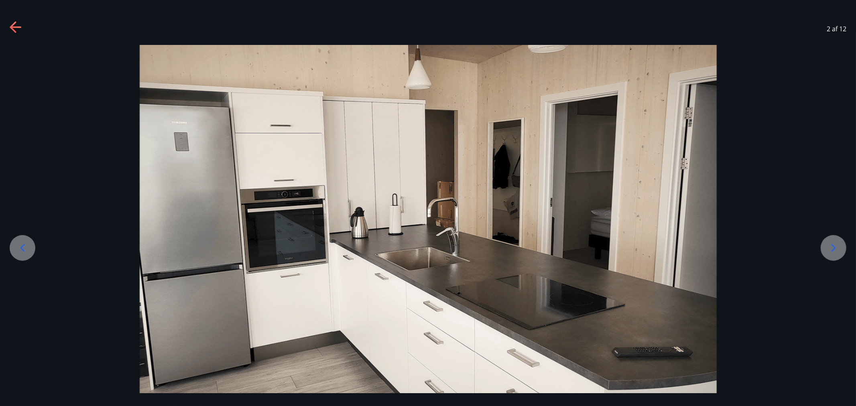
click at [834, 242] on icon at bounding box center [833, 248] width 13 height 13
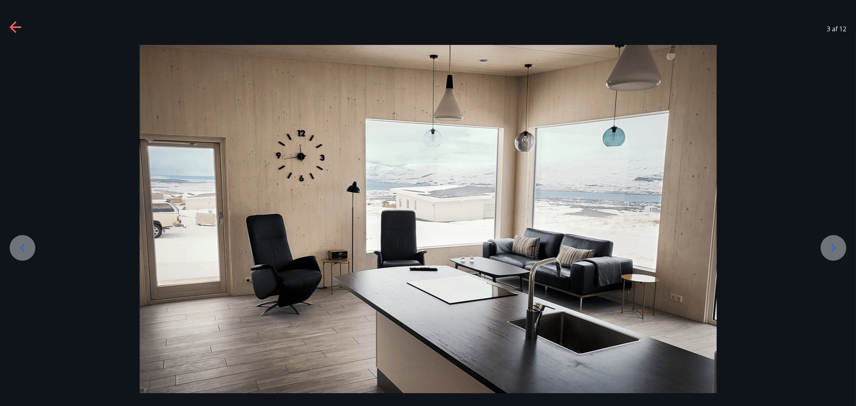
click at [834, 242] on icon at bounding box center [833, 248] width 13 height 13
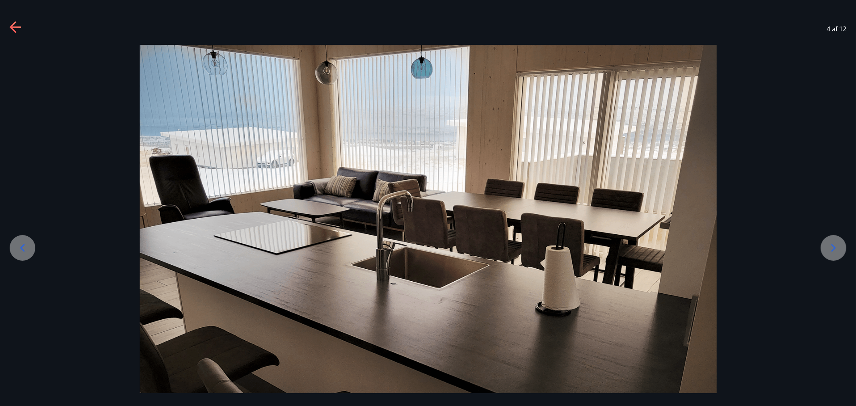
click at [834, 242] on icon at bounding box center [833, 248] width 13 height 13
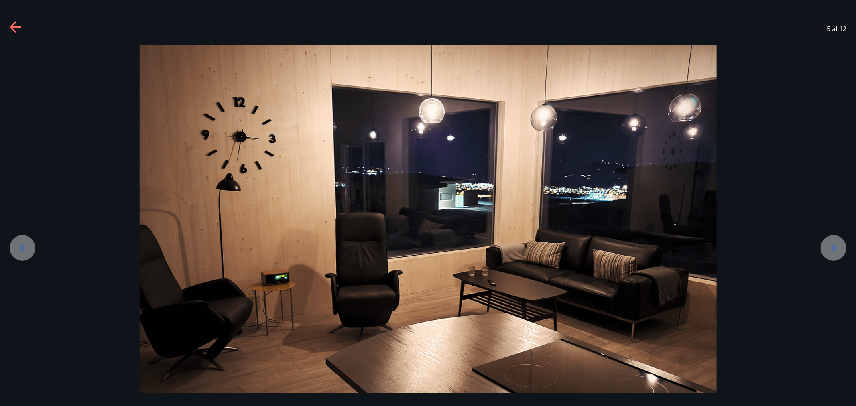
click at [834, 242] on icon at bounding box center [833, 248] width 13 height 13
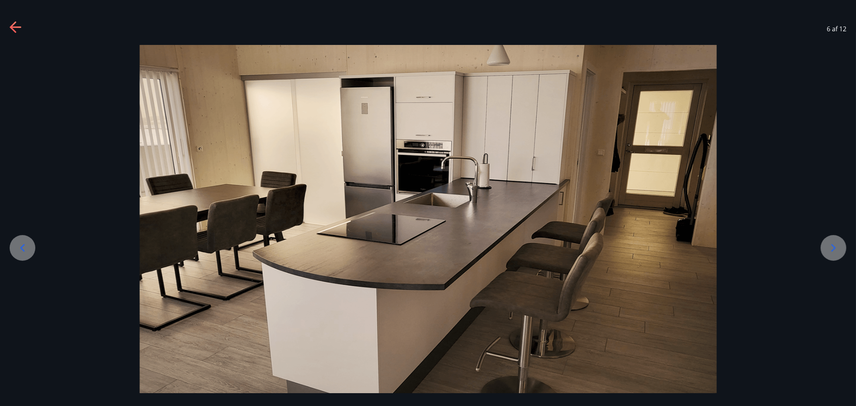
click at [834, 242] on icon at bounding box center [833, 248] width 13 height 13
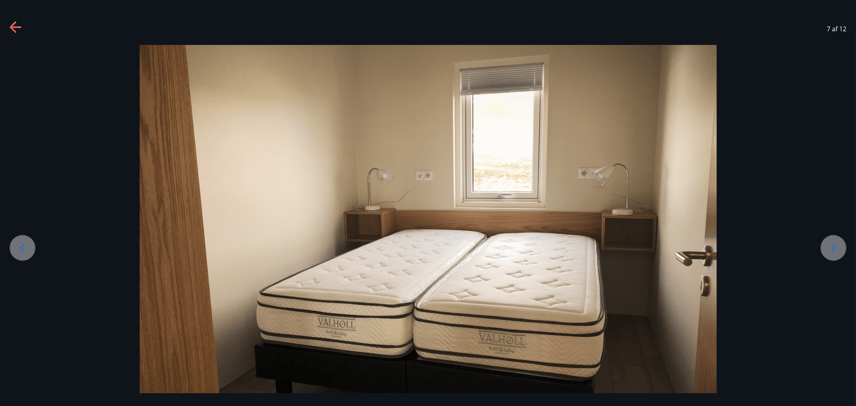
click at [831, 248] on icon at bounding box center [833, 248] width 13 height 13
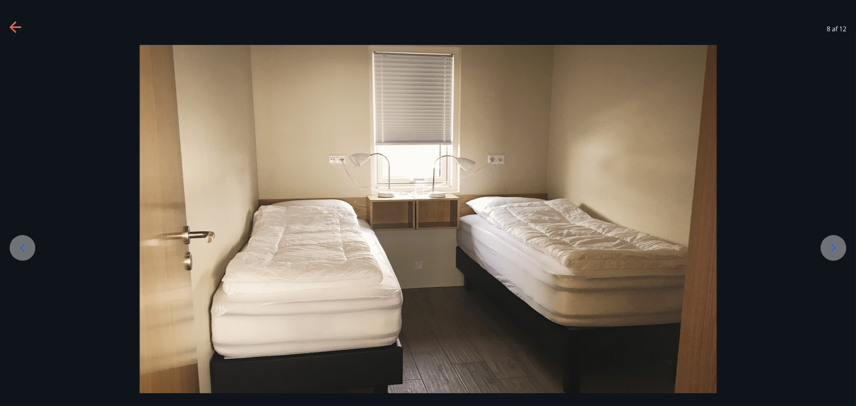
click at [831, 247] on icon at bounding box center [833, 248] width 13 height 13
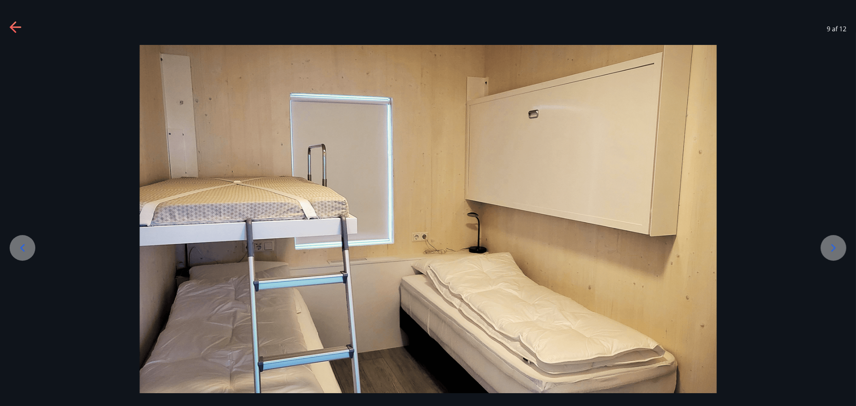
click at [830, 248] on icon at bounding box center [833, 248] width 13 height 13
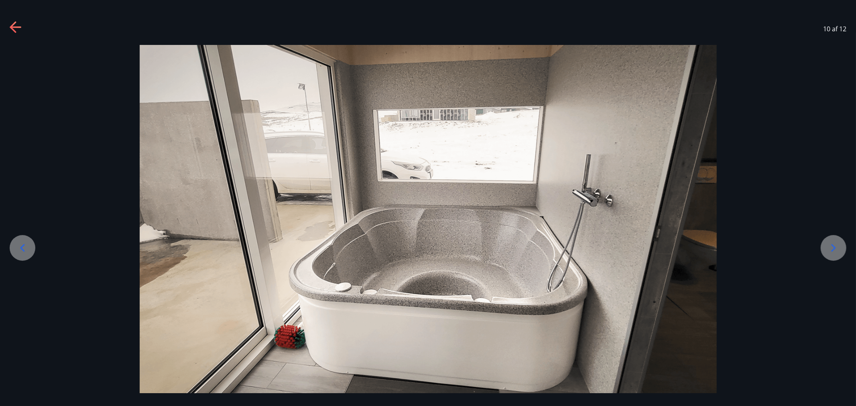
click at [836, 252] on icon at bounding box center [833, 248] width 13 height 13
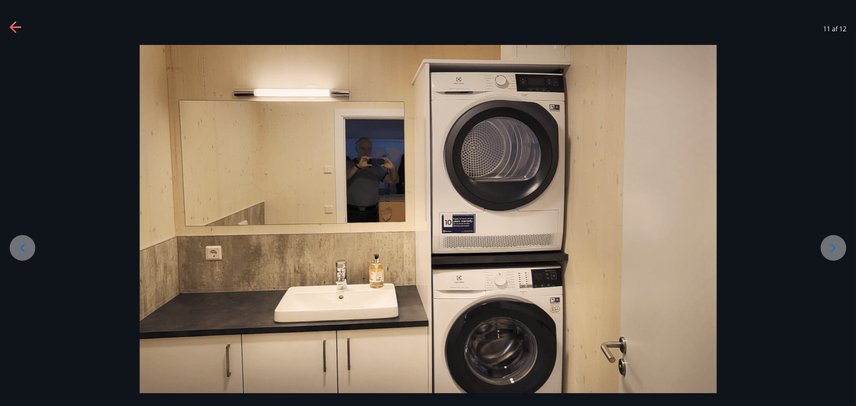
click at [834, 248] on icon at bounding box center [833, 248] width 4 height 8
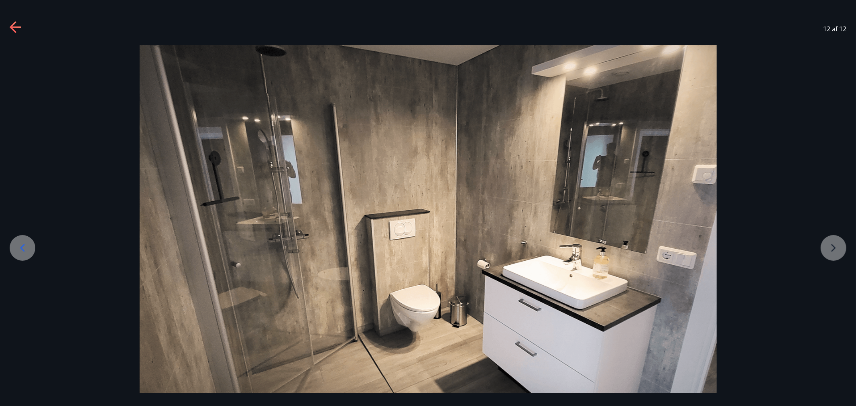
click at [12, 24] on icon at bounding box center [16, 27] width 13 height 13
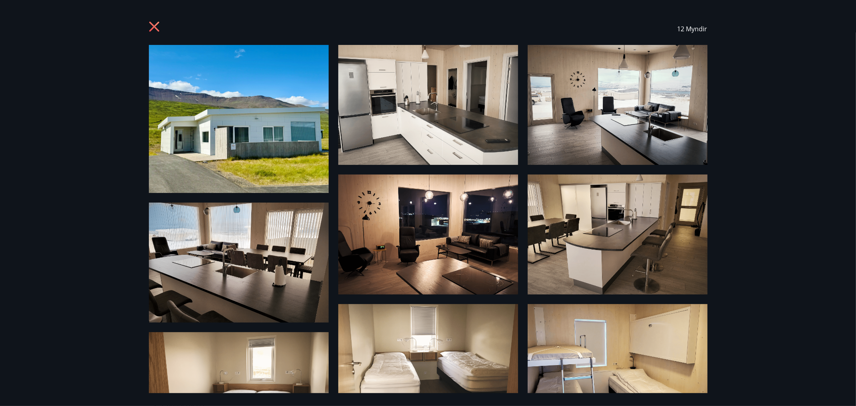
click at [145, 27] on div "12 Myndir" at bounding box center [428, 29] width 578 height 32
click at [153, 29] on icon at bounding box center [155, 27] width 13 height 13
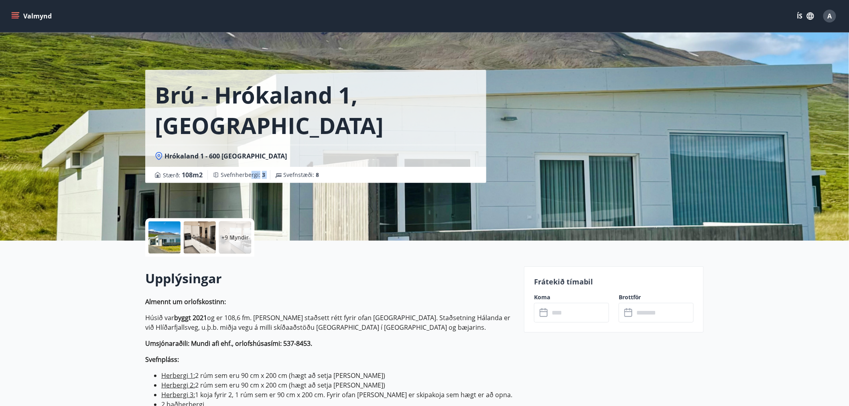
drag, startPoint x: 259, startPoint y: 146, endPoint x: 273, endPoint y: 149, distance: 14.2
click at [273, 170] on div "Stærð : 108 m2 Svefnherbergi : 3 Svefnstæði : 8" at bounding box center [316, 175] width 322 height 10
click at [273, 170] on div "Svefnstæði : 8" at bounding box center [296, 175] width 53 height 10
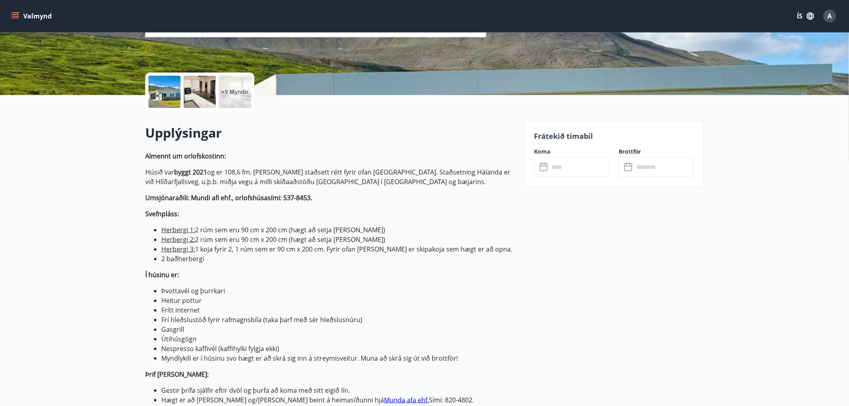
scroll to position [134, 0]
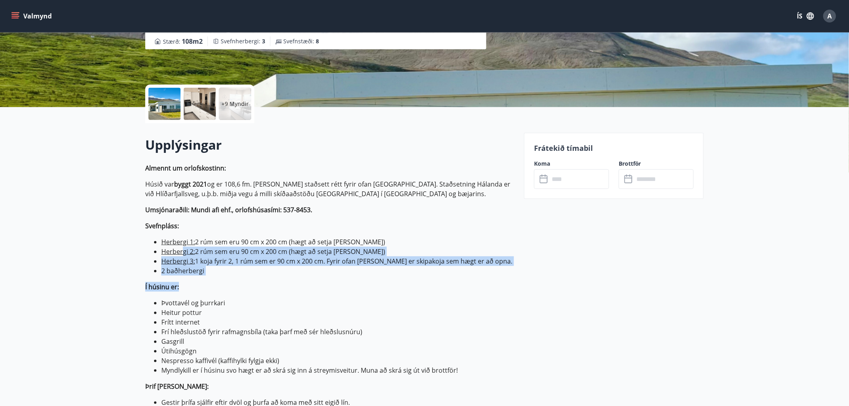
drag, startPoint x: 183, startPoint y: 247, endPoint x: 265, endPoint y: 279, distance: 88.8
click at [270, 279] on p "Almennt um orlofskostinn: Húsið var byggt 2021 og er 108,6 fm. Húsið er staðset…" at bounding box center [329, 310] width 369 height 295
drag, startPoint x: 265, startPoint y: 279, endPoint x: 246, endPoint y: 265, distance: 23.5
click at [264, 279] on p "Almennt um orlofskostinn: Húsið var byggt 2021 og er 108,6 fm. Húsið er staðset…" at bounding box center [329, 310] width 369 height 295
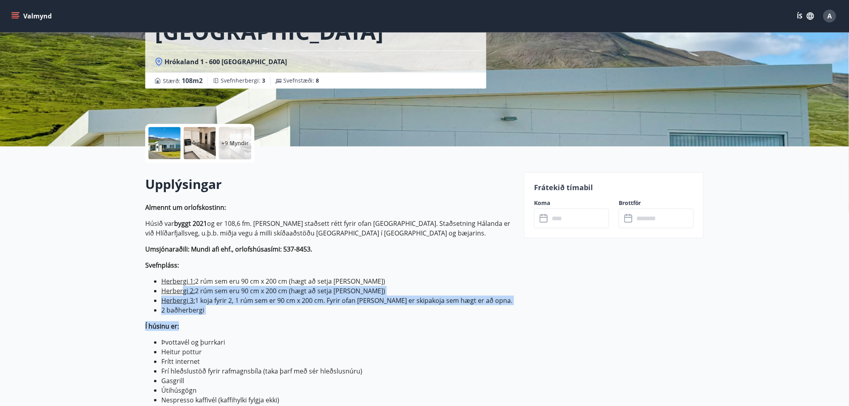
scroll to position [0, 0]
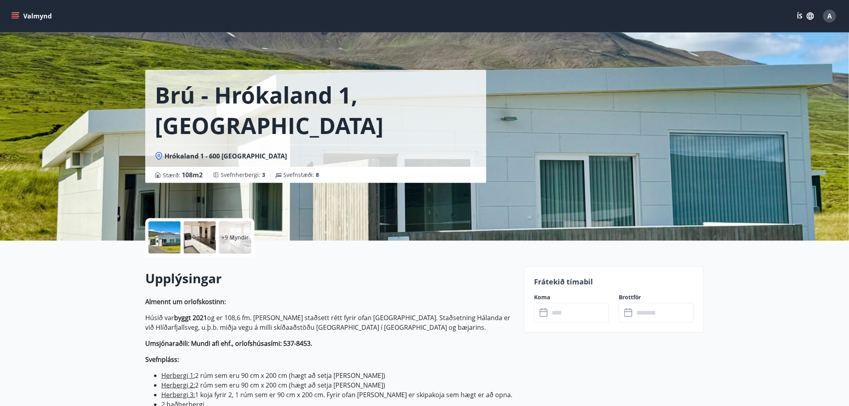
click at [559, 318] on input "text" at bounding box center [579, 313] width 60 height 20
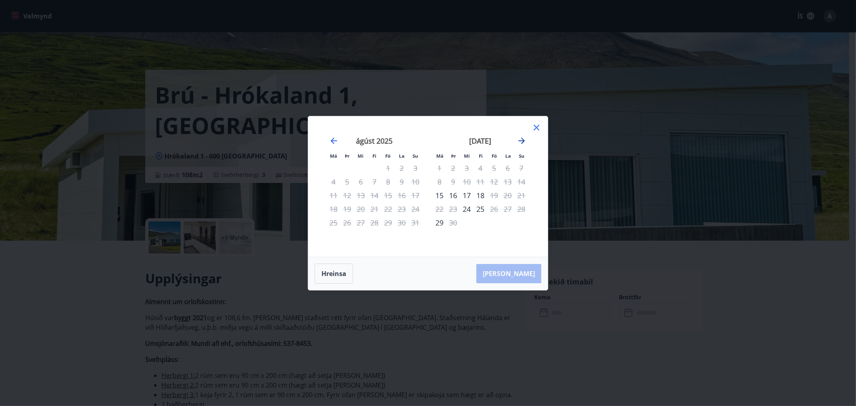
click at [520, 136] on icon "Move forward to switch to the next month." at bounding box center [522, 141] width 10 height 10
drag, startPoint x: 333, startPoint y: 191, endPoint x: 355, endPoint y: 198, distance: 22.6
click at [334, 191] on div "15" at bounding box center [334, 196] width 14 height 14
click at [347, 195] on div "16" at bounding box center [347, 196] width 14 height 14
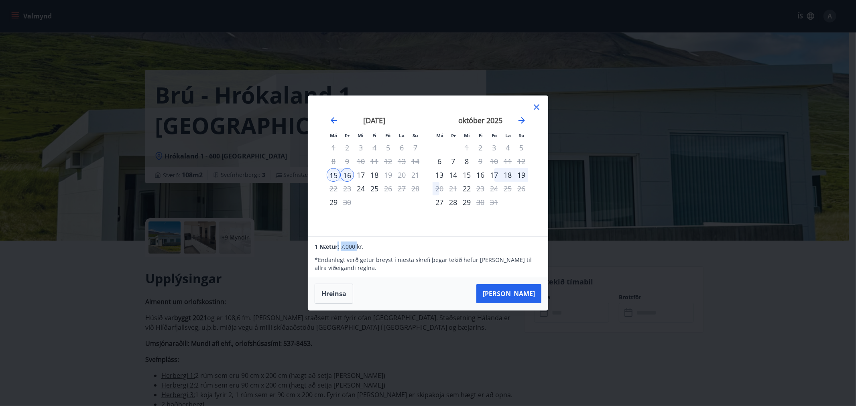
drag, startPoint x: 336, startPoint y: 243, endPoint x: 358, endPoint y: 245, distance: 22.2
click at [358, 245] on div "1 Nætur: 7.000 kr." at bounding box center [428, 247] width 226 height 10
click at [359, 246] on span "7.000 kr." at bounding box center [352, 247] width 23 height 8
click at [536, 106] on icon at bounding box center [537, 107] width 10 height 10
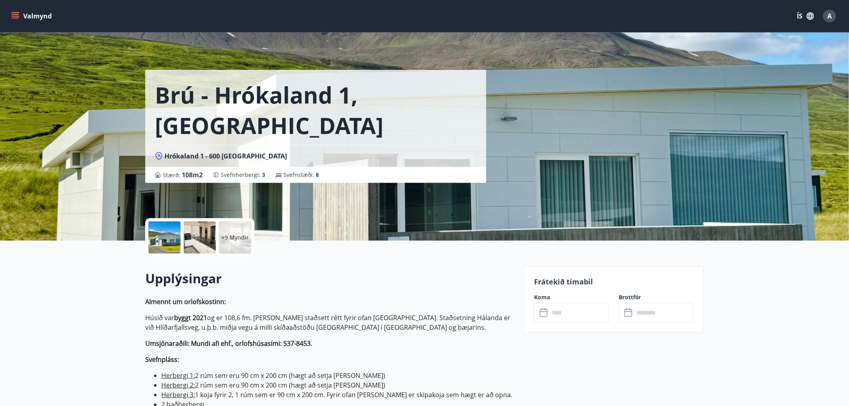
click at [448, 153] on div "Brú - Hrókaland 1, Akureyri Hrókaland 1 - 600 Akureyri Stærð : 108 m2 Svefnherb…" at bounding box center [331, 120] width 372 height 241
click at [589, 315] on input "text" at bounding box center [579, 313] width 60 height 20
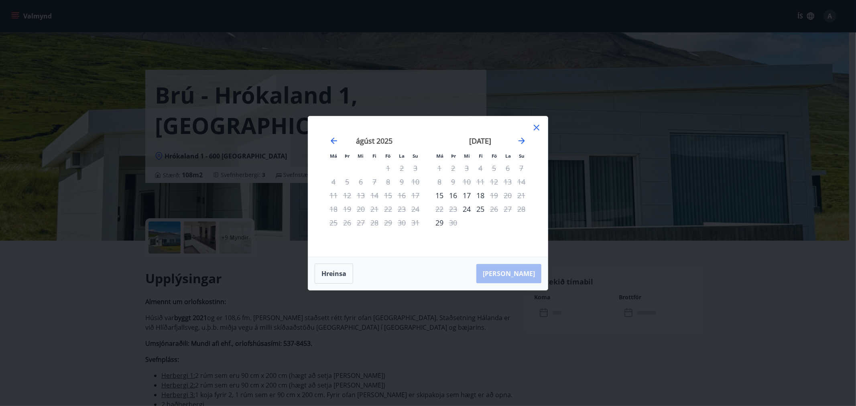
click at [524, 134] on div "september 2025" at bounding box center [480, 143] width 95 height 35
click at [522, 138] on icon "Move forward to switch to the next month." at bounding box center [521, 141] width 6 height 6
click at [522, 138] on icon "Move forward to switch to the next month." at bounding box center [522, 141] width 10 height 10
click at [518, 139] on icon "Move forward to switch to the next month." at bounding box center [522, 141] width 10 height 10
click at [331, 142] on icon "Move backward to switch to the previous month." at bounding box center [334, 141] width 10 height 10
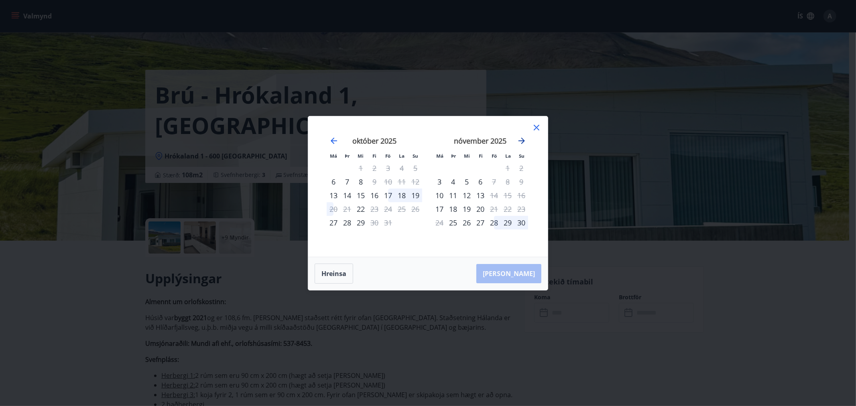
click at [518, 144] on icon "Move forward to switch to the next month." at bounding box center [522, 141] width 10 height 10
click at [325, 141] on div "febrúar 2026 1 2 3 4 5 6 7 8 9 10 11 12 13 14 15 16 17 18 19 20 21 22 23 24 25 …" at bounding box center [374, 192] width 106 height 132
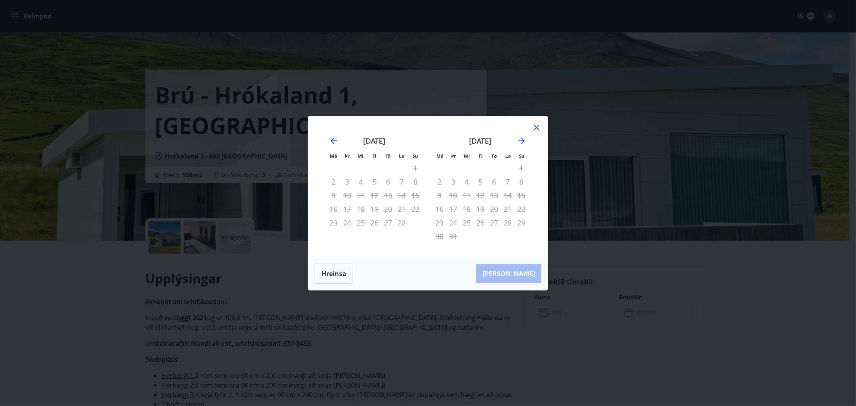
click at [328, 139] on div "febrúar 2026" at bounding box center [374, 143] width 95 height 35
click at [334, 138] on icon "Move backward to switch to the previous month." at bounding box center [334, 141] width 10 height 10
click at [334, 138] on icon "Move backward to switch to the previous month." at bounding box center [334, 141] width 6 height 6
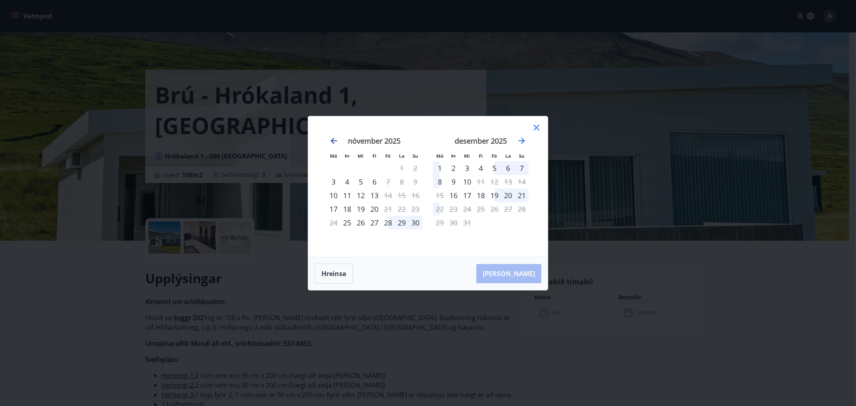
click at [334, 138] on icon "Move backward to switch to the previous month." at bounding box center [334, 141] width 6 height 6
click at [532, 129] on icon at bounding box center [537, 128] width 10 height 10
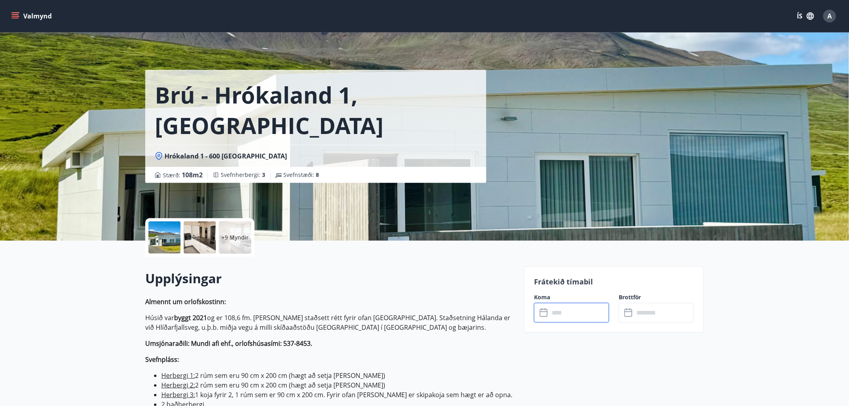
click at [139, 239] on div "Brú - Hrókaland 1, Akureyri Hrókaland 1 - 600 Akureyri Stærð : 108 m2 Svefnherb…" at bounding box center [425, 120] width 578 height 241
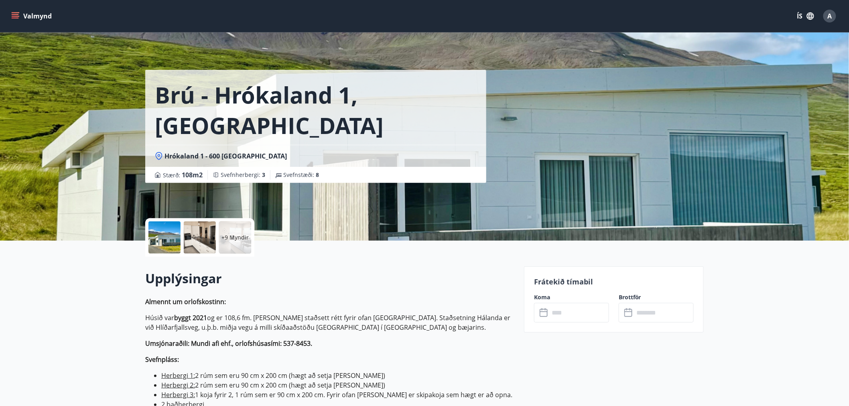
click at [372, 209] on div "Brú - Hrókaland 1, Akureyri Hrókaland 1 - 600 Akureyri Stærð : 108 m2 Svefnherb…" at bounding box center [331, 120] width 372 height 241
click at [433, 217] on div "Brú - Hrókaland 1, Akureyri Hrókaland 1 - 600 Akureyri Stærð : 108 m2 Svefnherb…" at bounding box center [331, 120] width 372 height 241
click at [167, 244] on div at bounding box center [164, 237] width 32 height 32
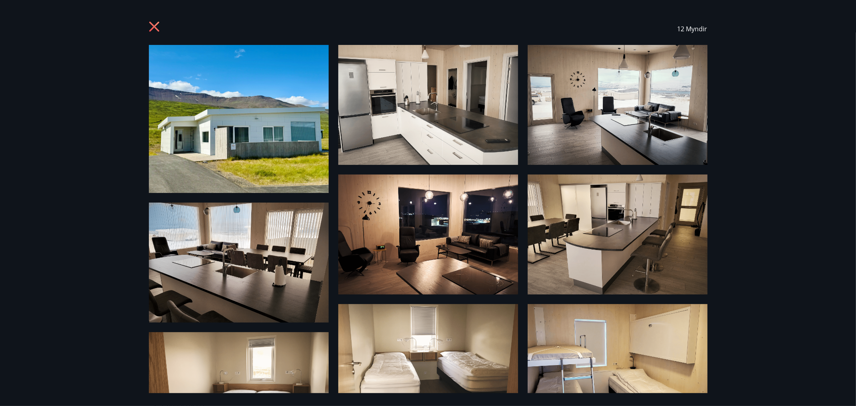
click at [419, 95] on img at bounding box center [428, 105] width 180 height 120
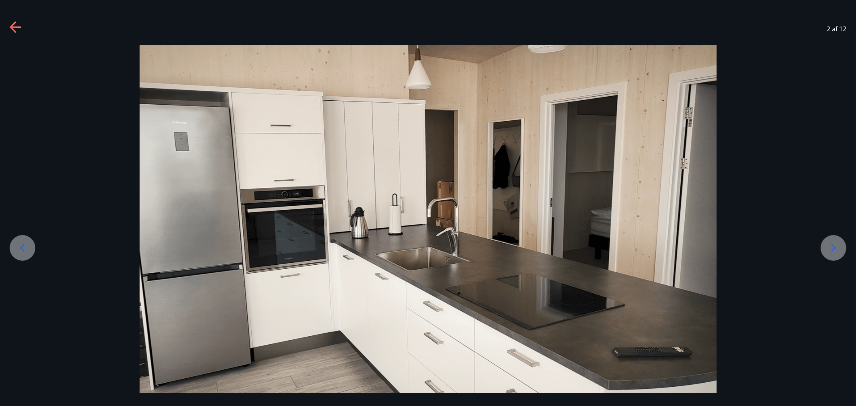
click at [830, 251] on icon at bounding box center [833, 248] width 13 height 13
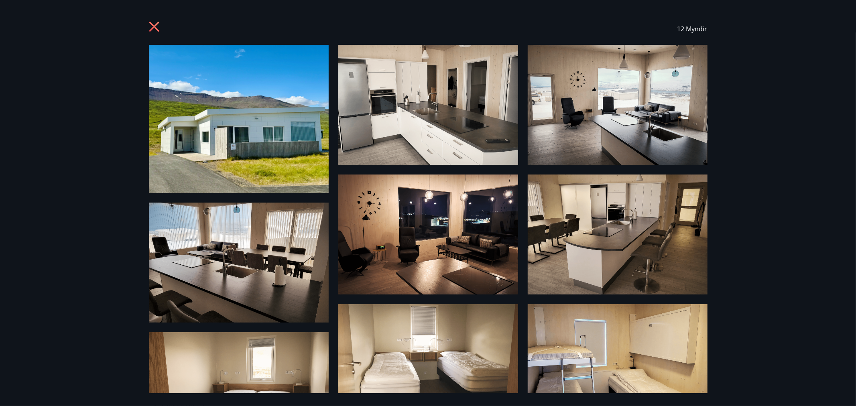
click at [157, 29] on icon at bounding box center [154, 27] width 10 height 10
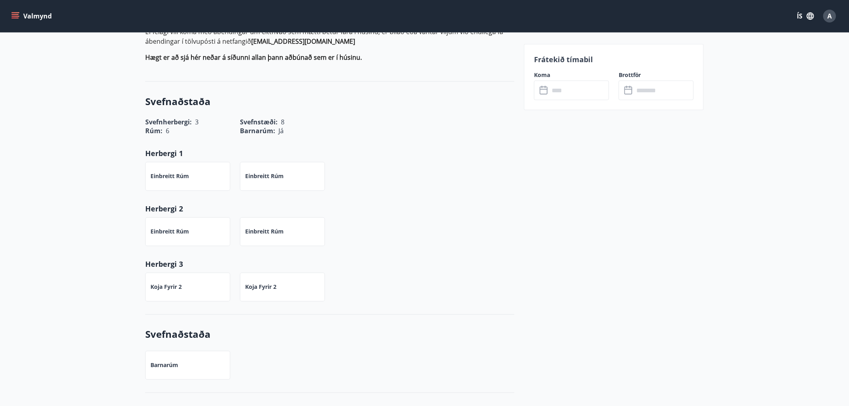
scroll to position [535, 0]
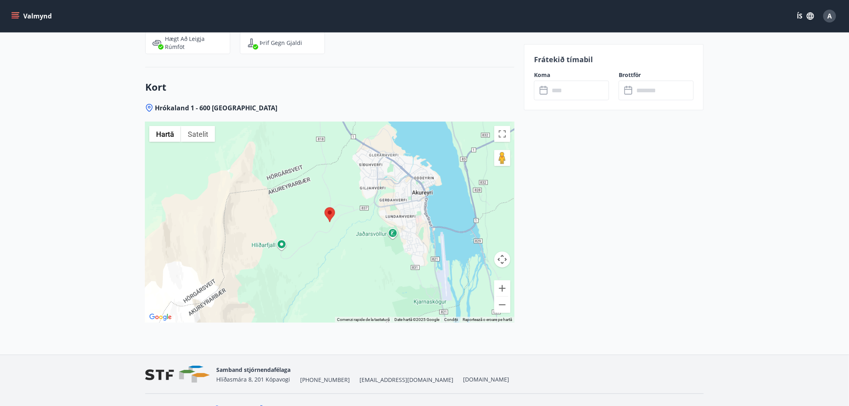
scroll to position [1471, 0]
click at [500, 307] on button "Micșorează" at bounding box center [502, 304] width 16 height 16
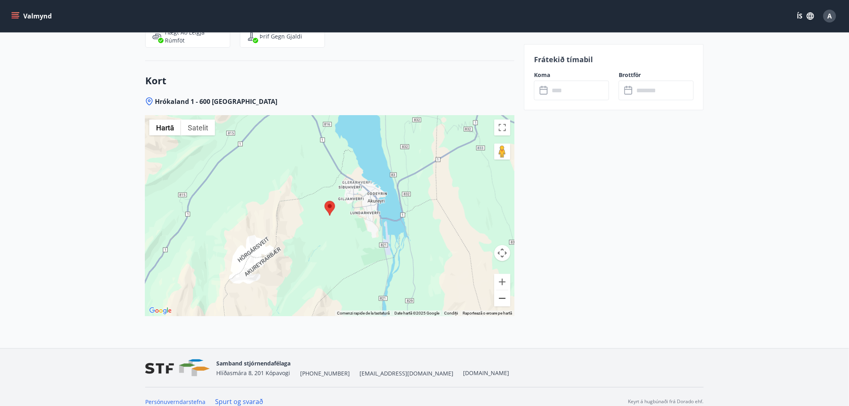
scroll to position [1486, 0]
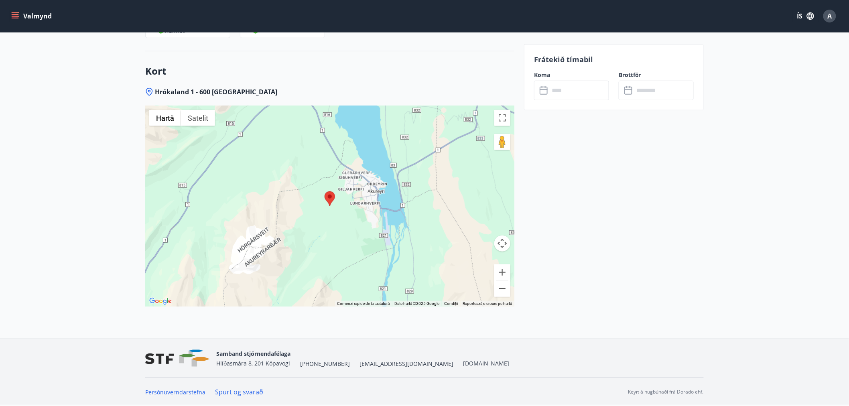
click at [510, 294] on button "Micșorează" at bounding box center [502, 289] width 16 height 16
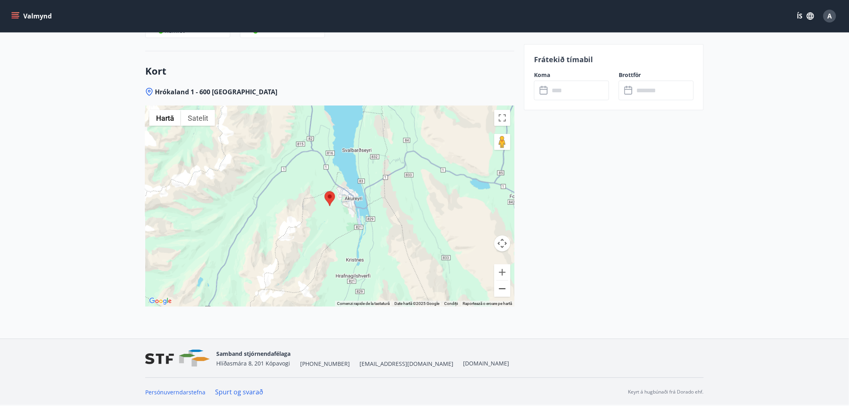
click at [502, 293] on button "Micșorează" at bounding box center [502, 289] width 16 height 16
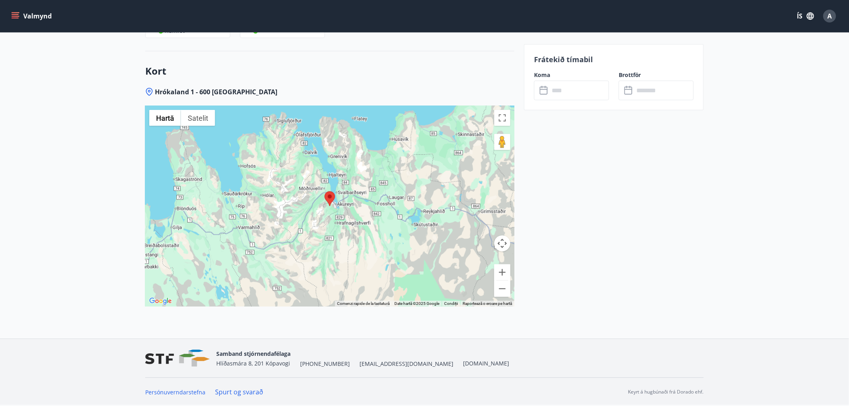
drag, startPoint x: 643, startPoint y: 161, endPoint x: 641, endPoint y: 174, distance: 12.6
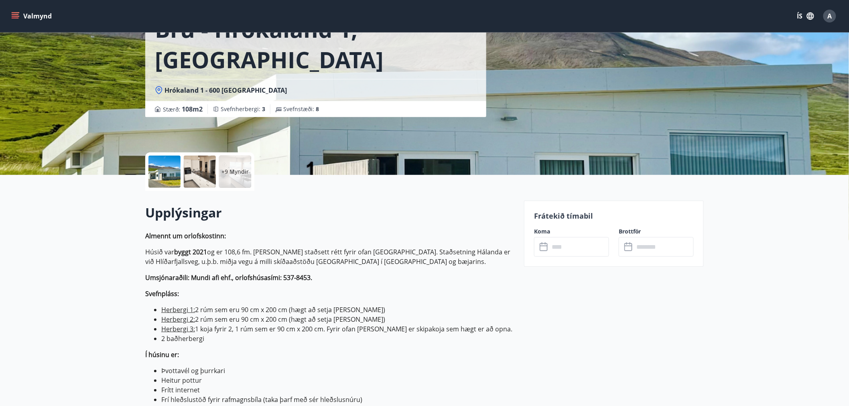
scroll to position [0, 0]
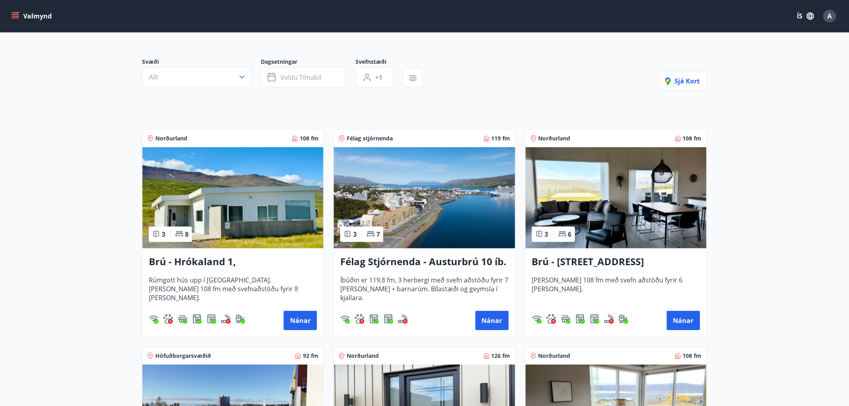
scroll to position [89, 0]
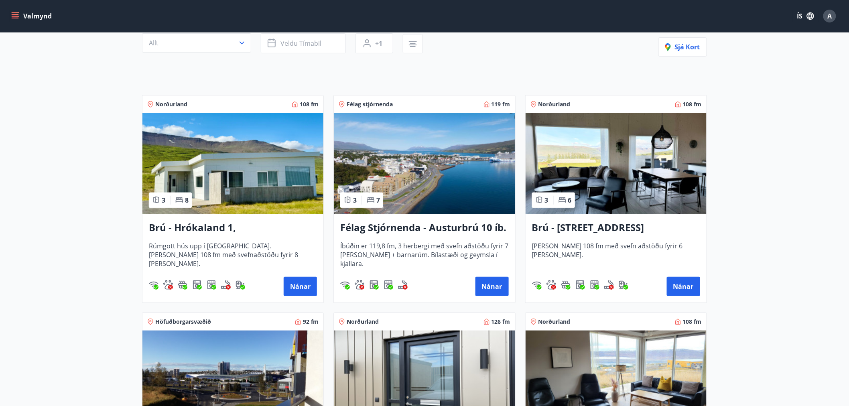
click at [454, 156] on img at bounding box center [424, 163] width 181 height 101
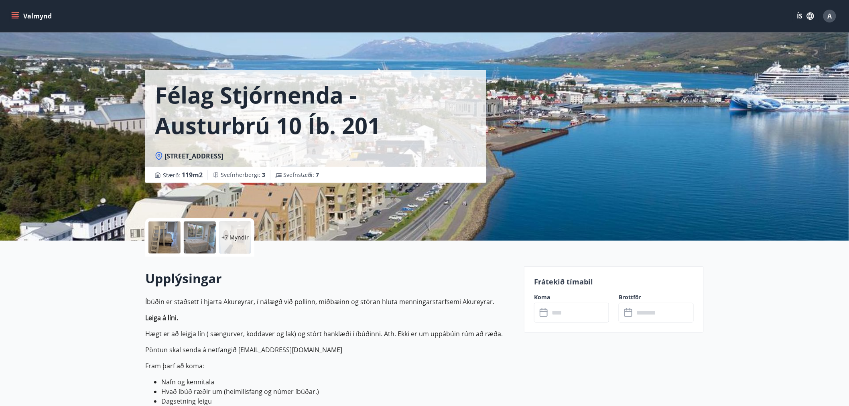
click at [194, 242] on div at bounding box center [200, 237] width 32 height 32
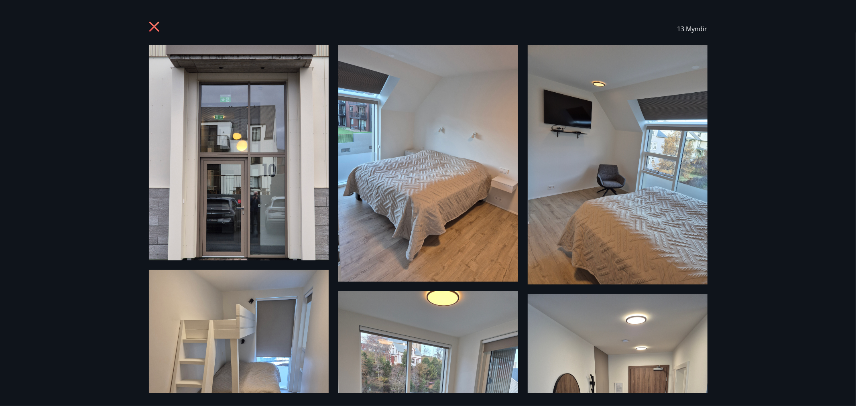
click at [146, 24] on div "13 Myndir" at bounding box center [428, 29] width 578 height 32
click at [160, 30] on icon at bounding box center [155, 27] width 13 height 13
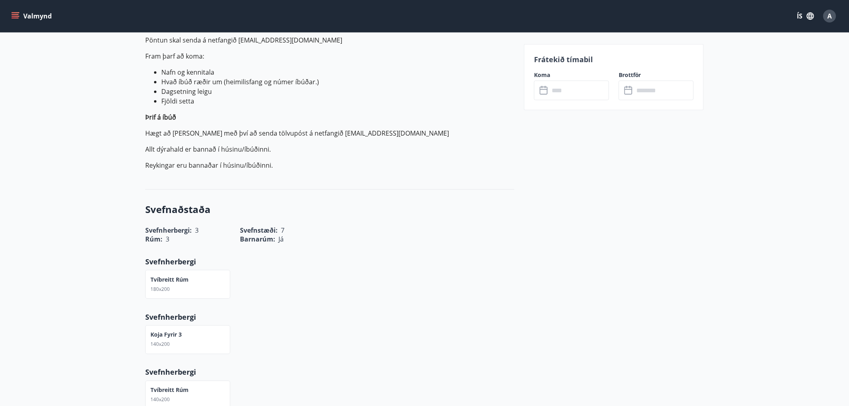
scroll to position [312, 0]
drag, startPoint x: 108, startPoint y: 137, endPoint x: 106, endPoint y: 140, distance: 4.1
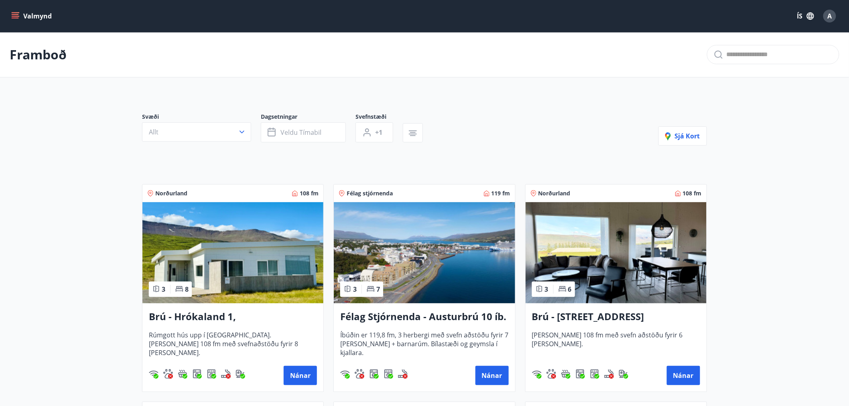
click at [676, 274] on img at bounding box center [616, 252] width 181 height 101
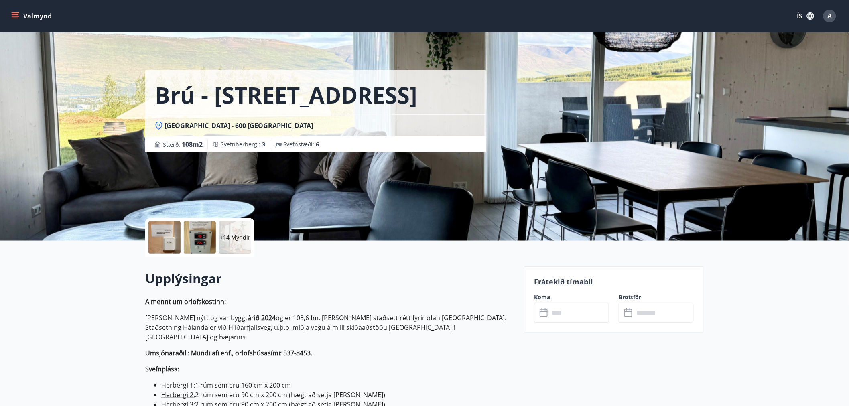
click at [193, 240] on div at bounding box center [200, 237] width 32 height 32
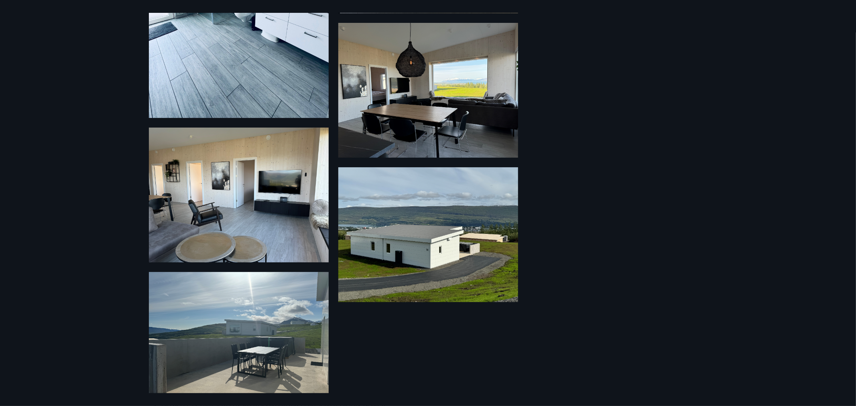
scroll to position [1074, 0]
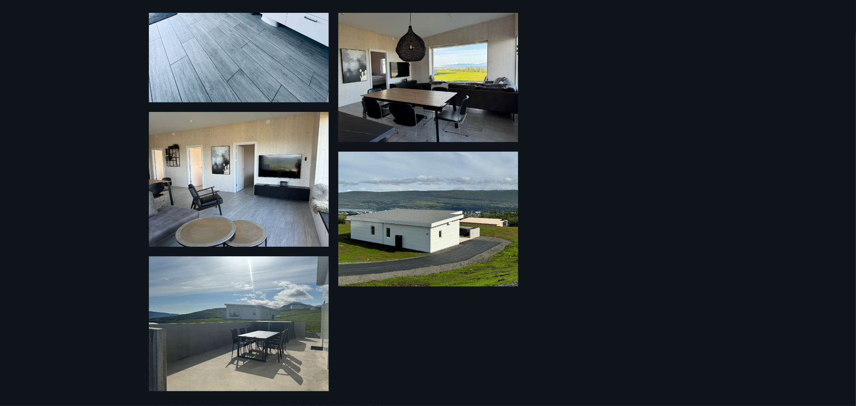
click at [275, 345] on img at bounding box center [239, 323] width 180 height 135
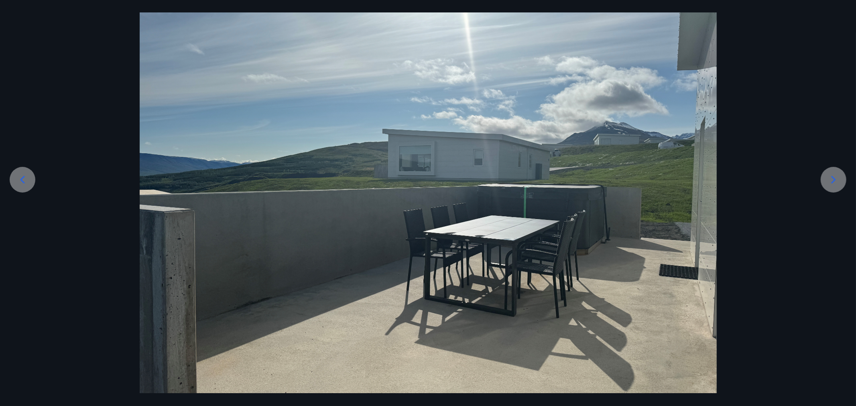
scroll to position [0, 0]
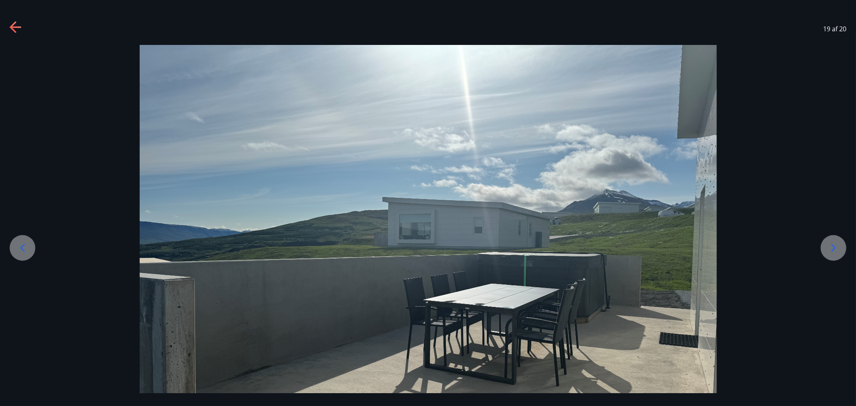
click at [18, 26] on icon at bounding box center [16, 27] width 13 height 13
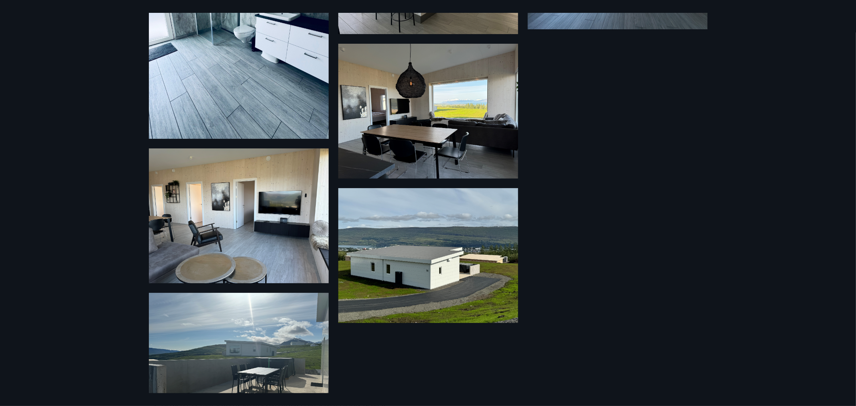
scroll to position [1074, 0]
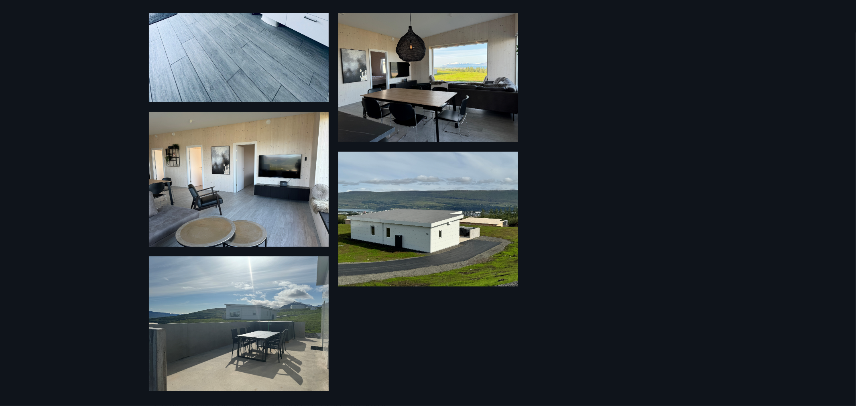
click at [215, 147] on img at bounding box center [239, 179] width 180 height 135
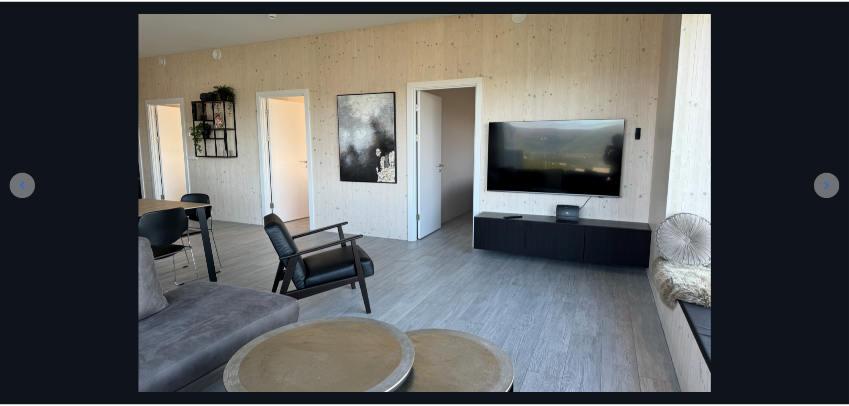
scroll to position [0, 0]
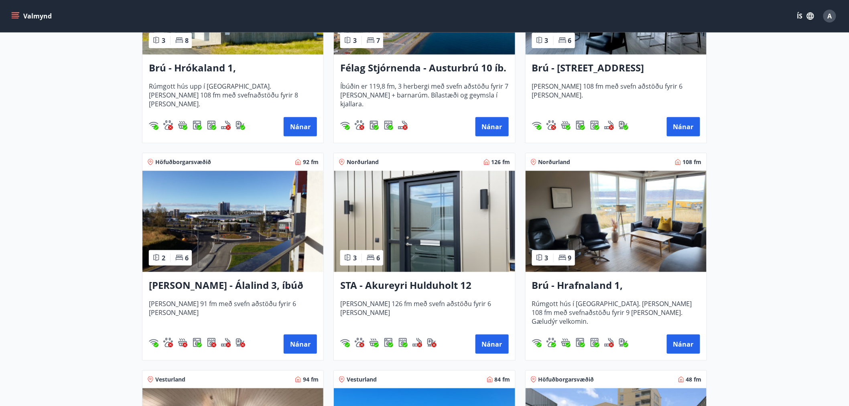
scroll to position [402, 0]
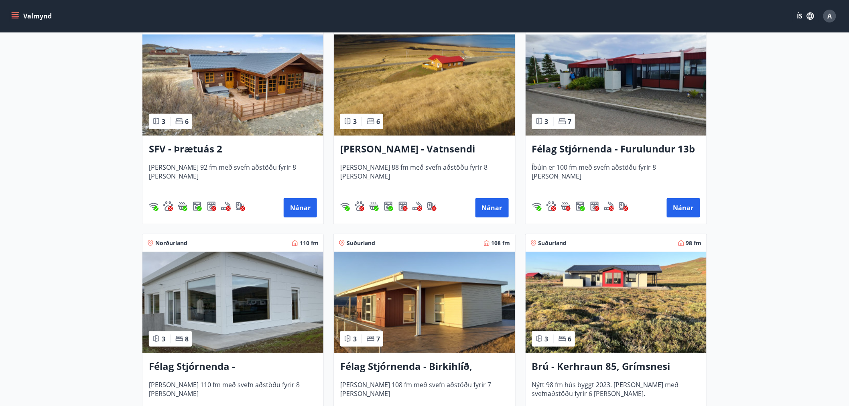
click at [656, 86] on img at bounding box center [616, 85] width 181 height 101
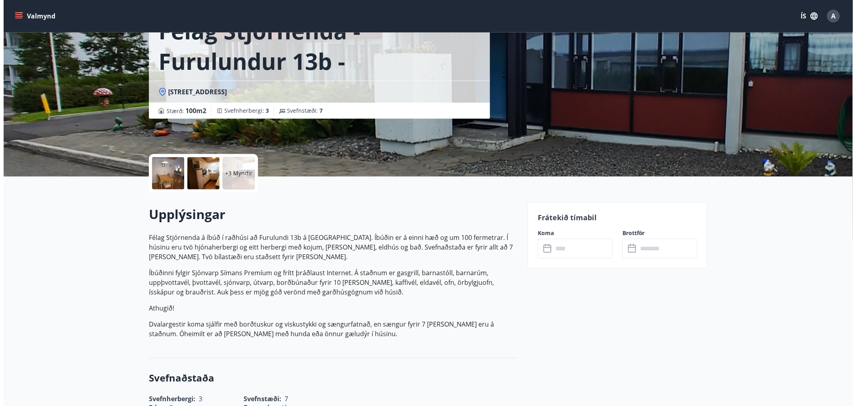
scroll to position [89, 0]
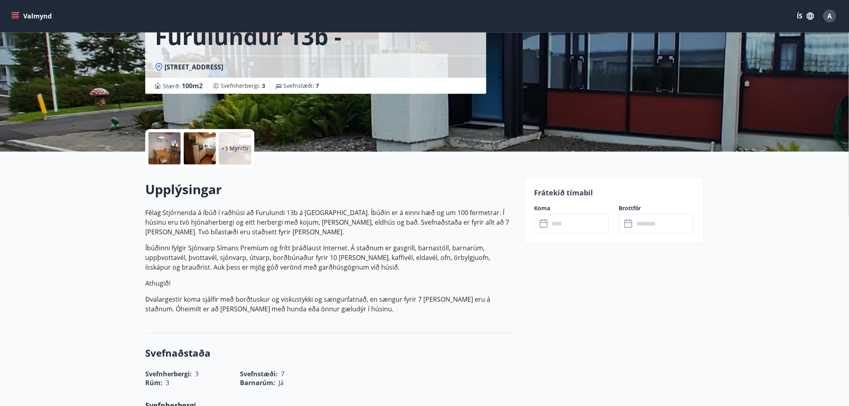
click at [184, 140] on div at bounding box center [200, 148] width 32 height 32
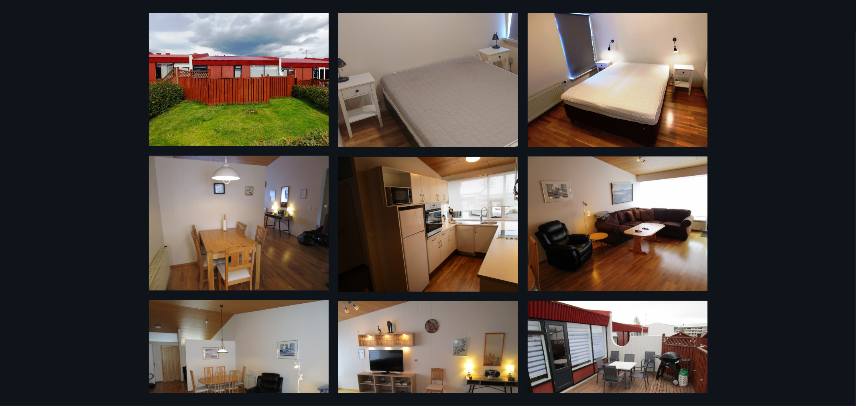
scroll to position [87, 0]
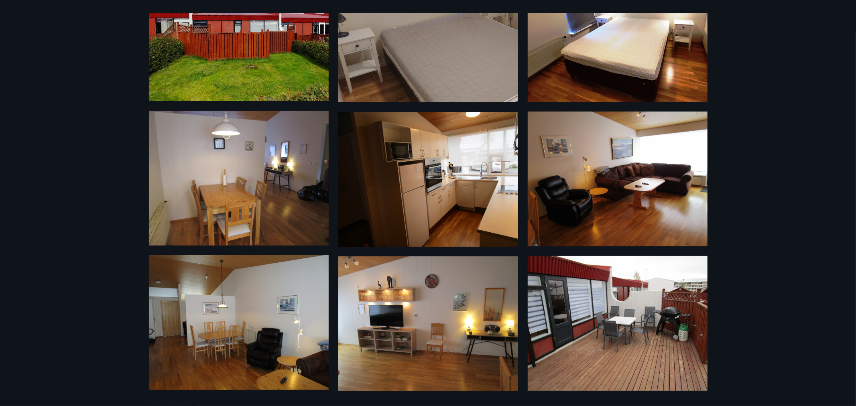
click at [662, 332] on img at bounding box center [618, 323] width 180 height 135
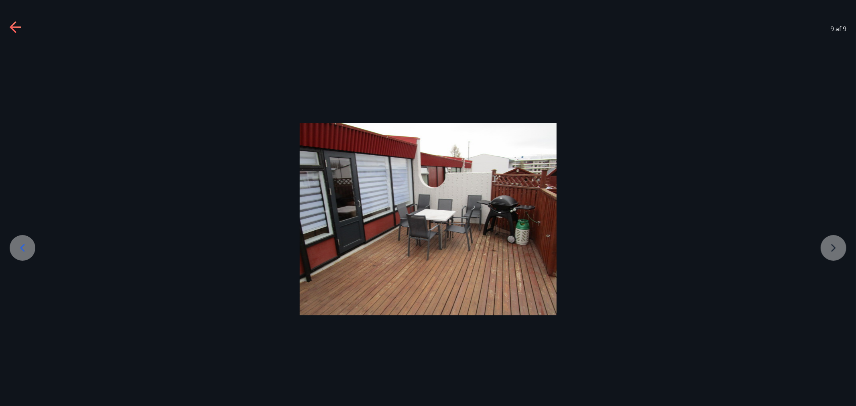
click at [20, 26] on icon at bounding box center [15, 27] width 11 height 2
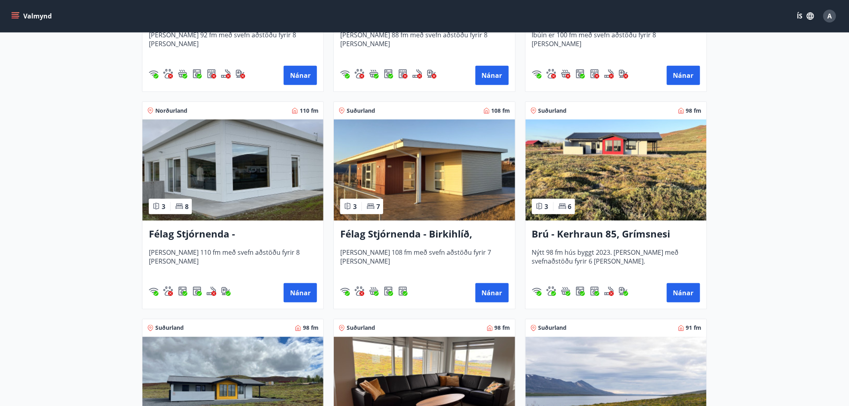
click at [227, 193] on img at bounding box center [232, 170] width 181 height 101
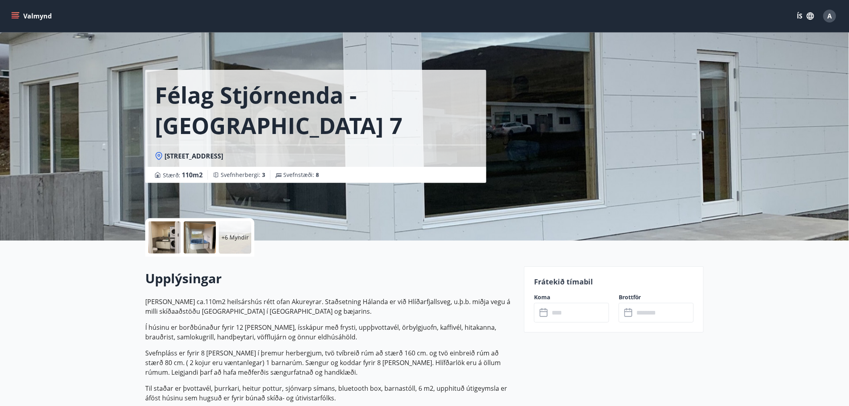
click at [201, 246] on div at bounding box center [200, 237] width 32 height 32
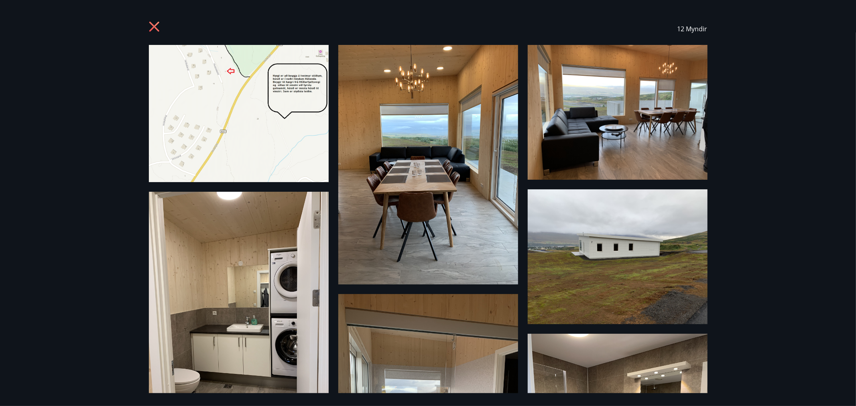
click at [600, 118] on img at bounding box center [618, 112] width 180 height 135
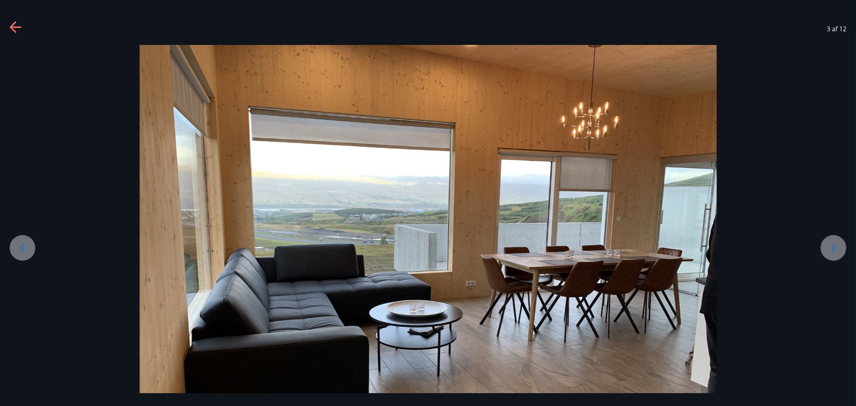
click at [831, 253] on icon at bounding box center [833, 248] width 13 height 13
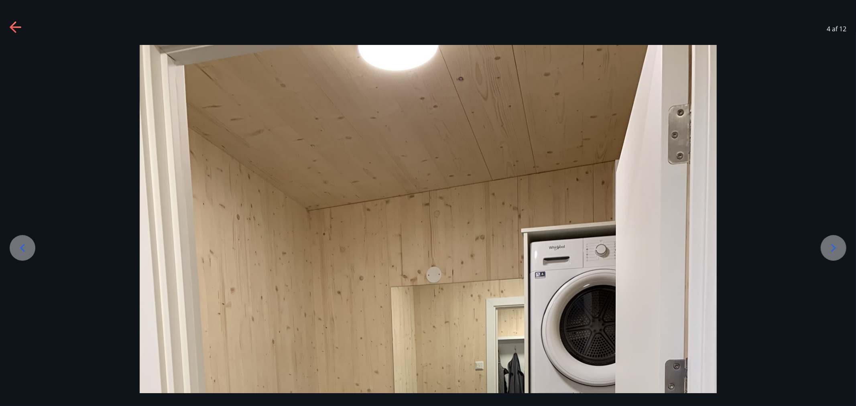
click at [831, 253] on icon at bounding box center [833, 248] width 13 height 13
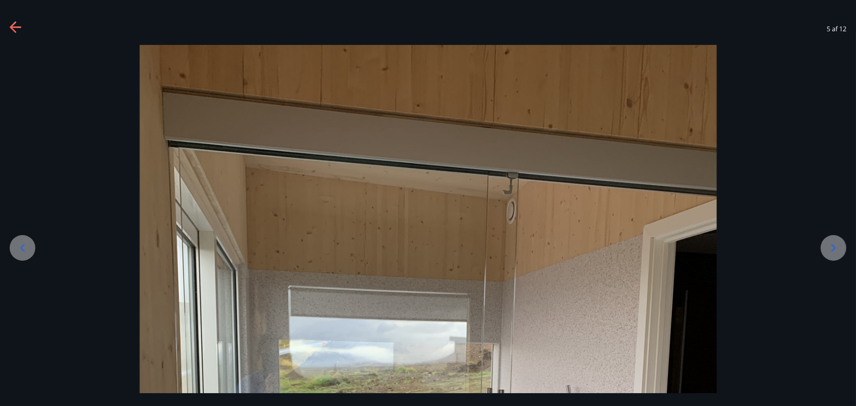
click at [831, 253] on icon at bounding box center [833, 248] width 13 height 13
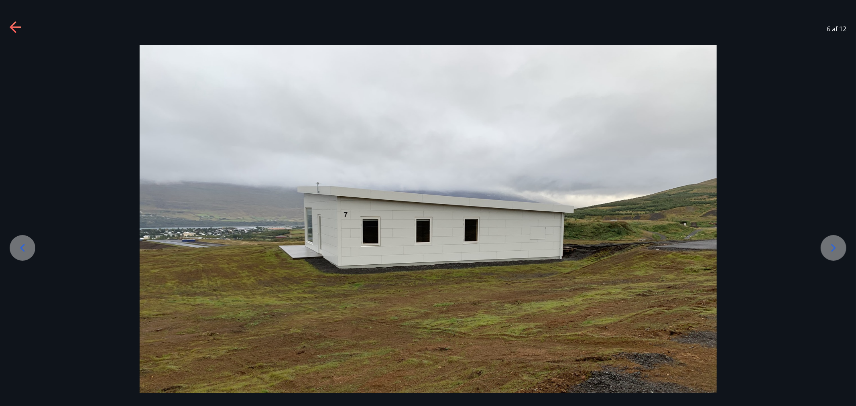
click at [33, 246] on div at bounding box center [23, 248] width 26 height 26
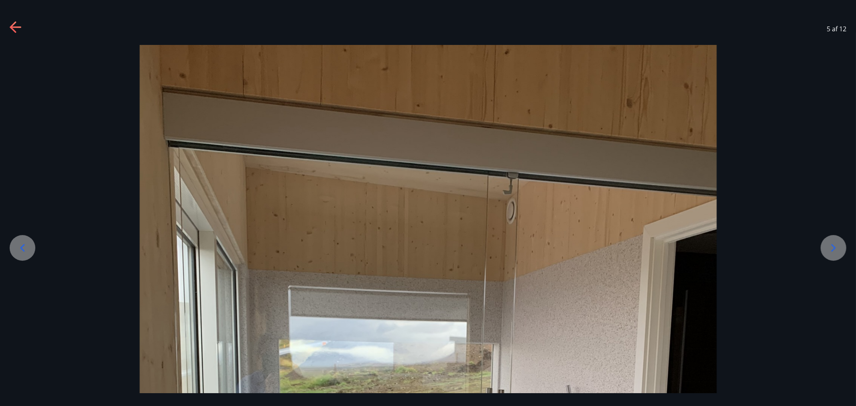
click at [833, 243] on icon at bounding box center [833, 248] width 13 height 13
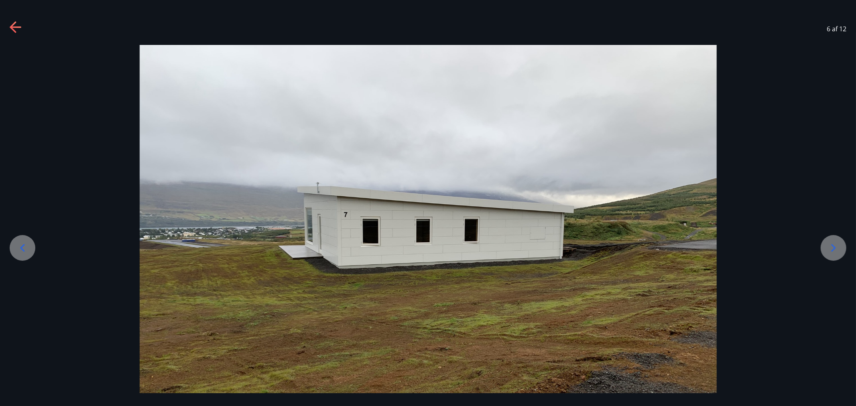
click at [833, 243] on icon at bounding box center [833, 248] width 13 height 13
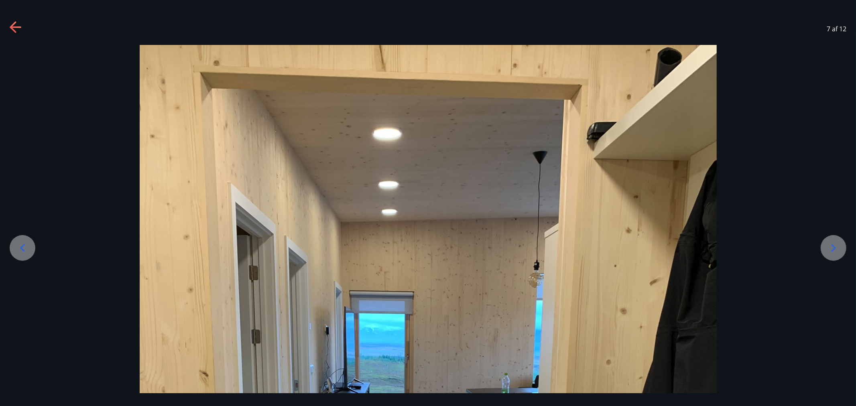
click at [833, 243] on icon at bounding box center [833, 248] width 13 height 13
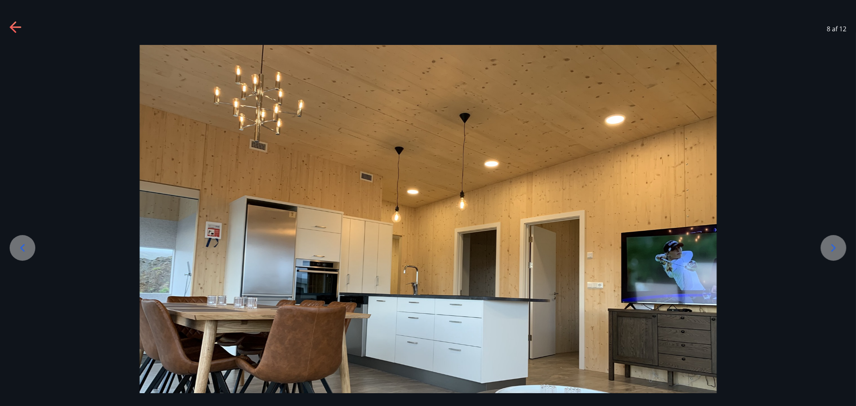
click at [830, 242] on icon at bounding box center [833, 248] width 13 height 13
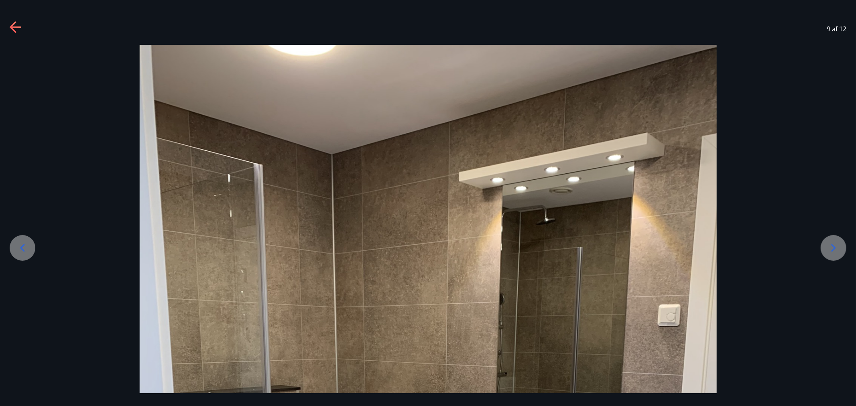
click at [830, 242] on icon at bounding box center [833, 248] width 13 height 13
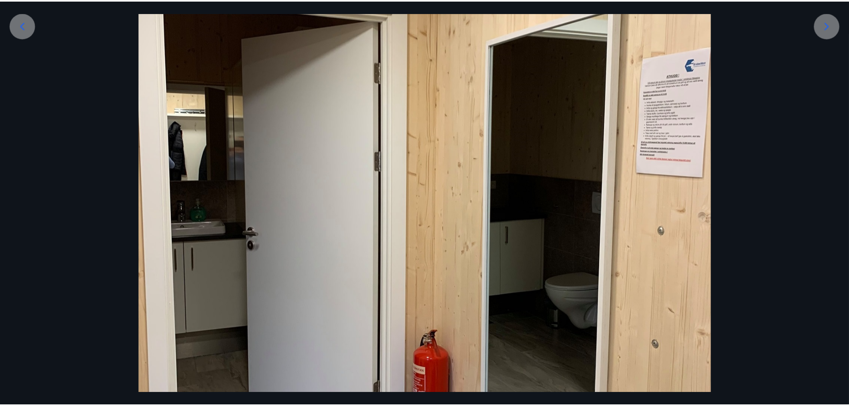
scroll to position [178, 0]
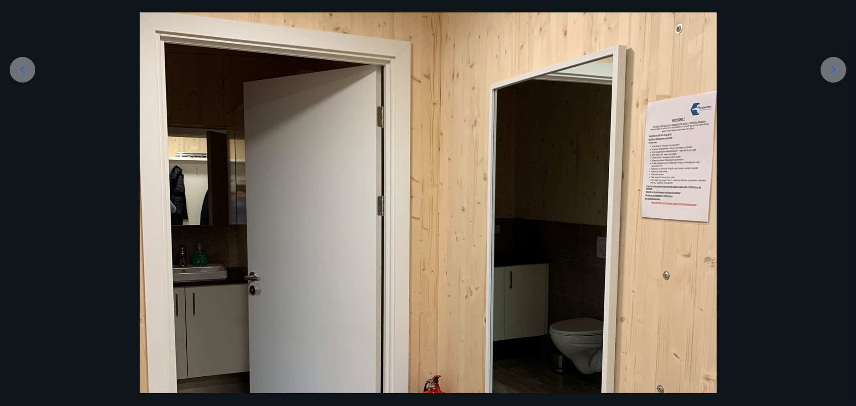
click at [827, 79] on div at bounding box center [834, 70] width 26 height 26
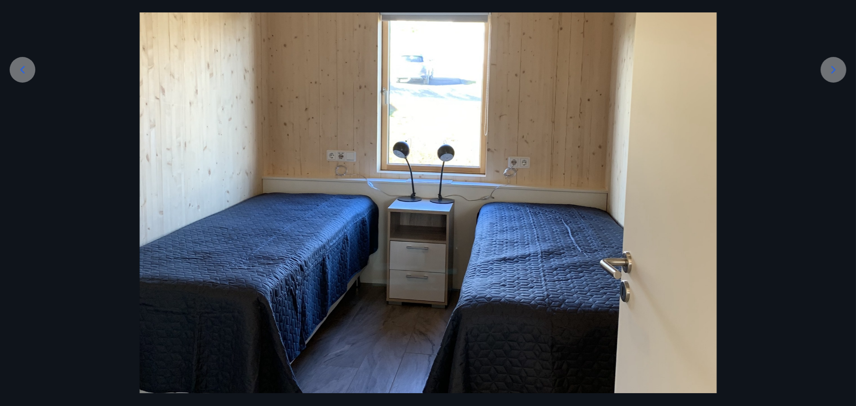
click at [839, 84] on div at bounding box center [428, 155] width 856 height 577
click at [833, 67] on icon at bounding box center [833, 69] width 13 height 13
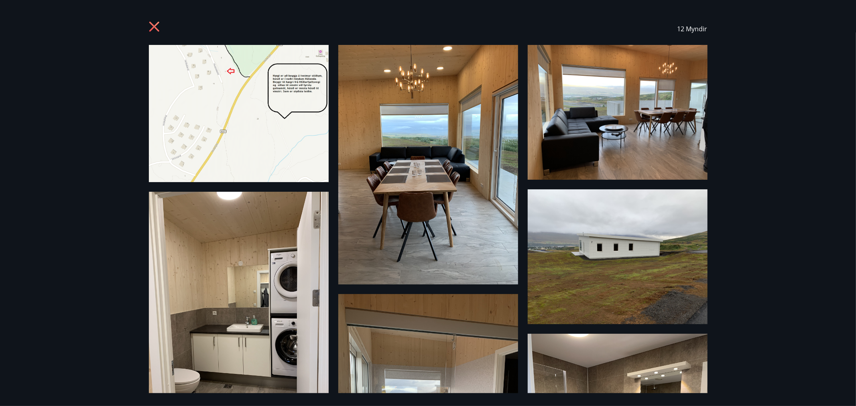
click at [153, 33] on icon at bounding box center [155, 27] width 13 height 13
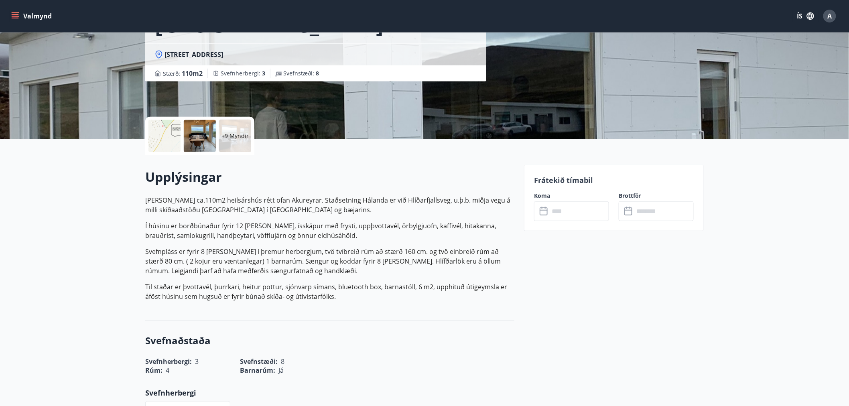
scroll to position [134, 0]
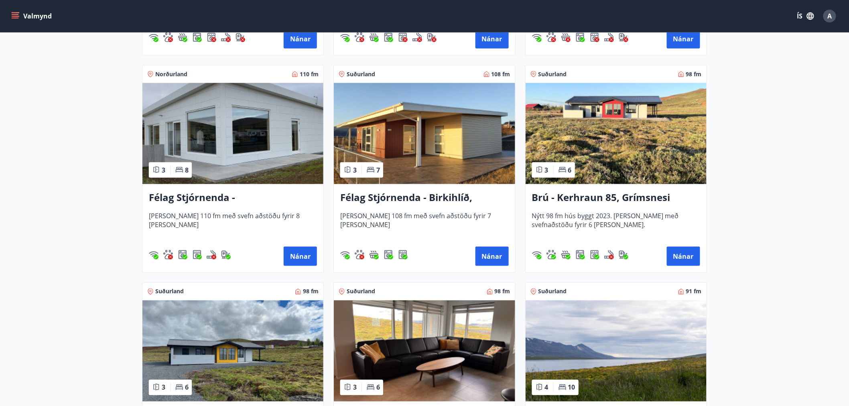
scroll to position [1783, 0]
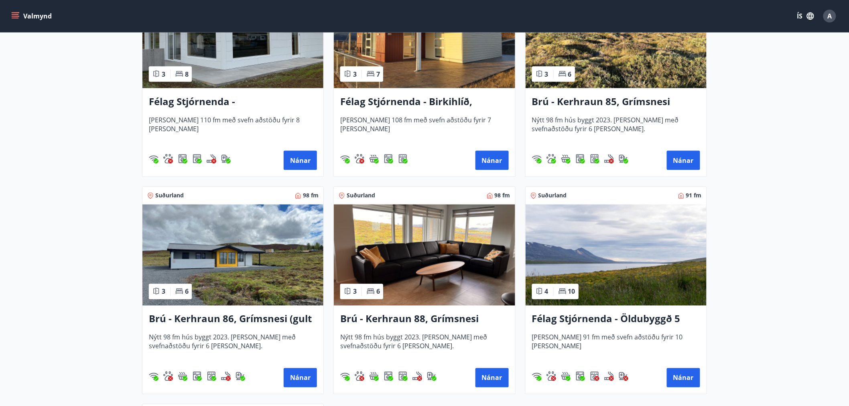
click at [265, 251] on img at bounding box center [232, 255] width 181 height 101
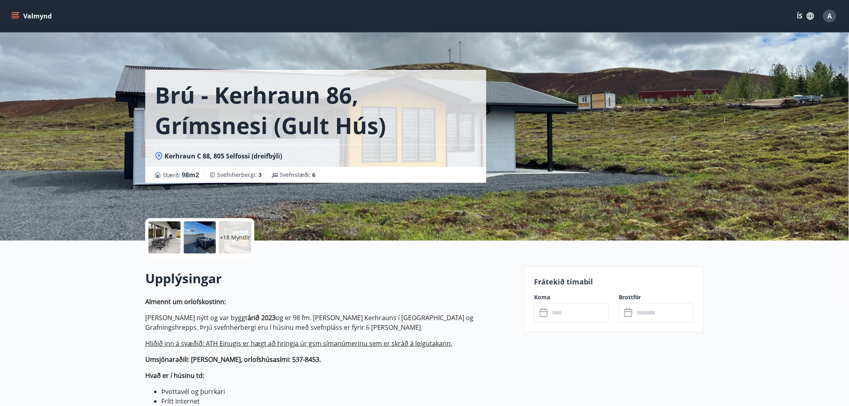
click at [193, 246] on div at bounding box center [200, 237] width 32 height 32
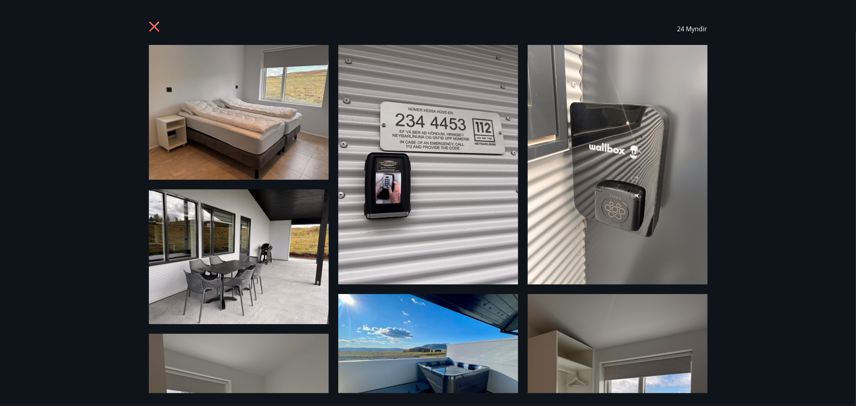
click at [156, 20] on div "24 Myndir" at bounding box center [428, 29] width 559 height 32
click at [154, 26] on icon at bounding box center [154, 27] width 2 height 2
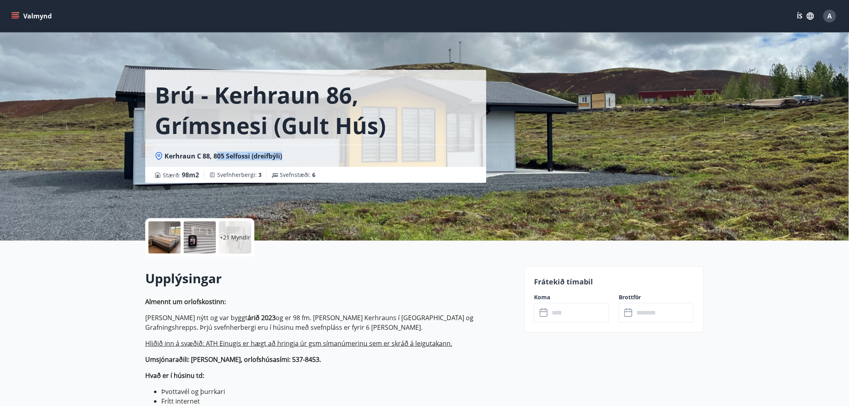
drag, startPoint x: 215, startPoint y: 158, endPoint x: 300, endPoint y: 158, distance: 84.3
click at [300, 158] on div "Kerhraun C 88, 805 Selfossi (dreifbýli)" at bounding box center [316, 156] width 322 height 9
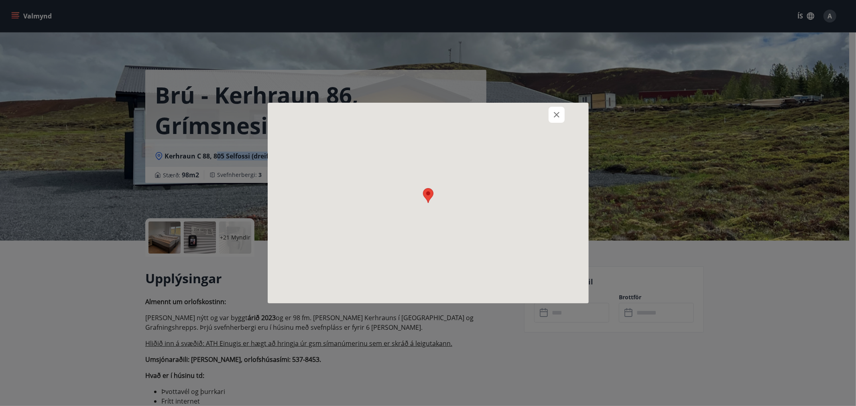
click at [300, 158] on div at bounding box center [428, 203] width 321 height 201
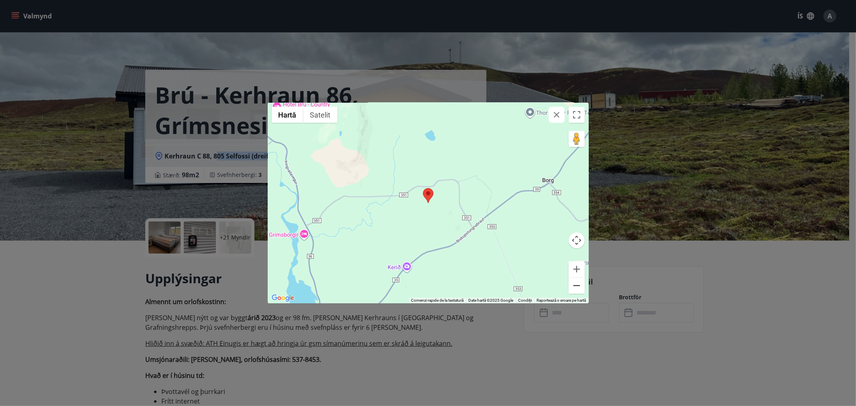
click at [581, 287] on button "Micșorează" at bounding box center [577, 286] width 16 height 16
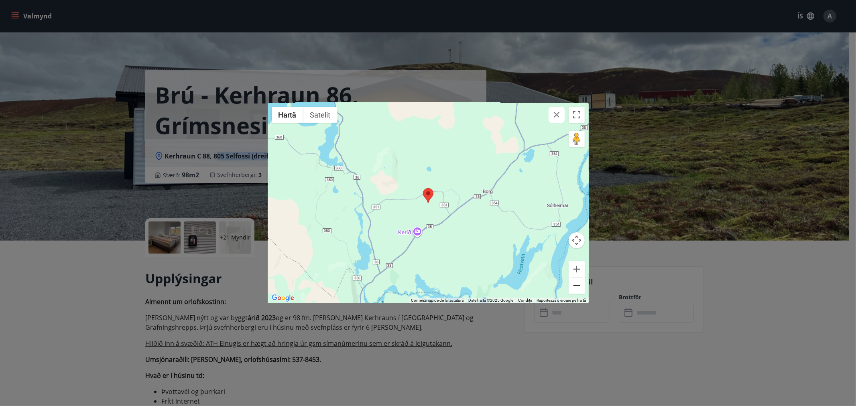
click at [581, 287] on button "Micșorează" at bounding box center [577, 286] width 16 height 16
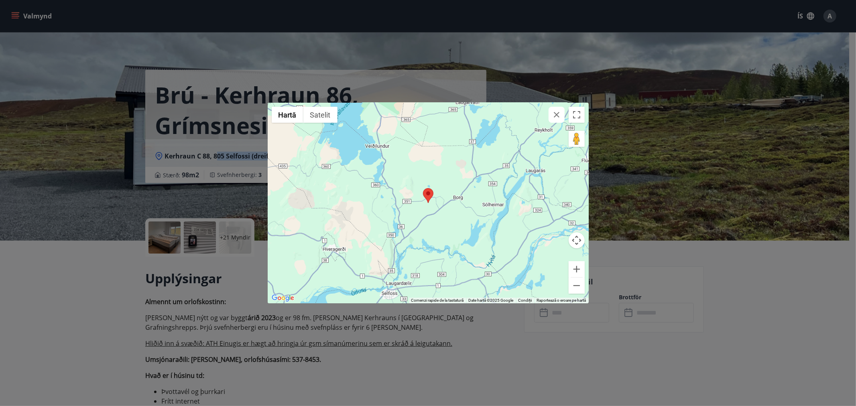
click at [557, 118] on icon "button" at bounding box center [557, 115] width 10 height 10
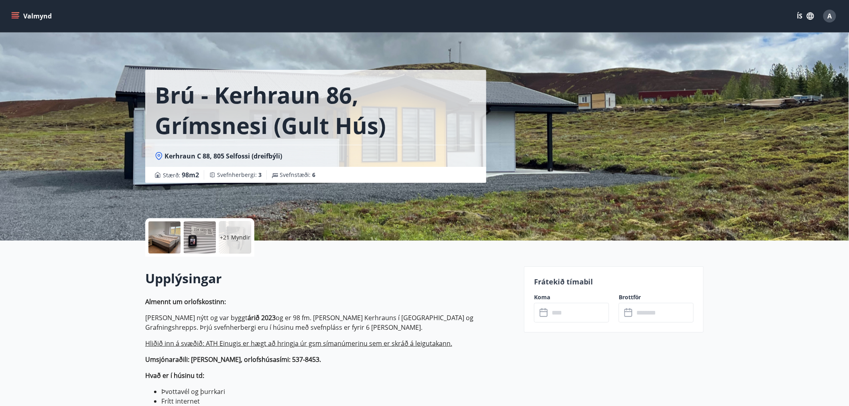
click at [358, 273] on h2 "Upplýsingar" at bounding box center [329, 279] width 369 height 18
click at [202, 234] on div at bounding box center [200, 237] width 32 height 32
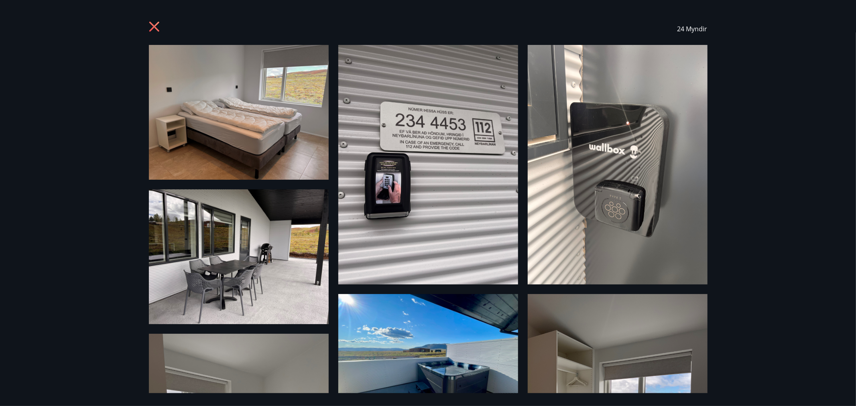
click at [151, 30] on icon at bounding box center [154, 27] width 10 height 10
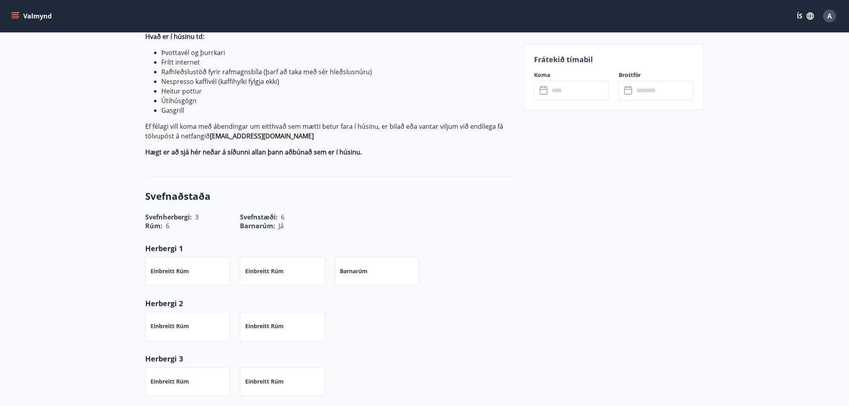
scroll to position [356, 0]
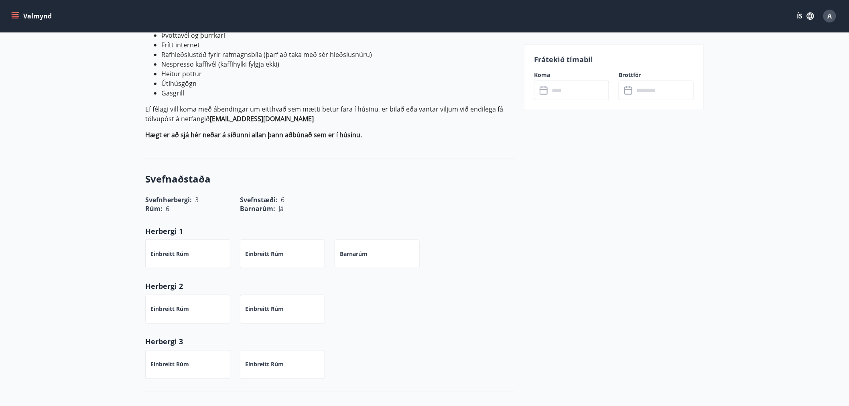
drag, startPoint x: 185, startPoint y: 199, endPoint x: 210, endPoint y: 200, distance: 24.9
click at [210, 200] on div "Rúm : 6" at bounding box center [183, 204] width 95 height 18
click at [197, 197] on div "Rúm : 6" at bounding box center [183, 204] width 95 height 18
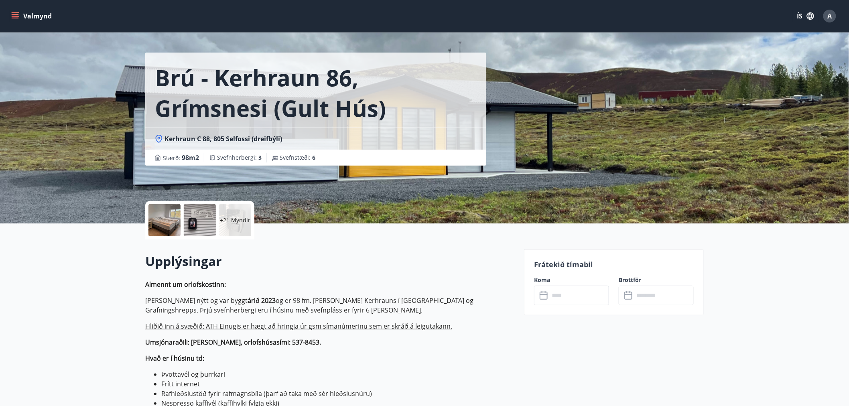
scroll to position [0, 0]
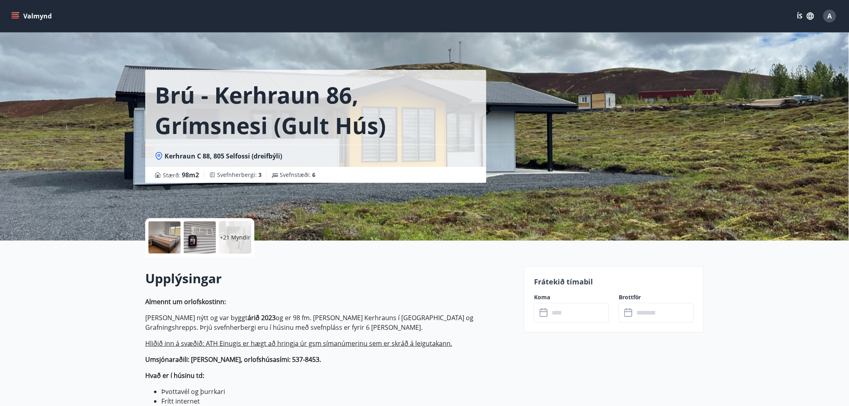
click at [581, 318] on input "text" at bounding box center [579, 313] width 60 height 20
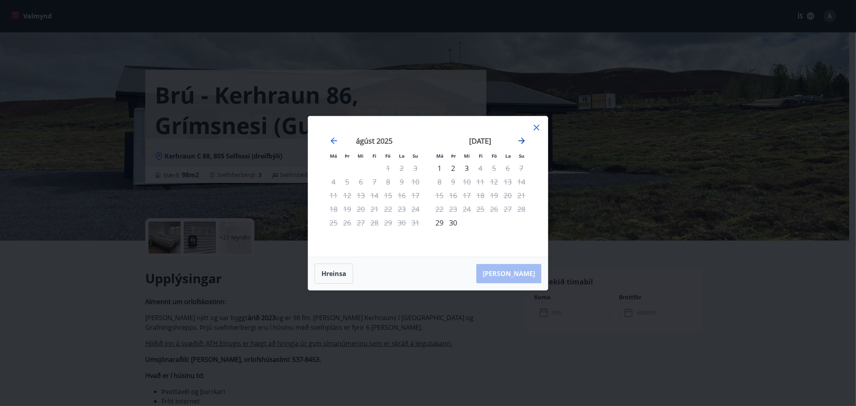
click at [520, 142] on icon "Move forward to switch to the next month." at bounding box center [522, 141] width 10 height 10
drag, startPoint x: 494, startPoint y: 198, endPoint x: 507, endPoint y: 196, distance: 13.4
click at [495, 198] on div "14" at bounding box center [494, 196] width 14 height 14
drag, startPoint x: 518, startPoint y: 195, endPoint x: 534, endPoint y: 229, distance: 37.2
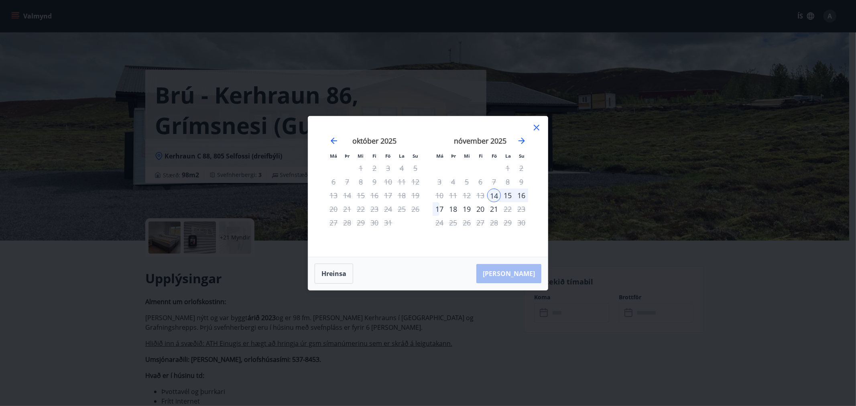
click at [519, 196] on div "16" at bounding box center [521, 196] width 14 height 14
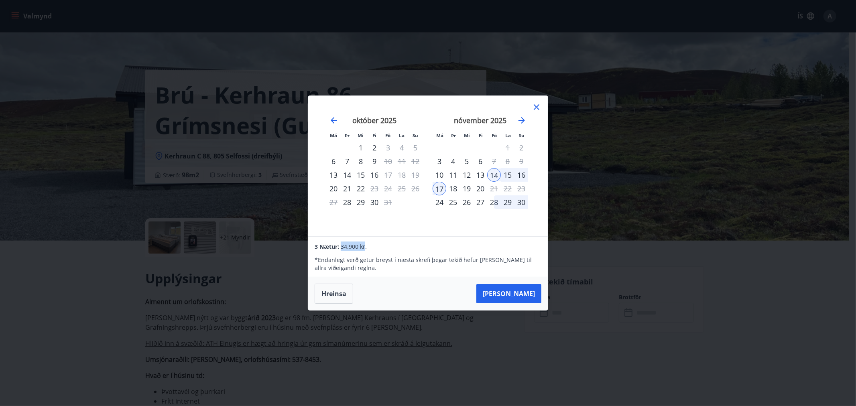
drag, startPoint x: 342, startPoint y: 247, endPoint x: 364, endPoint y: 246, distance: 22.1
click at [364, 246] on span "34.900 kr." at bounding box center [354, 247] width 26 height 8
drag, startPoint x: 507, startPoint y: 171, endPoint x: 511, endPoint y: 173, distance: 4.7
click at [507, 171] on div "15" at bounding box center [508, 175] width 14 height 14
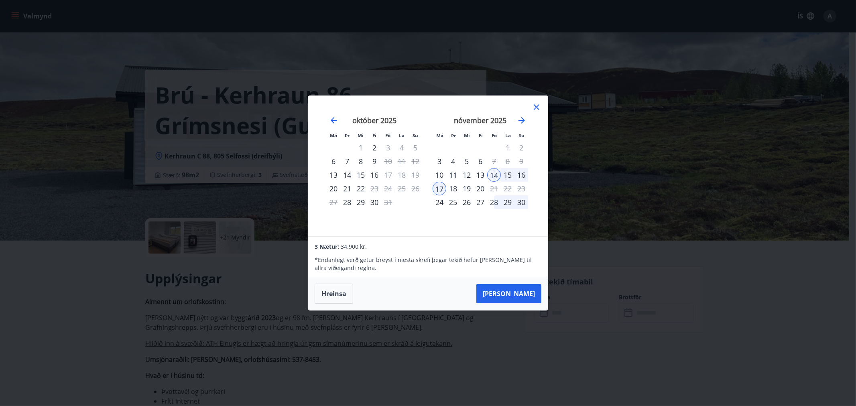
click at [518, 174] on div "16" at bounding box center [521, 175] width 14 height 14
click at [435, 188] on div "nóvember 2025 1 2 3 4 5 6 7 8 9 10 11 12 13 14 15 16 17 18 19 20 21 22 23 24 25…" at bounding box center [480, 172] width 106 height 132
click at [438, 189] on div "17" at bounding box center [440, 189] width 14 height 14
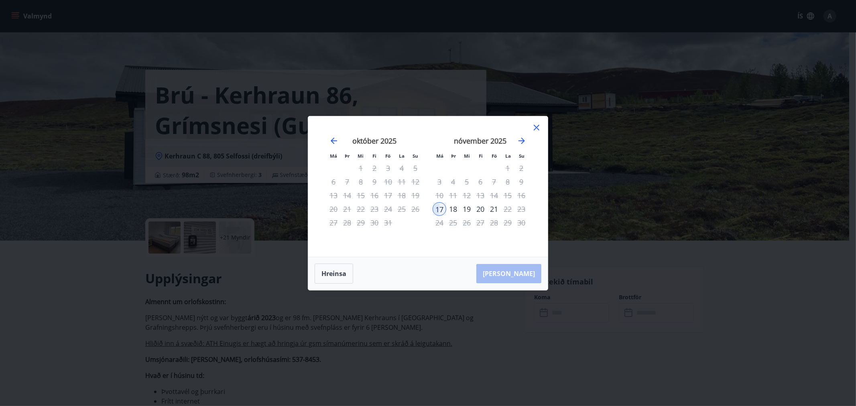
click at [443, 209] on div "17" at bounding box center [440, 209] width 14 height 14
click at [453, 211] on div "18" at bounding box center [453, 209] width 14 height 14
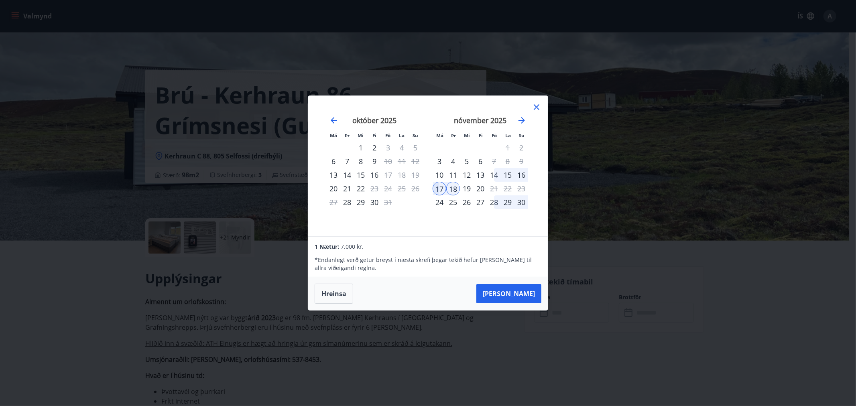
click at [494, 177] on div "14" at bounding box center [494, 175] width 14 height 14
click at [522, 175] on div "16" at bounding box center [521, 175] width 14 height 14
drag, startPoint x: 343, startPoint y: 247, endPoint x: 364, endPoint y: 248, distance: 21.7
click at [364, 248] on span "34.900 kr." at bounding box center [354, 247] width 26 height 8
click at [364, 247] on span "34.900 kr." at bounding box center [354, 247] width 26 height 8
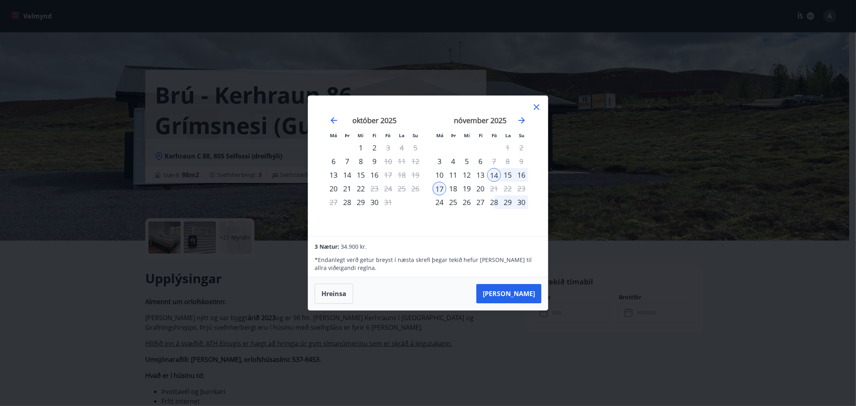
click at [339, 248] on div "3 Nætur: 34.900 kr." at bounding box center [428, 247] width 226 height 10
drag, startPoint x: 532, startPoint y: 111, endPoint x: 537, endPoint y: 118, distance: 9.2
click at [534, 114] on div at bounding box center [537, 108] width 10 height 12
click at [543, 104] on div "Má Þr Mi Fi Fö La Su Má Þr Mi Fi Fö La Su september 2025 1 2 3 4 5 6 7 8 9 10 1…" at bounding box center [428, 166] width 240 height 140
click at [539, 106] on icon at bounding box center [537, 107] width 10 height 10
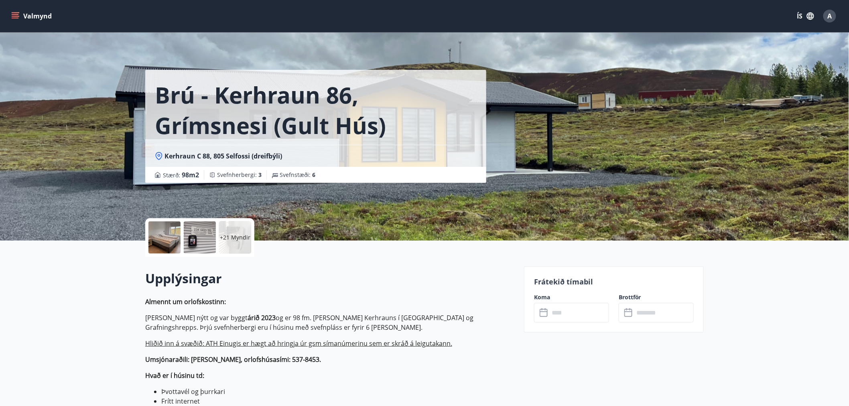
click at [197, 213] on div "Brú - Kerhraun 86, Grímsnesi (gult hús) Kerhraun C 88, 805 Selfossi (dreifbýli)…" at bounding box center [331, 120] width 372 height 241
click at [166, 233] on div at bounding box center [164, 237] width 32 height 32
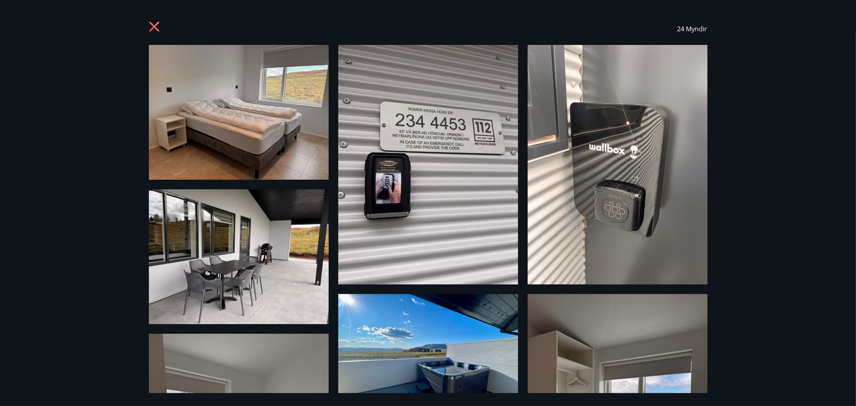
drag, startPoint x: 154, startPoint y: 28, endPoint x: 197, endPoint y: 3, distance: 49.3
click at [155, 28] on icon at bounding box center [155, 27] width 13 height 13
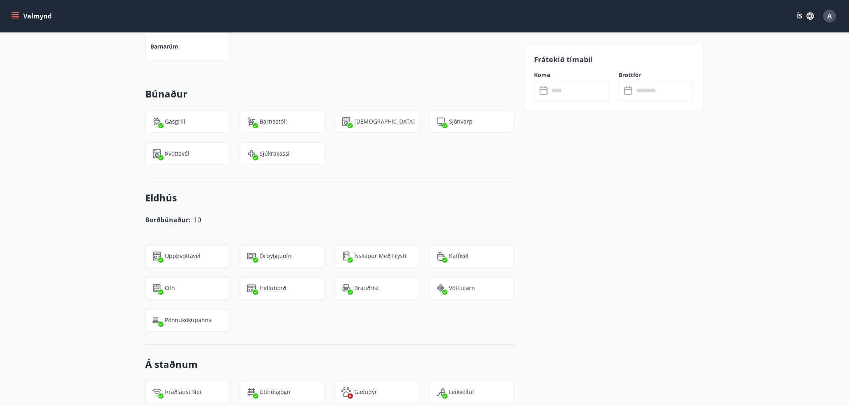
scroll to position [802, 0]
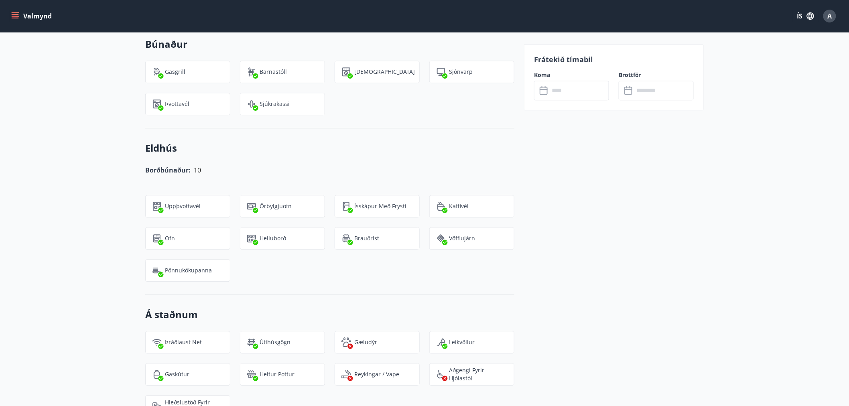
click at [80, 236] on div "+21 Myndir Upplýsingar Almennt um orlofskostinn: Húsið er nýtt og var byggt ári…" at bounding box center [424, 182] width 849 height 1488
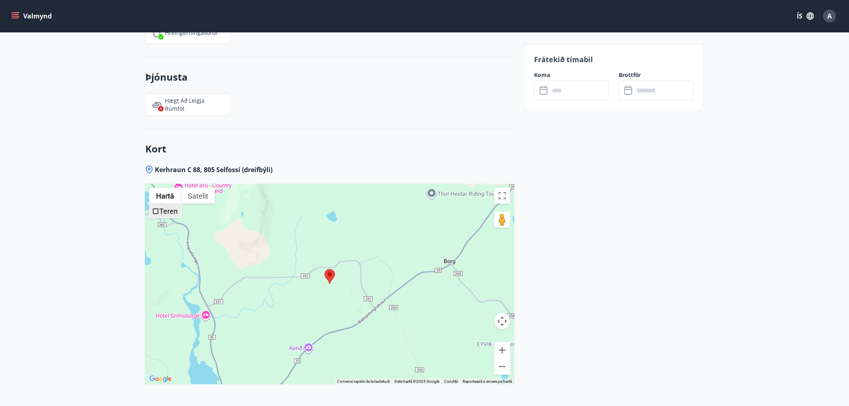
scroll to position [1390, 0]
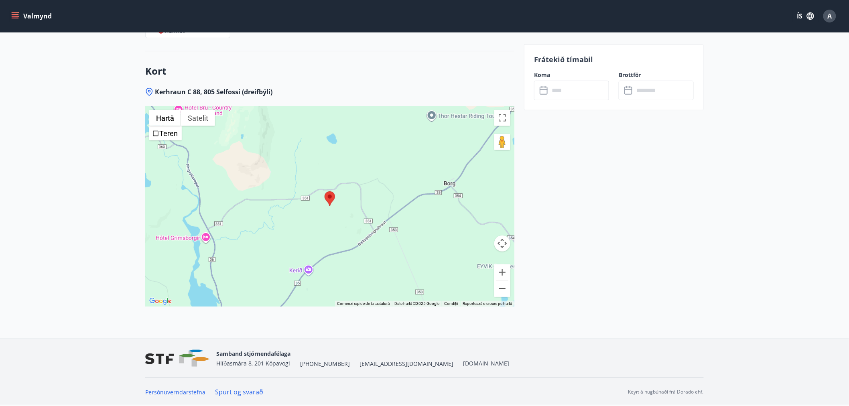
click at [504, 292] on button "Micșorează" at bounding box center [502, 289] width 16 height 16
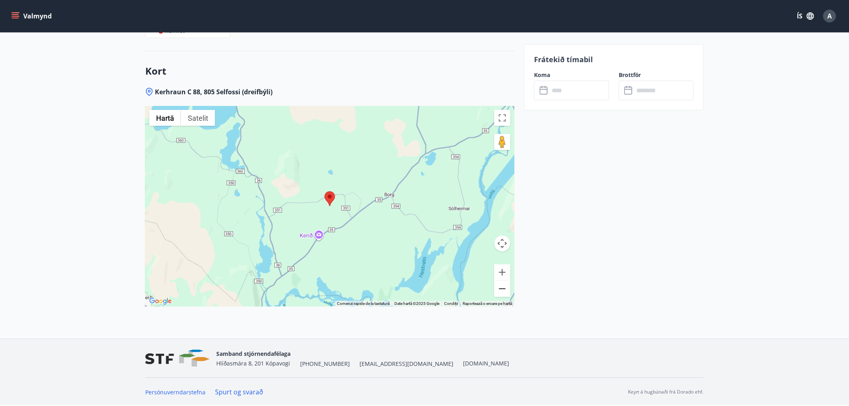
click at [502, 290] on button "Micșorează" at bounding box center [502, 289] width 16 height 16
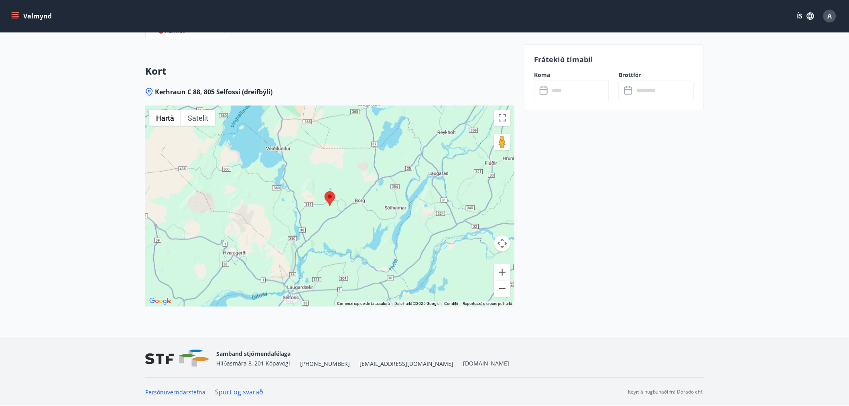
click at [502, 290] on button "Micșorează" at bounding box center [502, 289] width 16 height 16
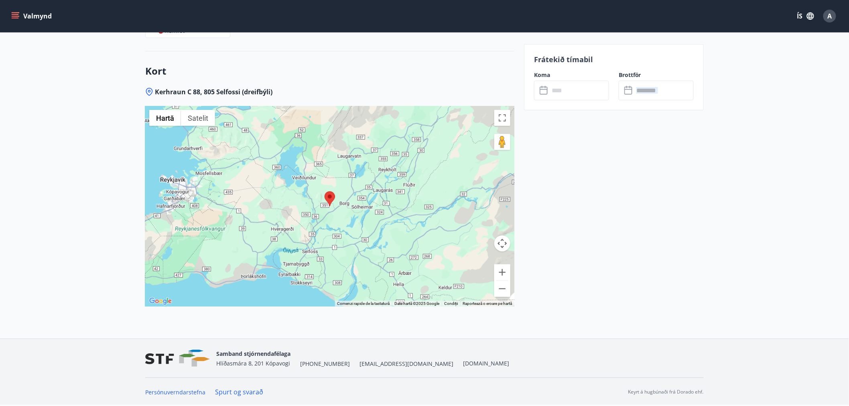
drag, startPoint x: 625, startPoint y: 244, endPoint x: 610, endPoint y: 255, distance: 19.2
click at [500, 290] on button "Micșorează" at bounding box center [502, 289] width 16 height 16
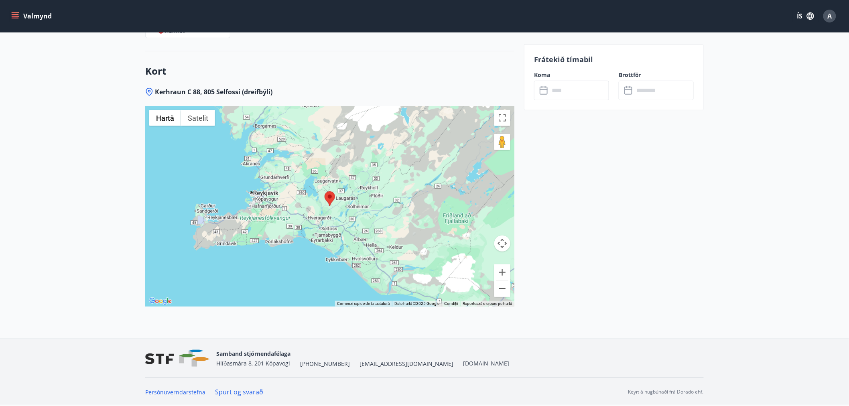
click at [500, 290] on button "Micșorează" at bounding box center [502, 289] width 16 height 16
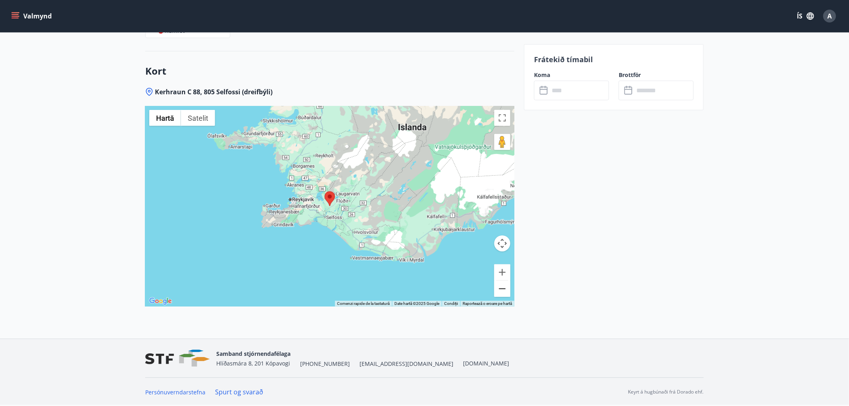
click at [500, 290] on button "Micșorează" at bounding box center [502, 289] width 16 height 16
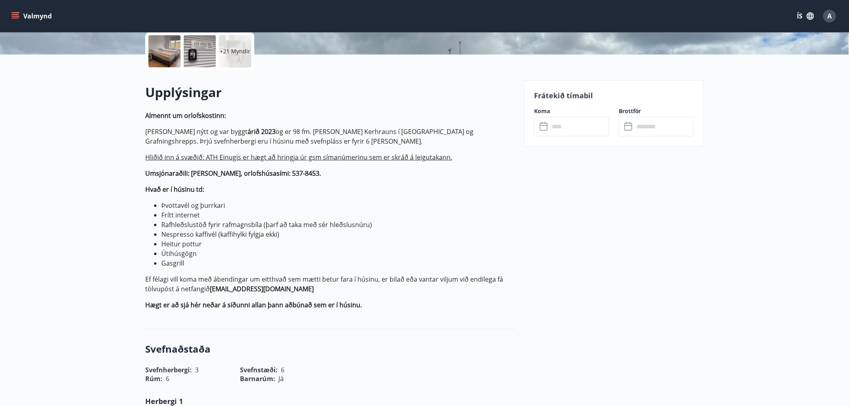
scroll to position [0, 0]
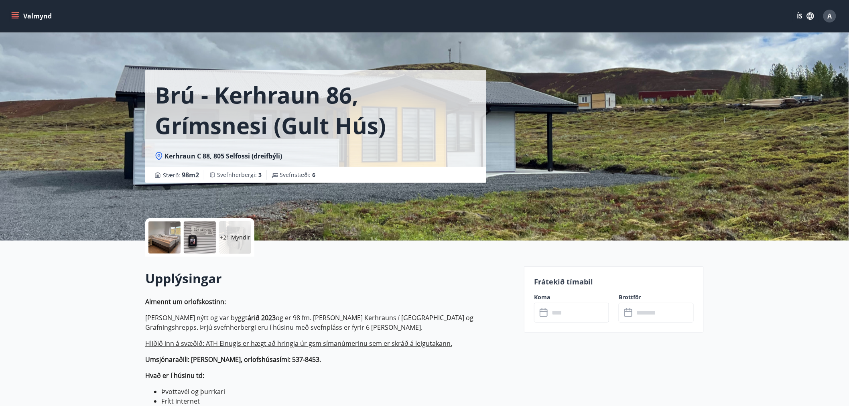
click at [638, 125] on div "Brú - Kerhraun 86, Grímsnesi (gult hús) Kerhraun C 88, 805 Selfossi (dreifbýli)…" at bounding box center [424, 120] width 559 height 241
